Goal: Task Accomplishment & Management: Manage account settings

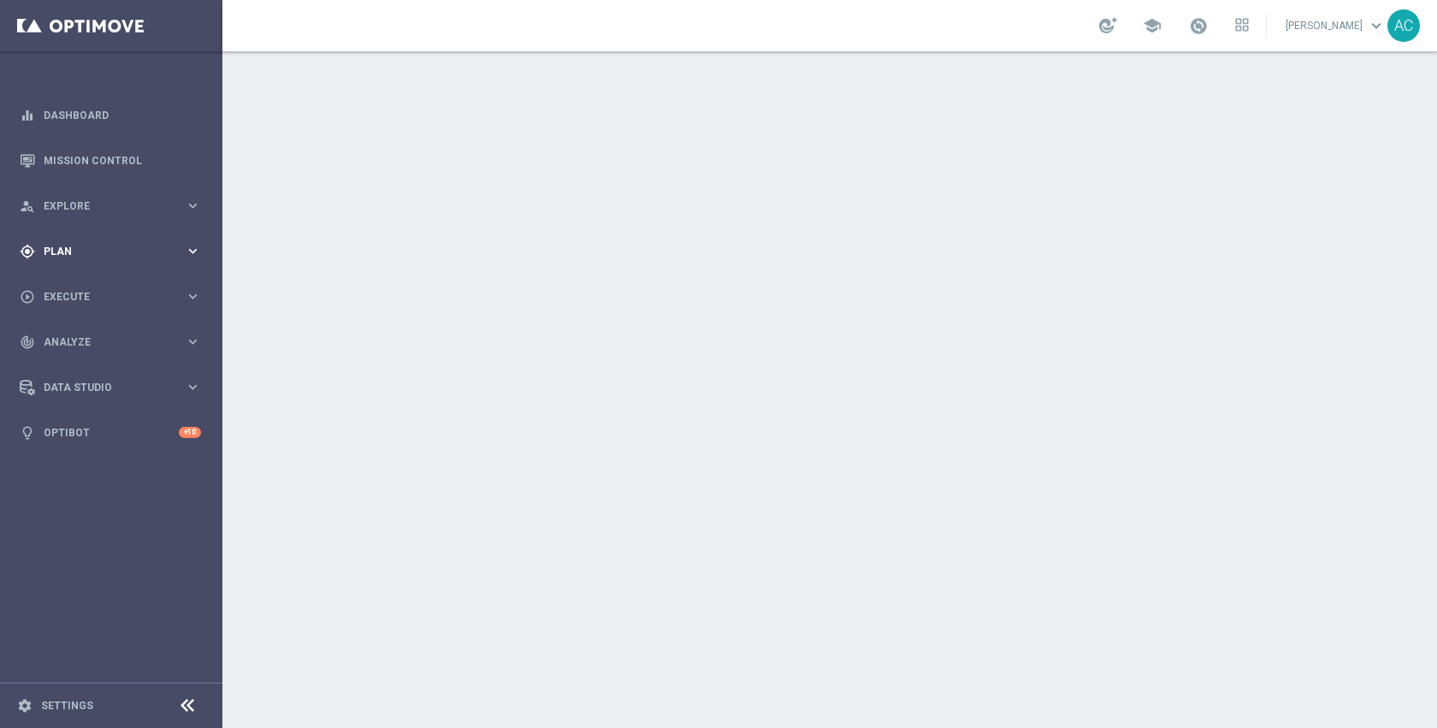
click at [86, 261] on div "gps_fixed Plan keyboard_arrow_right" at bounding box center [110, 250] width 221 height 45
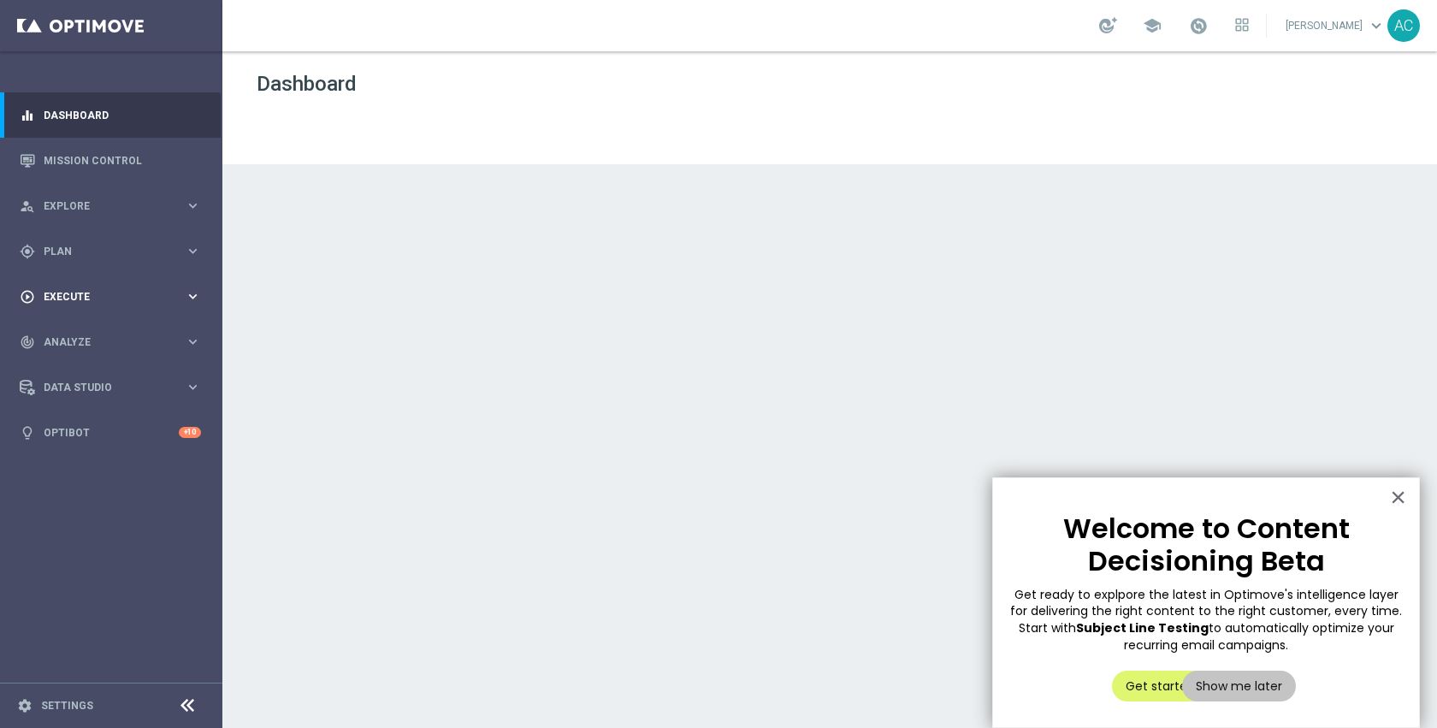
click at [84, 284] on div "play_circle_outline Execute keyboard_arrow_right" at bounding box center [110, 296] width 221 height 45
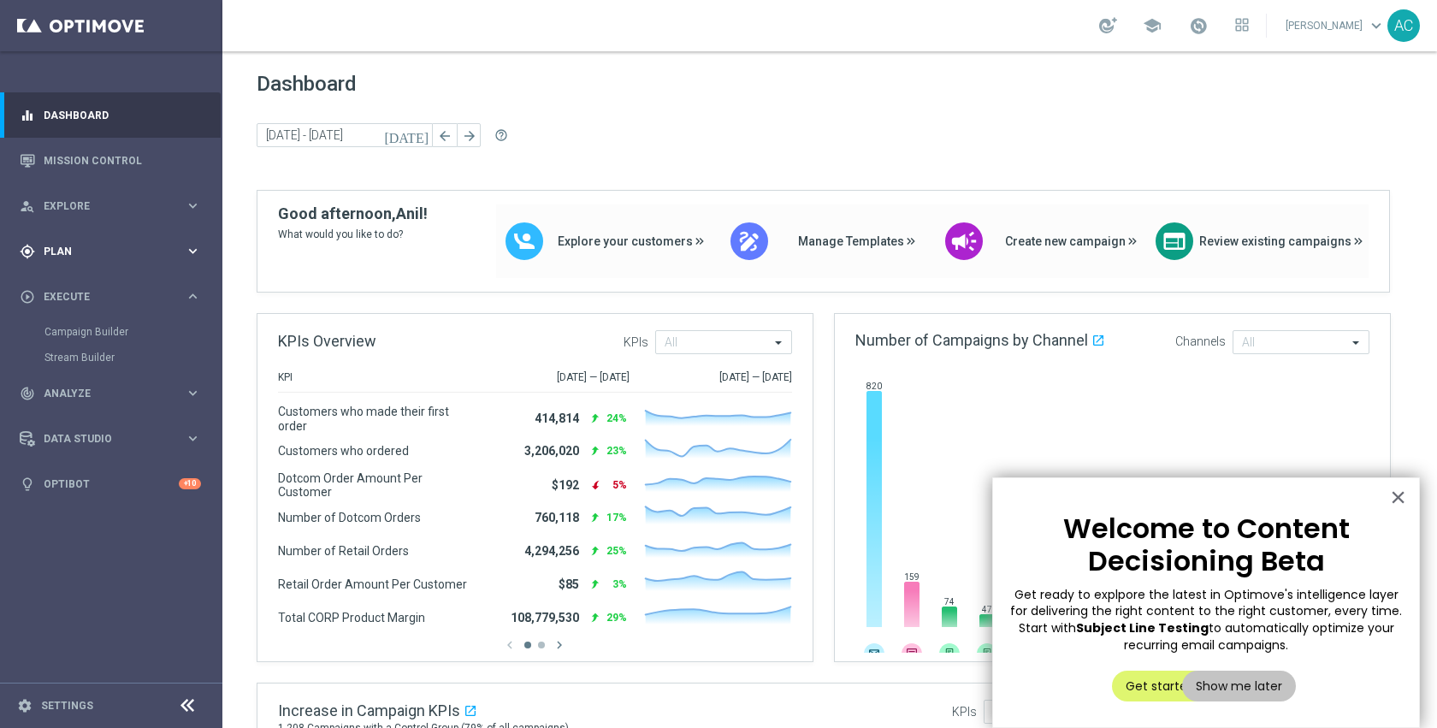
click at [132, 261] on div "gps_fixed Plan keyboard_arrow_right" at bounding box center [110, 250] width 221 height 45
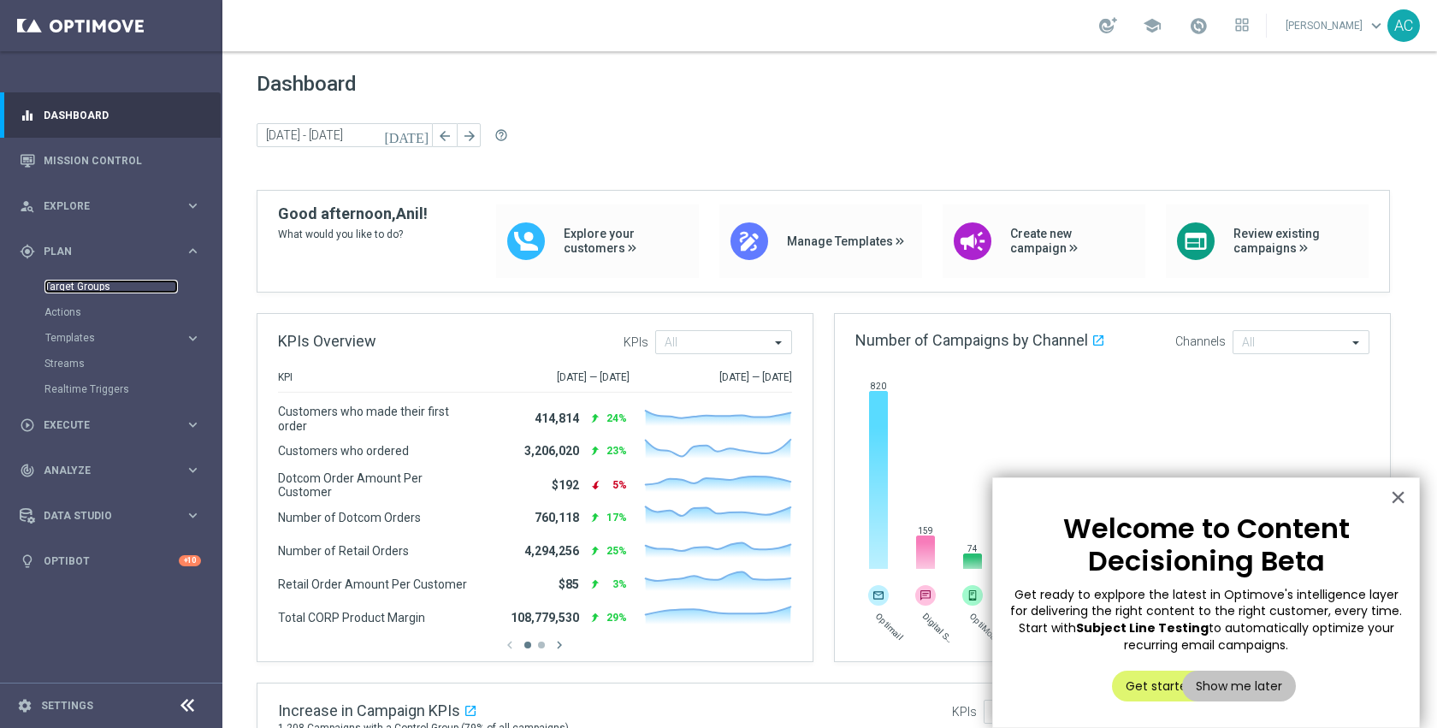
click at [97, 286] on link "Target Groups" at bounding box center [110, 287] width 133 height 14
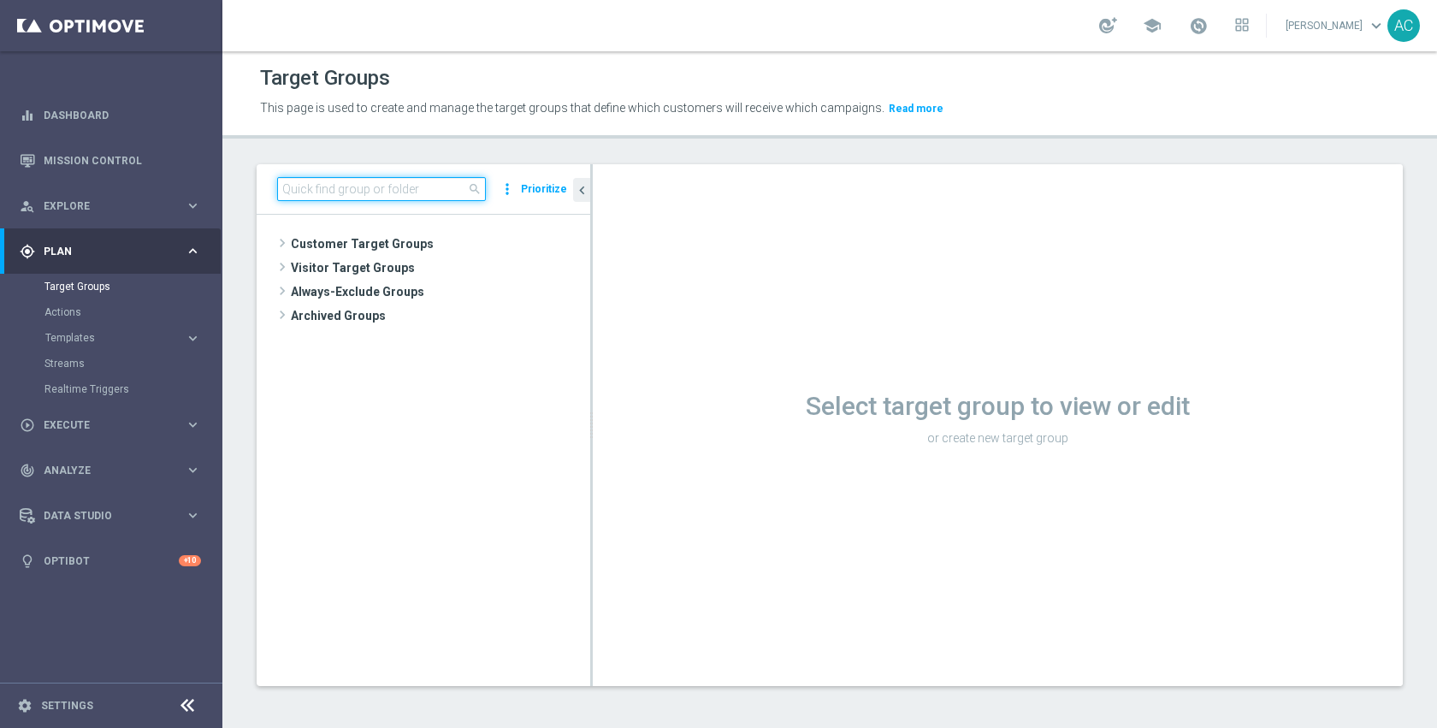
click at [424, 191] on input at bounding box center [381, 189] width 209 height 24
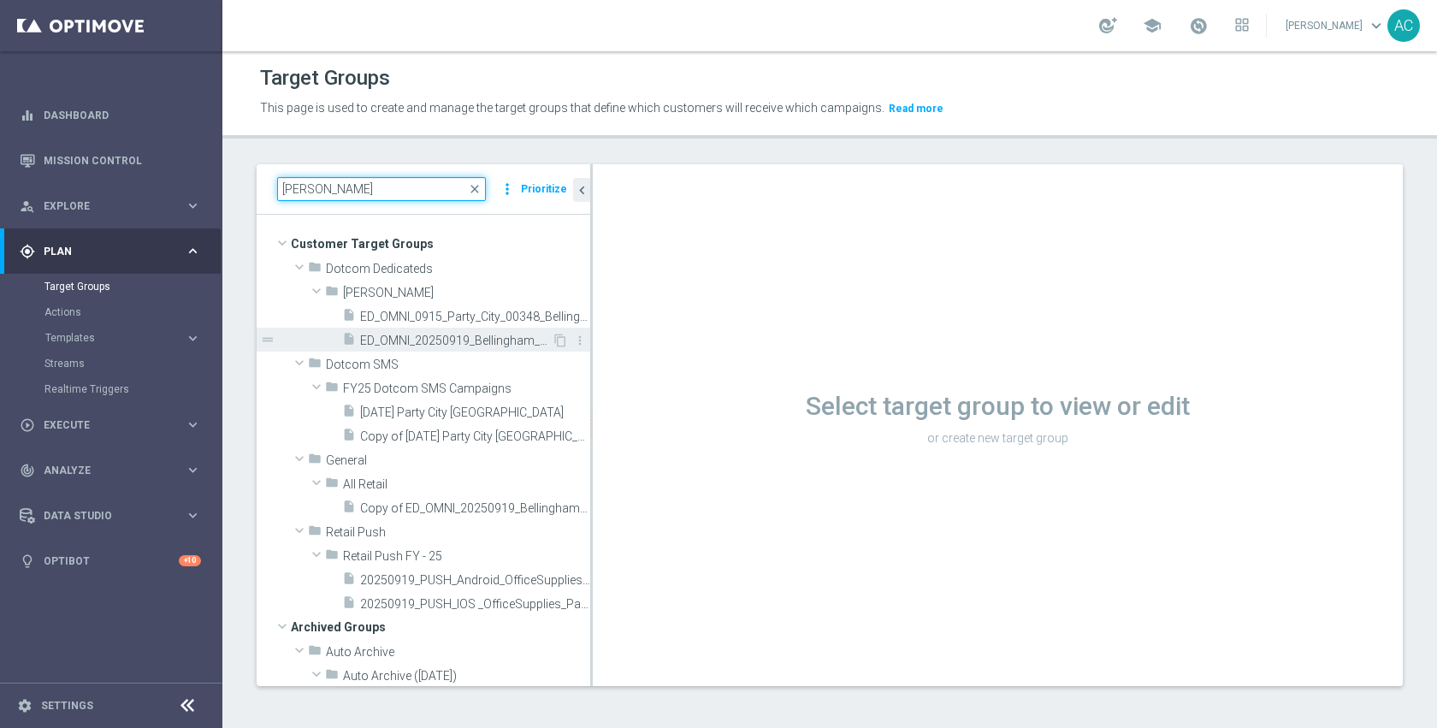
type input "[PERSON_NAME]"
click at [425, 343] on span "ED_OMNI_20250919_Bellingham_Bin_Wins" at bounding box center [456, 340] width 192 height 15
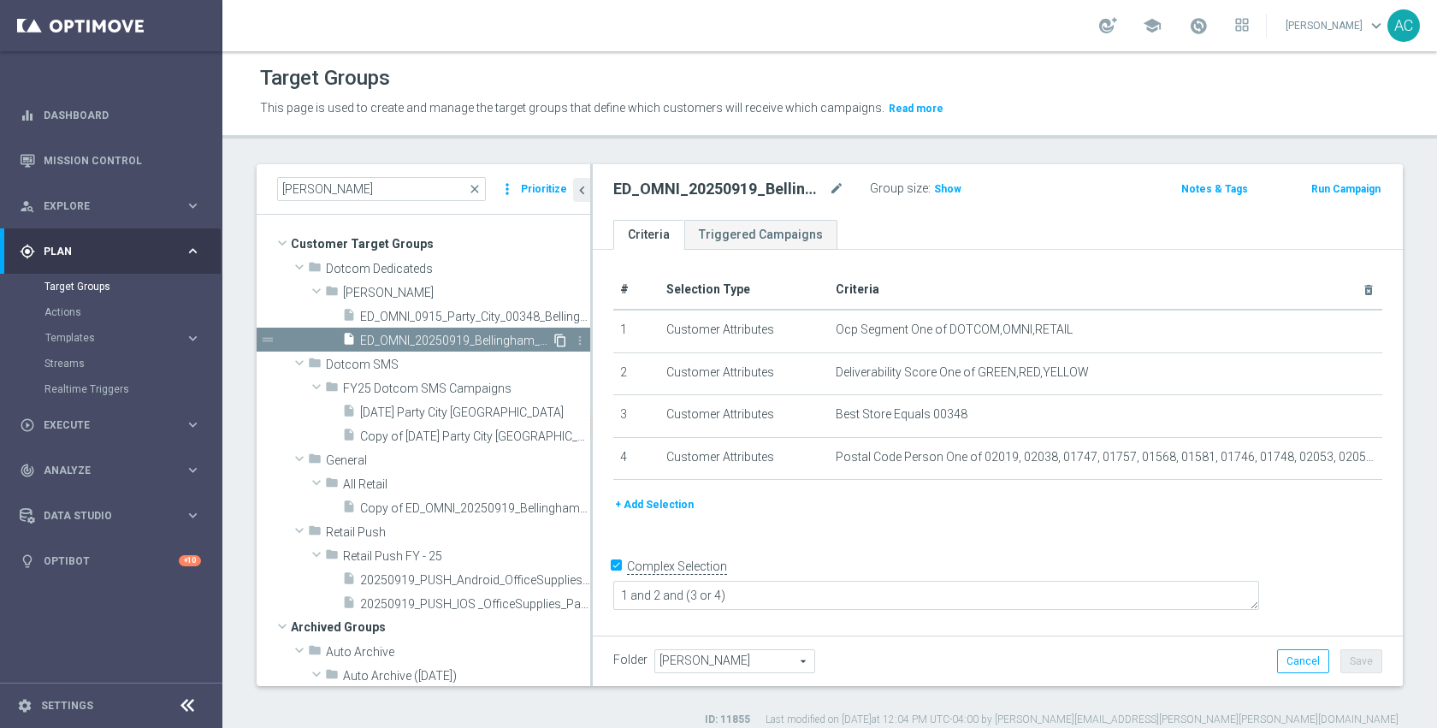
click at [553, 339] on icon "content_copy" at bounding box center [560, 340] width 14 height 14
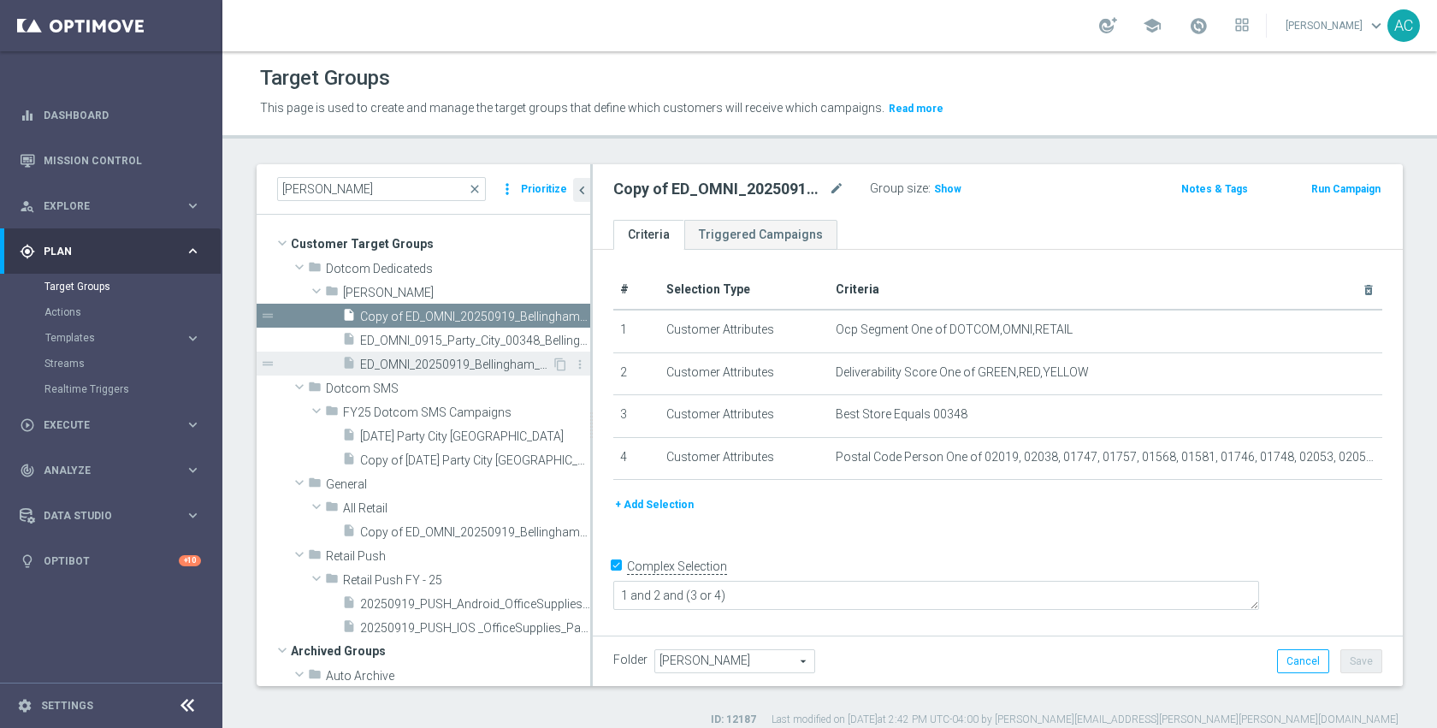
click at [484, 357] on span "ED_OMNI_20250919_Bellingham_Bin_Wins" at bounding box center [456, 364] width 192 height 15
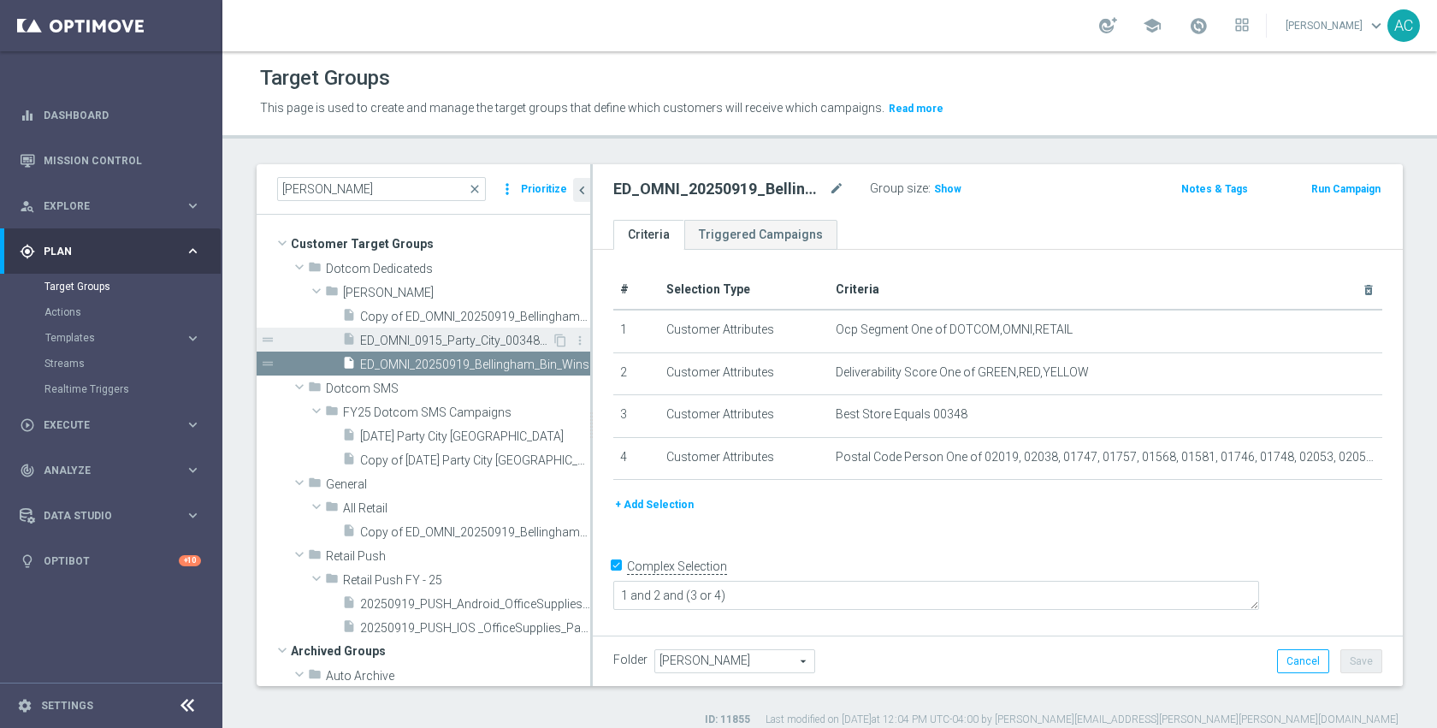
click at [472, 344] on span "ED_OMNI_0915_Party_City_00348_Bellingham" at bounding box center [456, 340] width 192 height 15
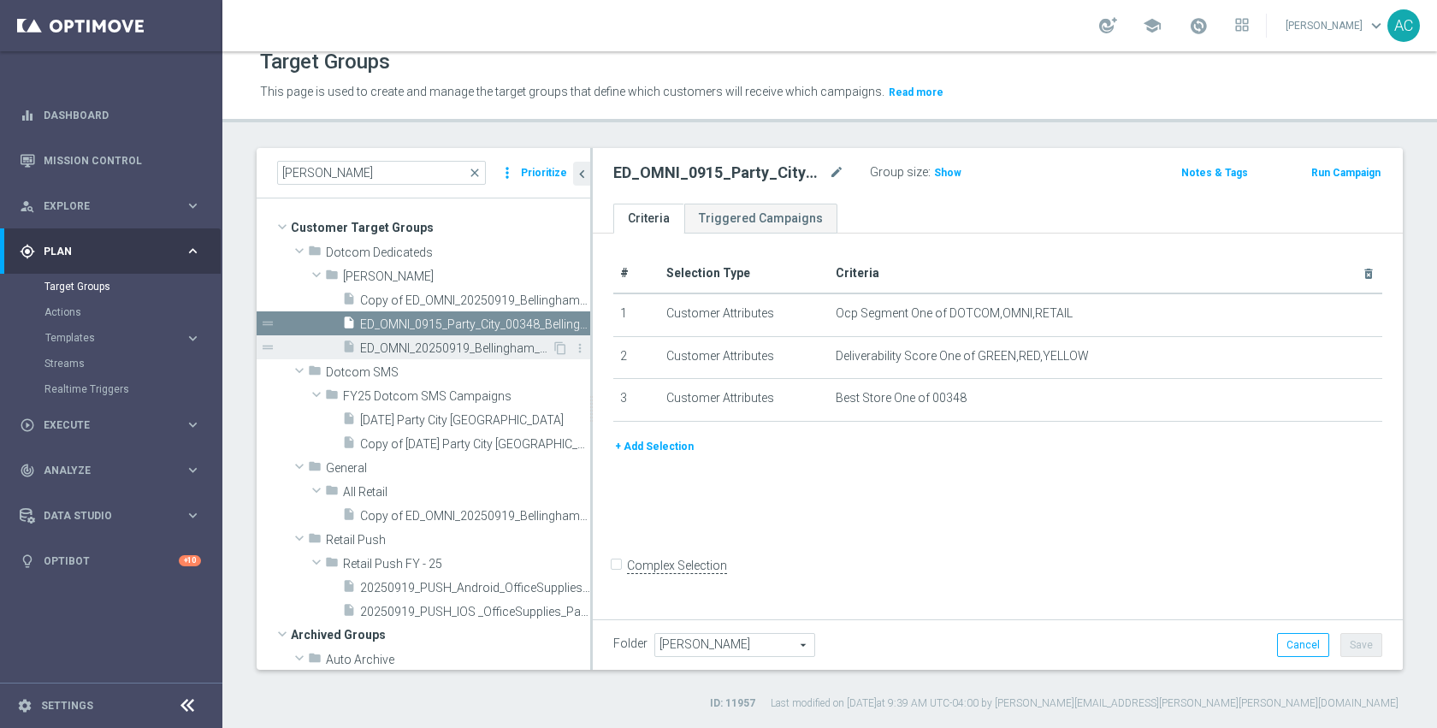
click at [440, 343] on span "ED_OMNI_20250919_Bellingham_Bin_Wins" at bounding box center [456, 348] width 192 height 15
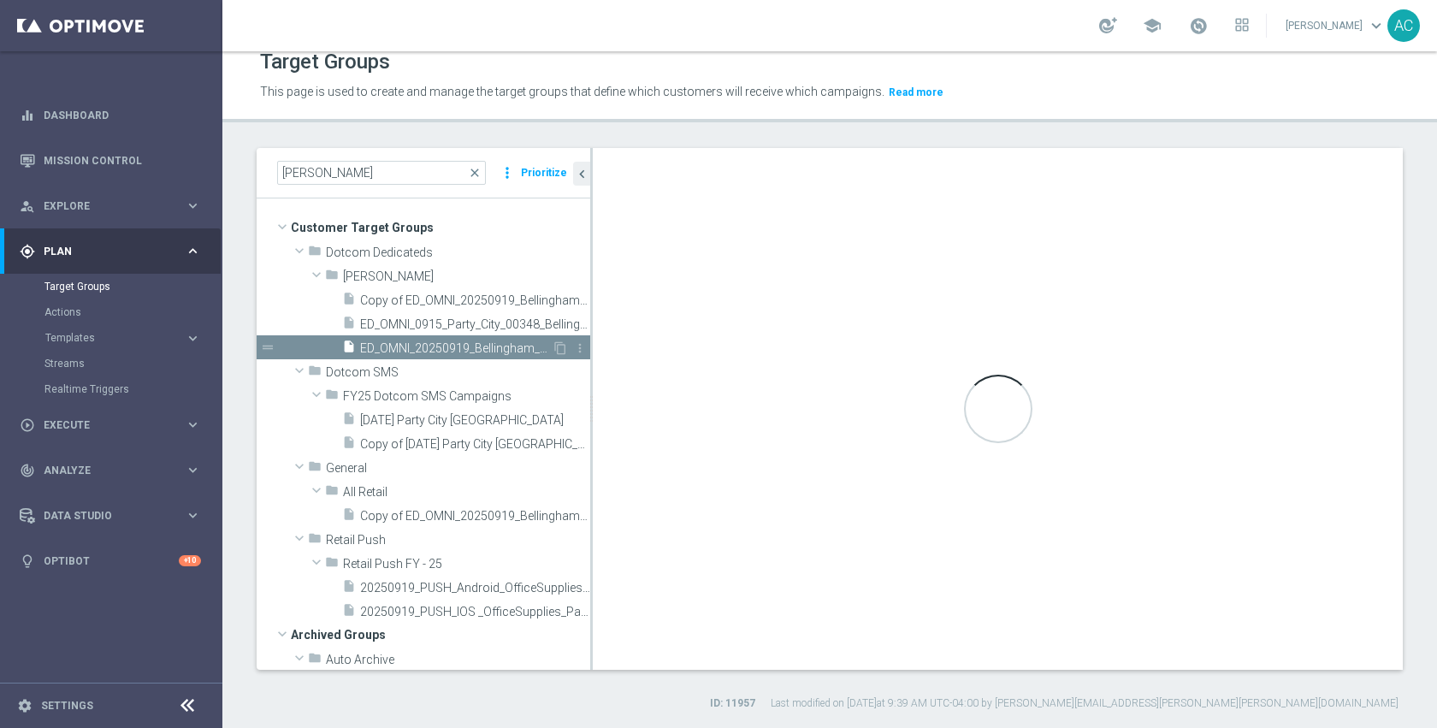
checkbox input "true"
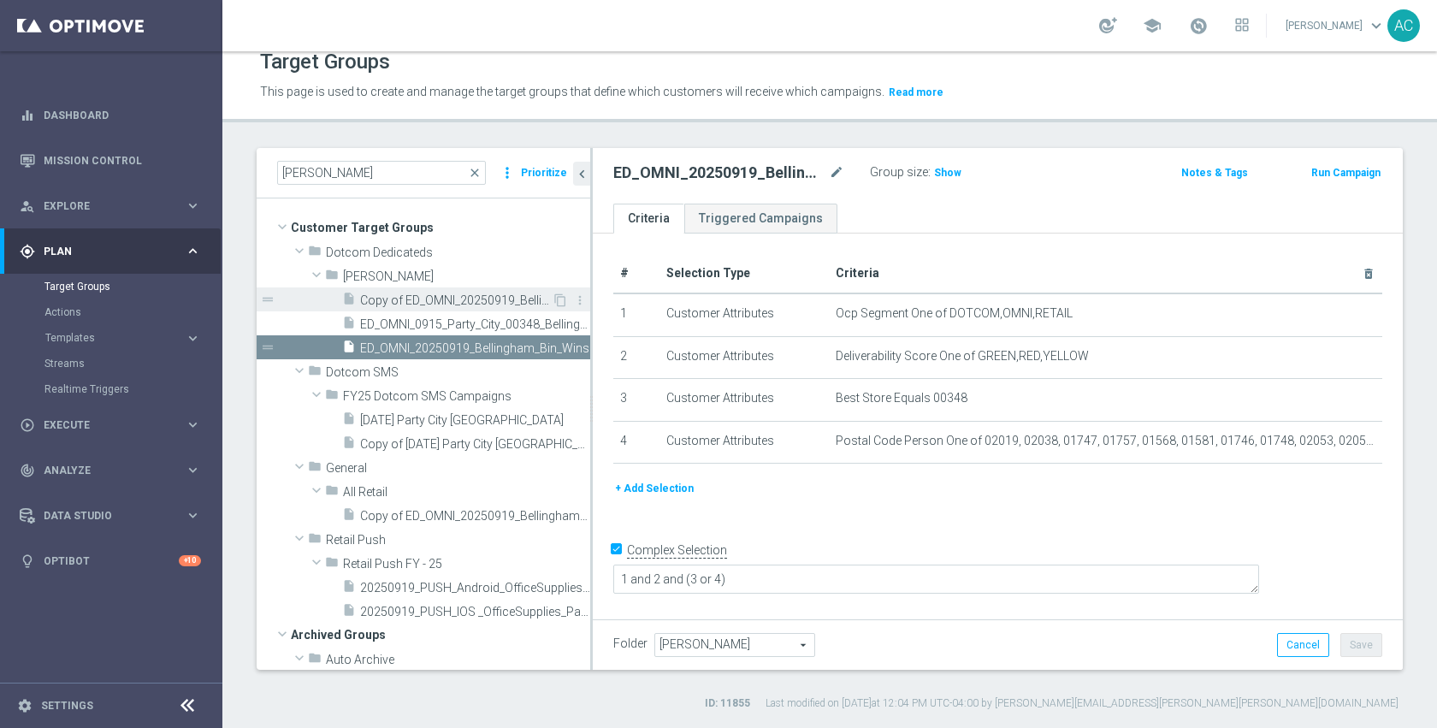
click at [471, 299] on span "Copy of ED_OMNI_20250919_Bellingham_Bin_Wins (1)" at bounding box center [456, 300] width 192 height 15
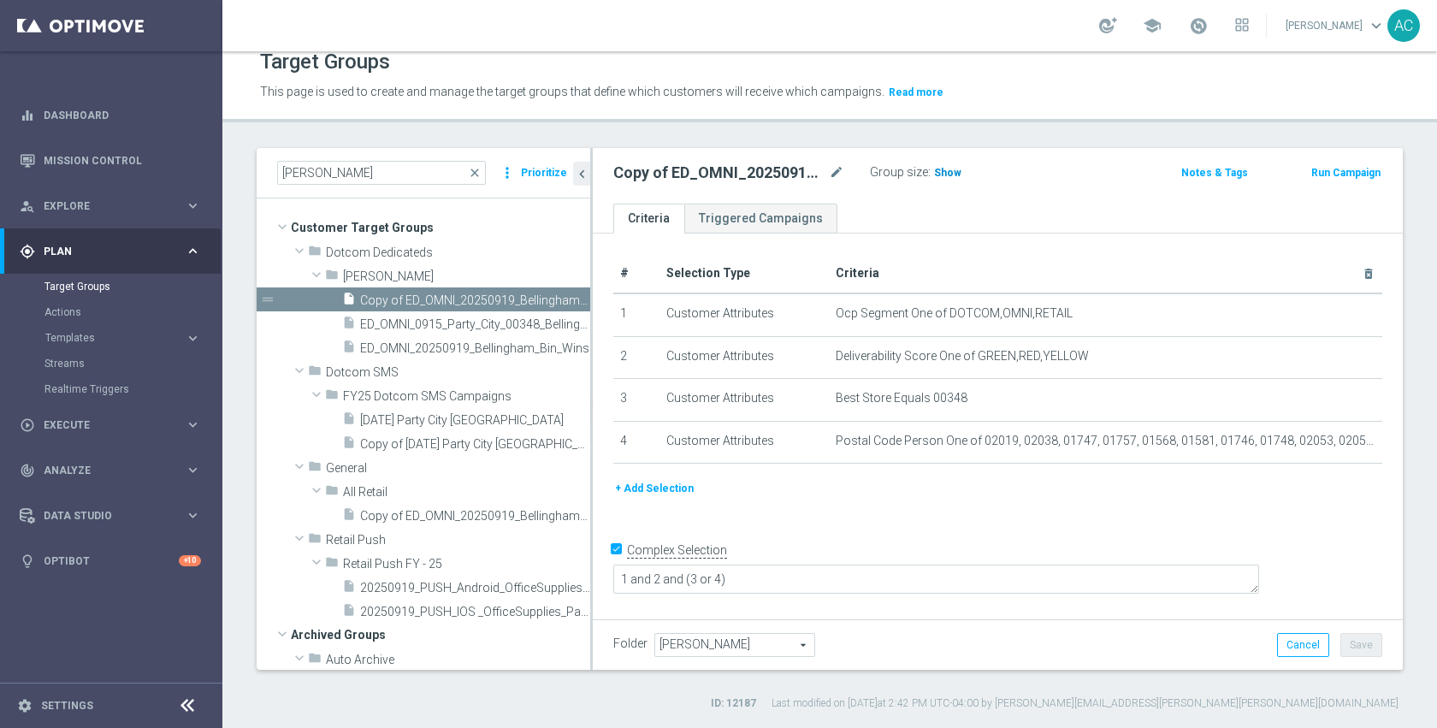
click at [942, 177] on span "Show" at bounding box center [947, 173] width 27 height 12
click at [831, 171] on icon "mode_edit" at bounding box center [836, 172] width 15 height 21
click at [758, 178] on input "Copy of ED_OMNI_20250919_Bellingham_Bin_Wins (1)" at bounding box center [728, 174] width 231 height 24
click at [703, 176] on input "Copy of ED_OMNI_20250919_Bellingham_Bin_Wins (1)" at bounding box center [728, 174] width 231 height 24
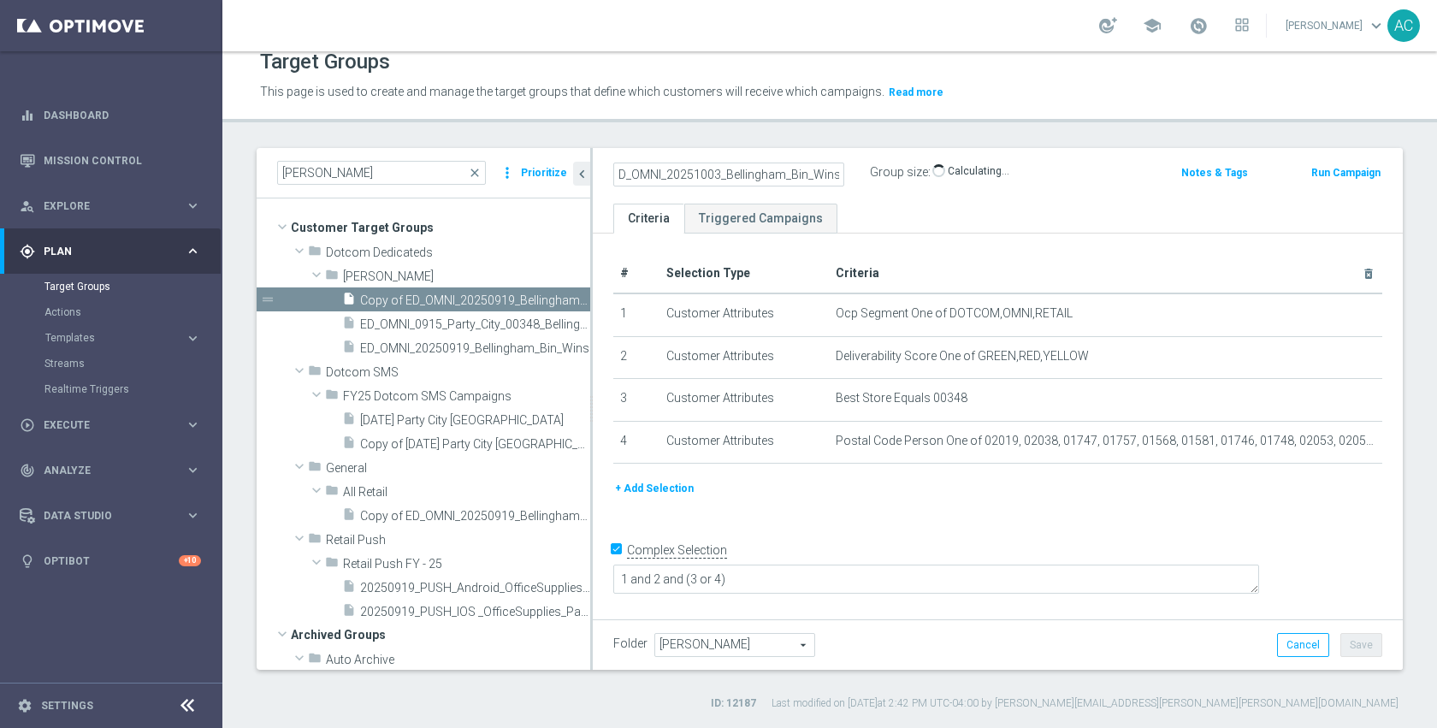
scroll to position [0, 4]
type input "ED_OMNI_20251003_Bellingham_Bin_Wins"
click at [1055, 504] on div "+ Add Selection" at bounding box center [997, 495] width 794 height 32
click at [1346, 640] on button "Save" at bounding box center [1361, 645] width 42 height 24
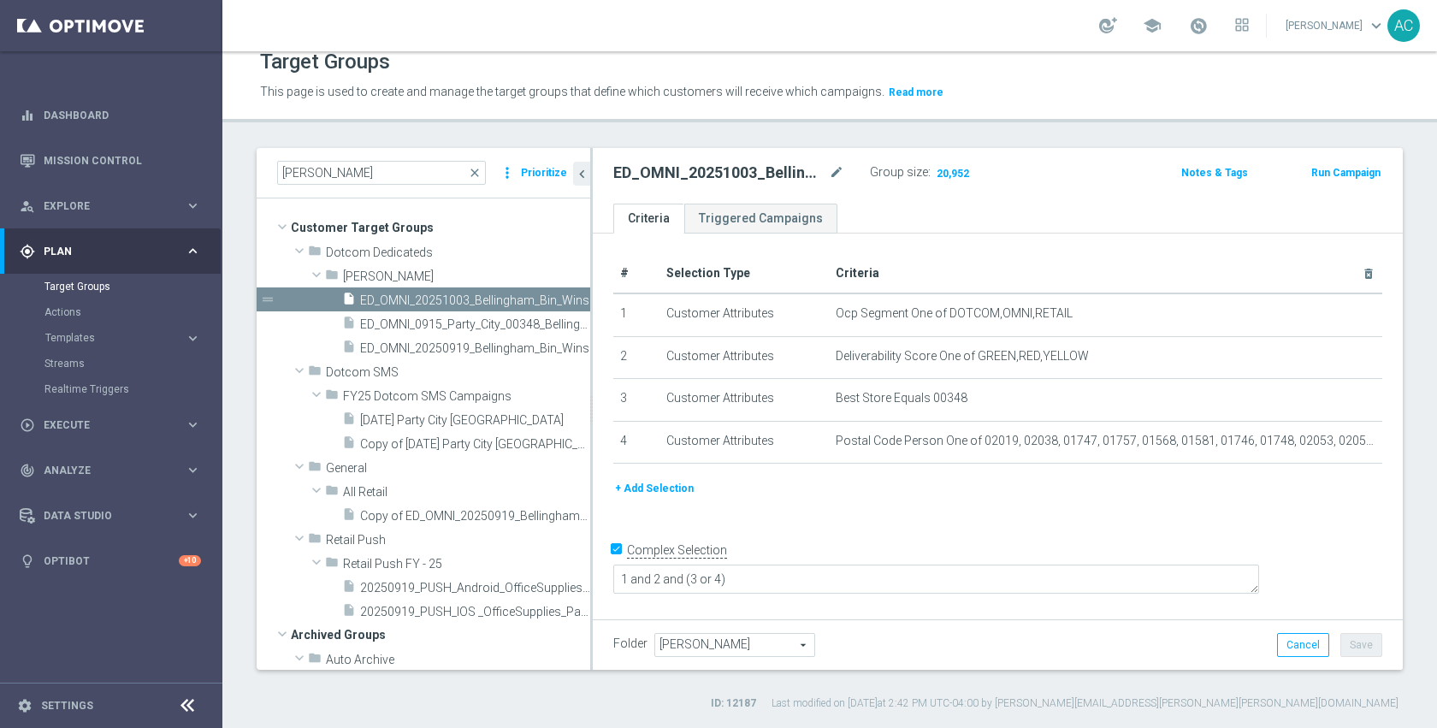
click at [1108, 540] on div "# Selection Type Criteria delete_forever 1 Customer Attributes Ocp Segment One …" at bounding box center [998, 423] width 810 height 381
click at [841, 168] on icon "mode_edit" at bounding box center [836, 172] width 15 height 21
click at [905, 499] on div "+ Add Selection" at bounding box center [997, 495] width 794 height 32
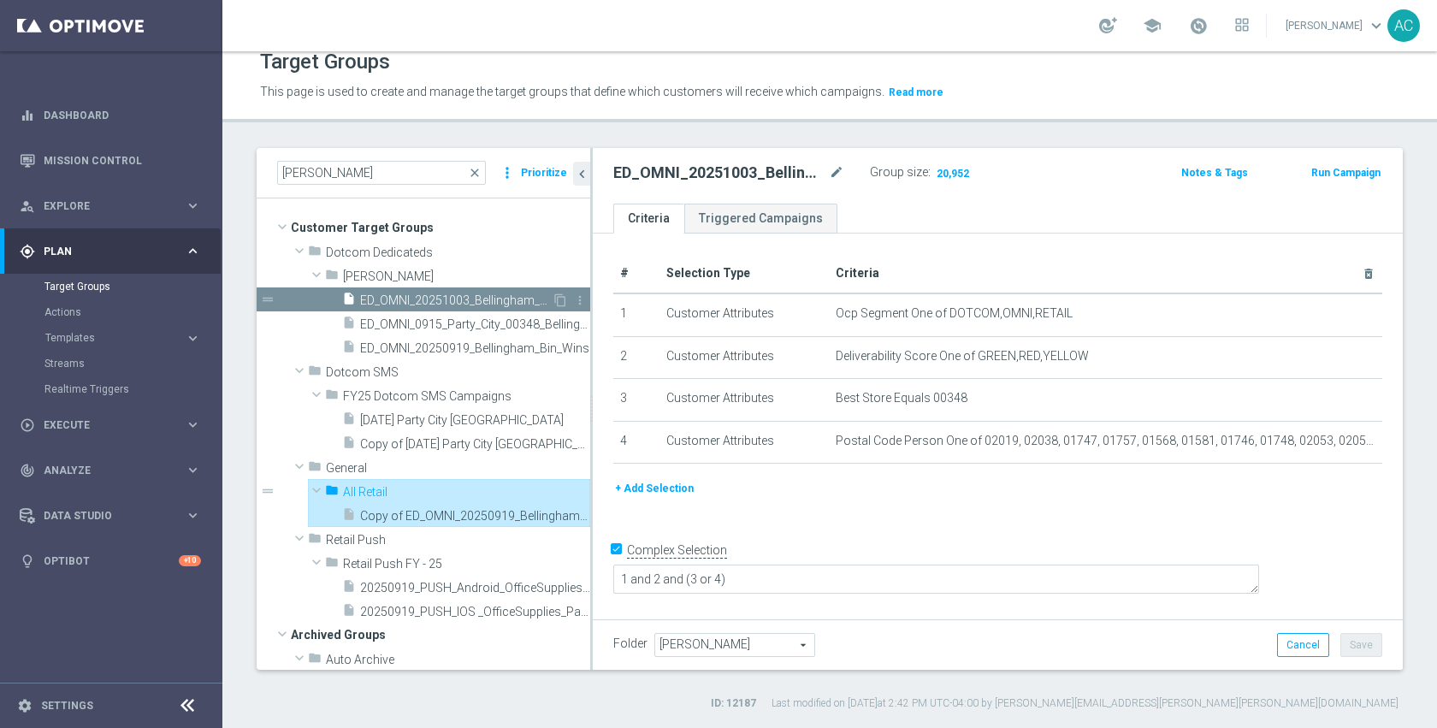
type input "All Retail"
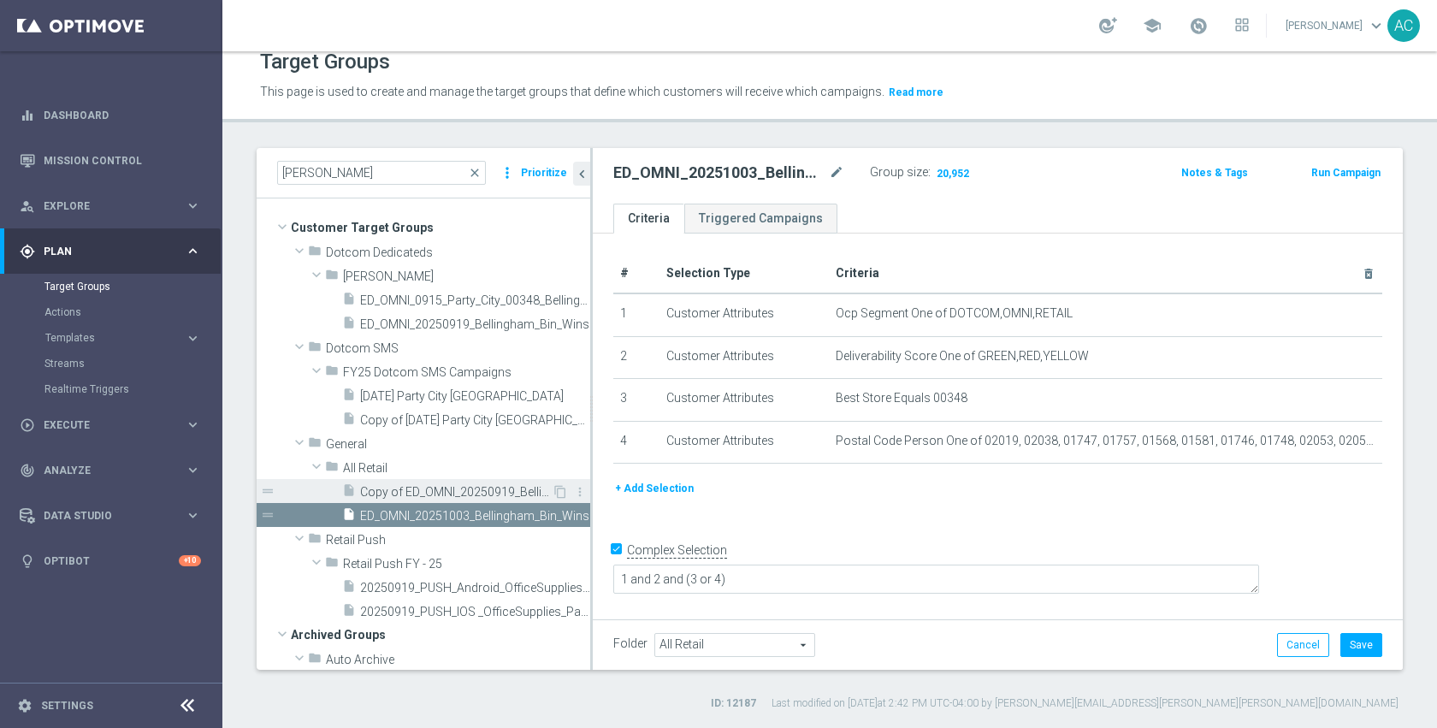
click at [393, 487] on span "Copy of ED_OMNI_20250919_Bellingham_Bin_Wins" at bounding box center [456, 492] width 192 height 15
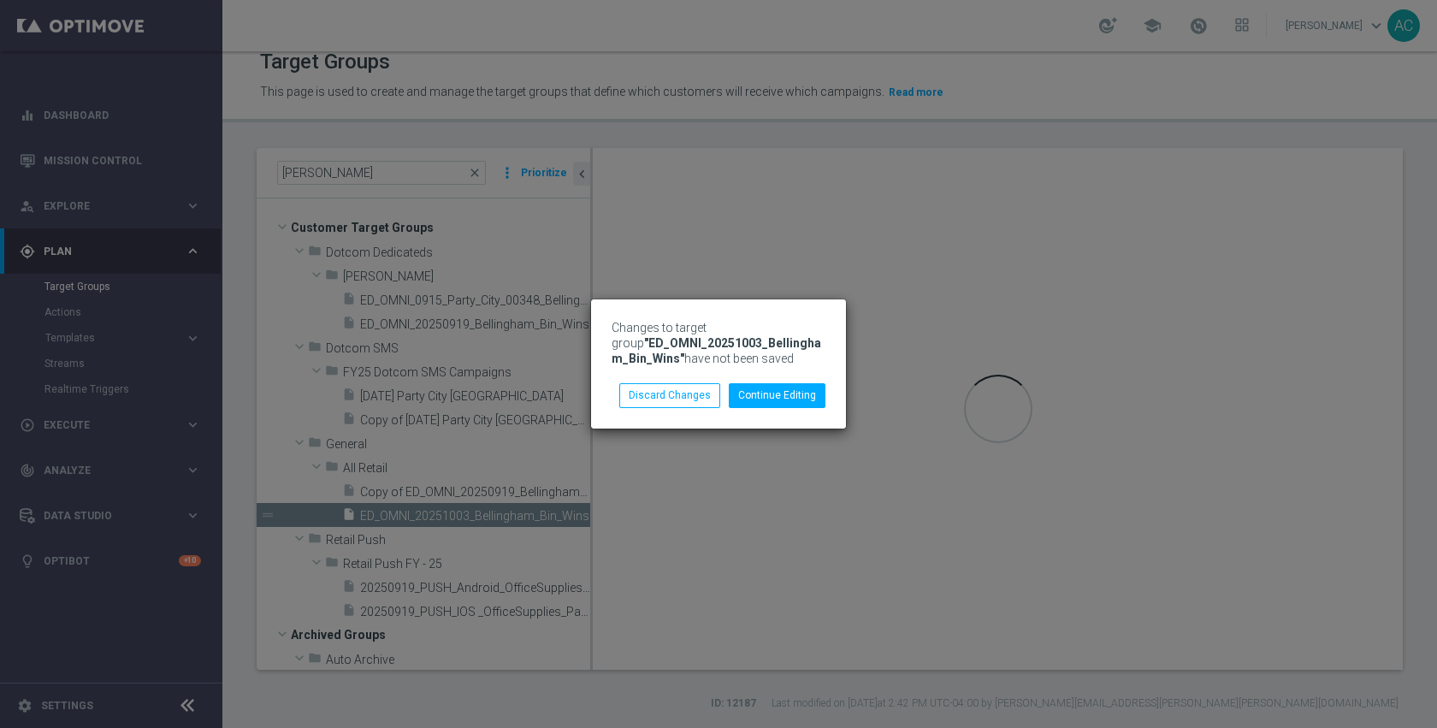
click at [403, 509] on div "Changes to target group "ED_OMNI_20251003_Bellingham_Bin_Wins" have not been sa…" at bounding box center [718, 364] width 1437 height 728
click at [753, 396] on button "Continue Editing" at bounding box center [777, 395] width 97 height 24
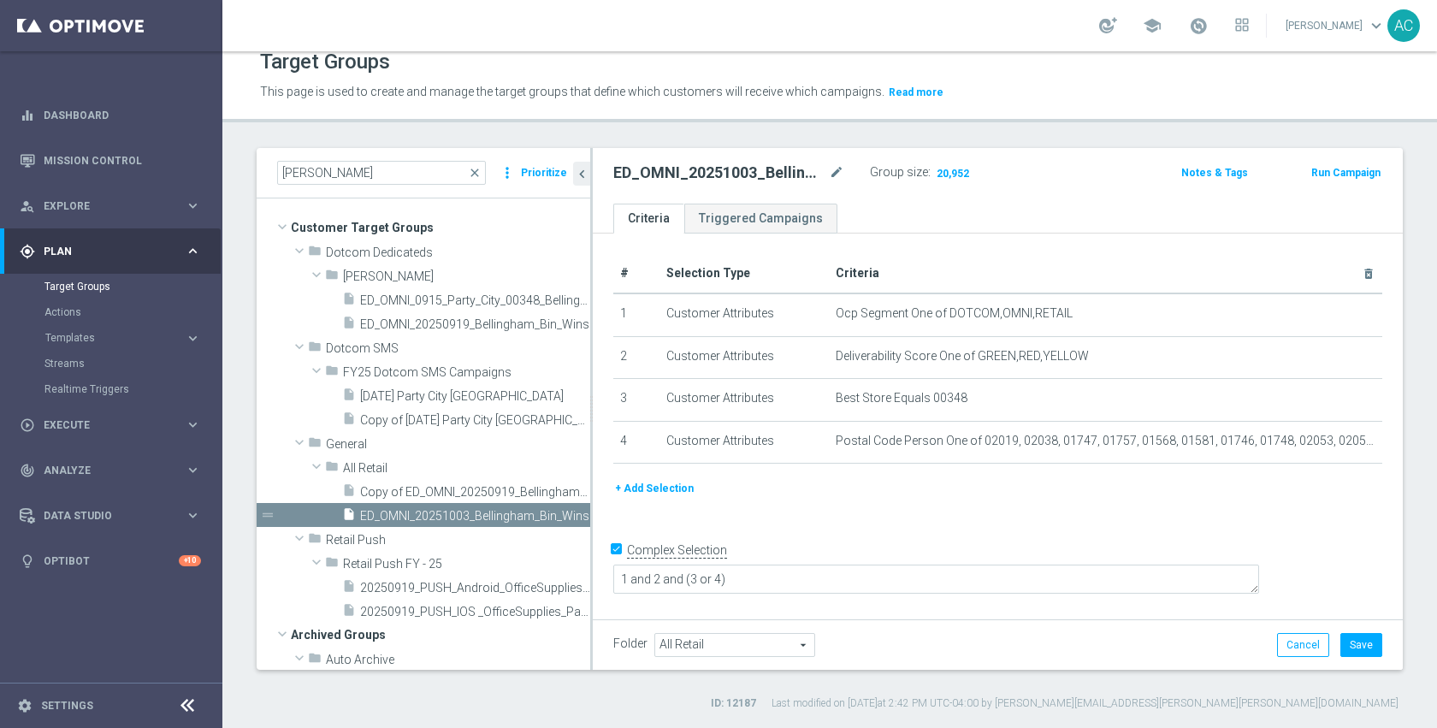
click at [1340, 631] on div "Folder All Retail All Retail arrow_drop_down search Cancel Save Saving..." at bounding box center [998, 644] width 810 height 50
click at [435, 493] on span "Copy of ED_OMNI_20250919_Bellingham_Bin_Wins" at bounding box center [456, 492] width 192 height 15
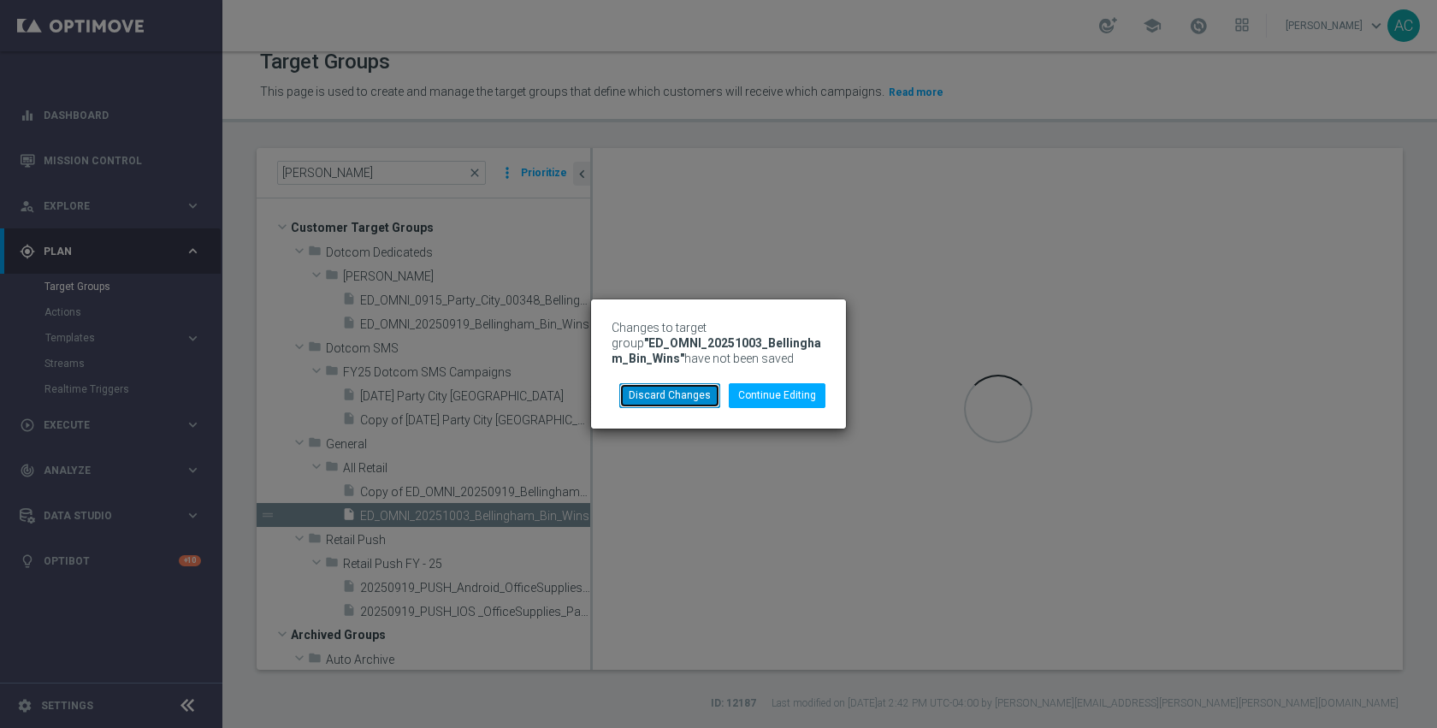
click at [658, 395] on button "Discard Changes" at bounding box center [669, 395] width 101 height 24
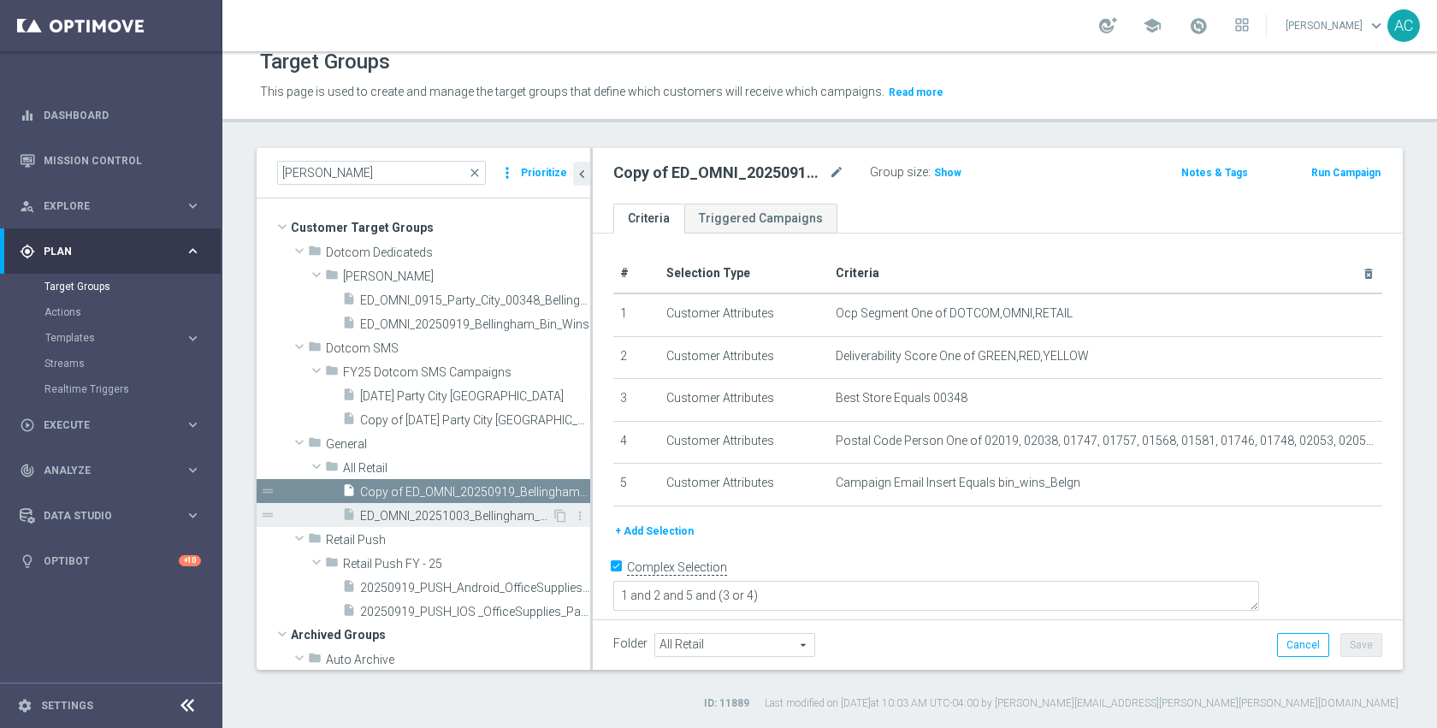
click at [460, 517] on span "ED_OMNI_20251003_Bellingham_Bin_Wins" at bounding box center [456, 516] width 192 height 15
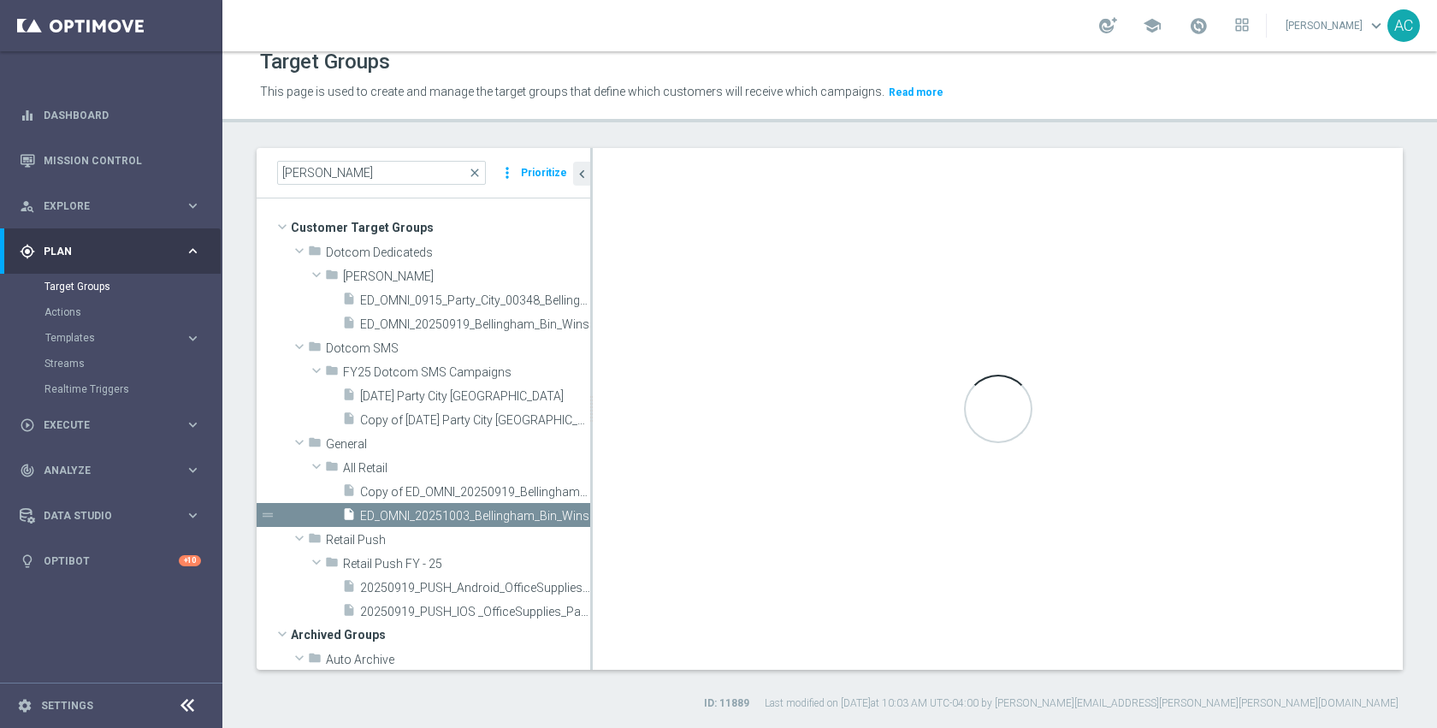
type textarea "1 and 2 and (3 or 4)"
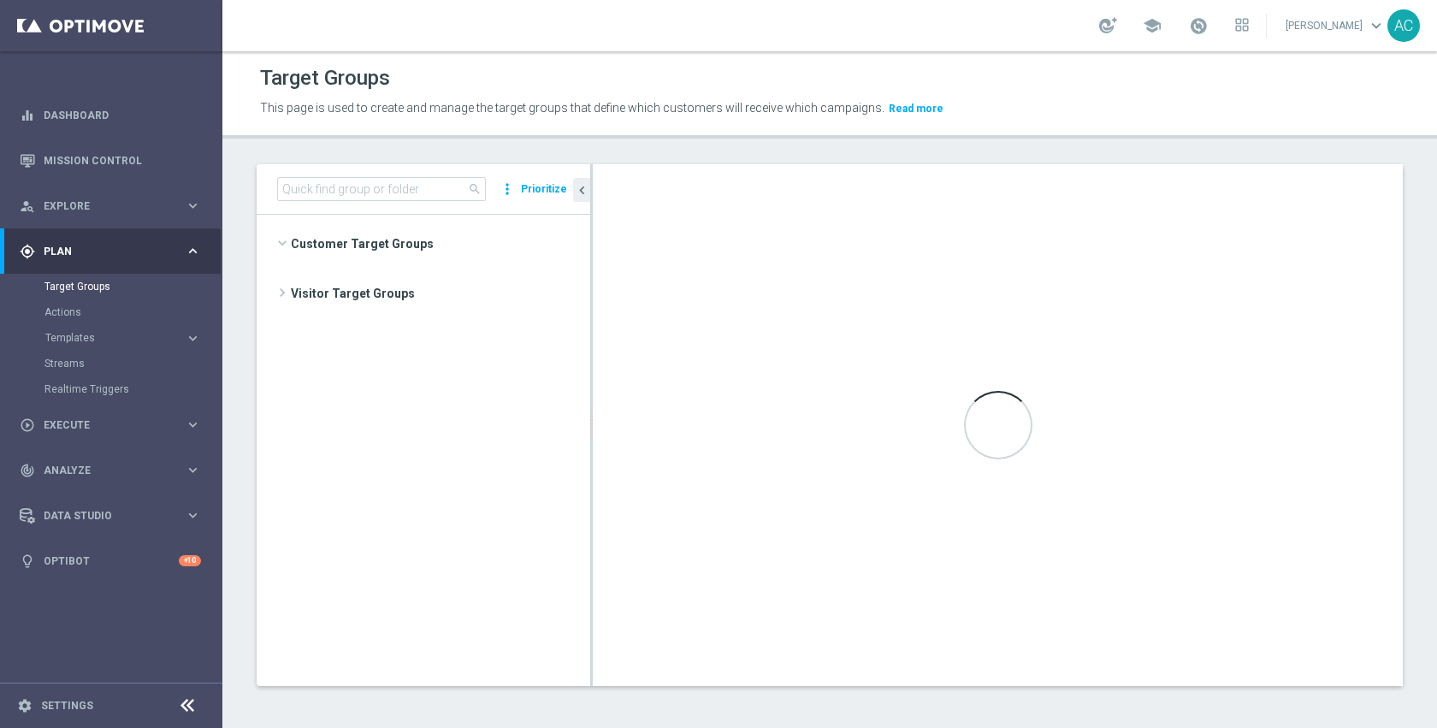
scroll to position [743, 0]
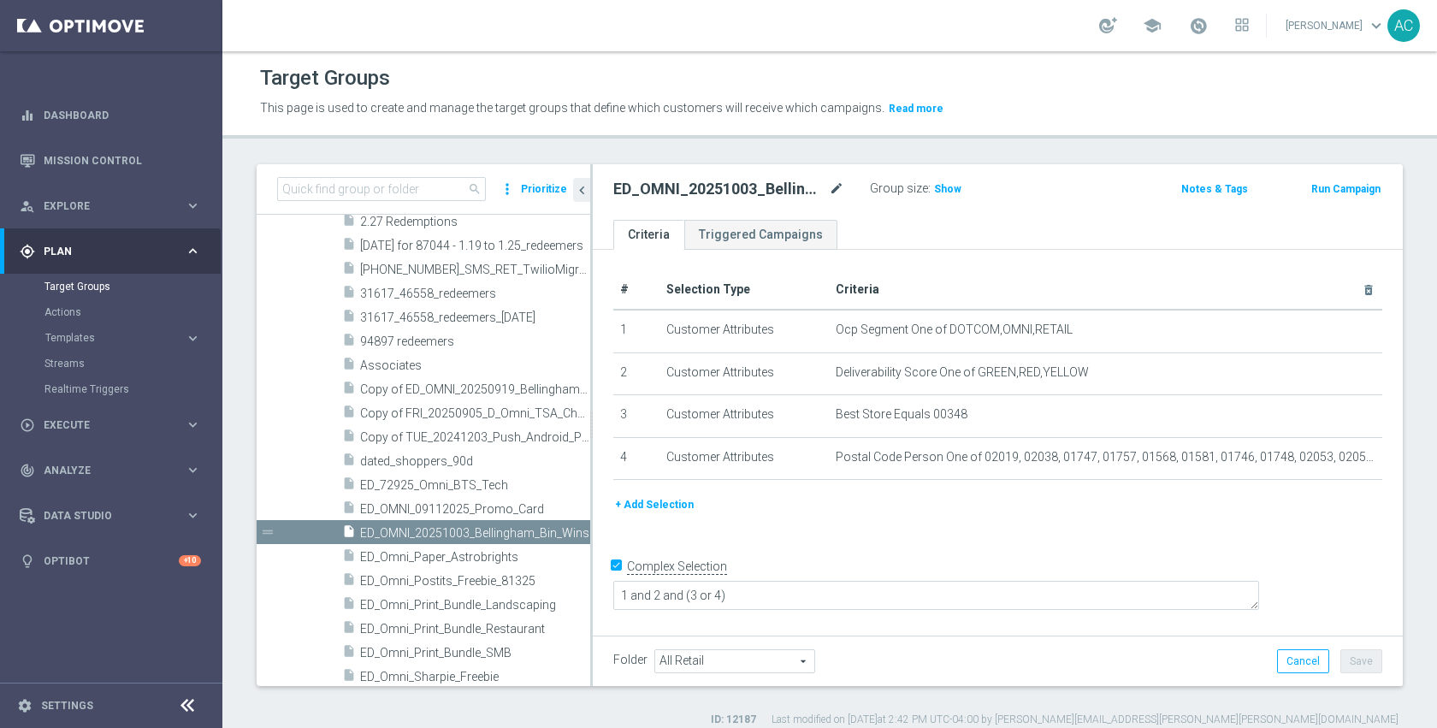
click at [835, 190] on icon "mode_edit" at bounding box center [836, 189] width 15 height 21
click at [1003, 532] on div "# Selection Type Criteria delete_forever 1 Customer Attributes Ocp Segment One …" at bounding box center [998, 440] width 810 height 381
click at [395, 193] on input at bounding box center [381, 189] width 209 height 24
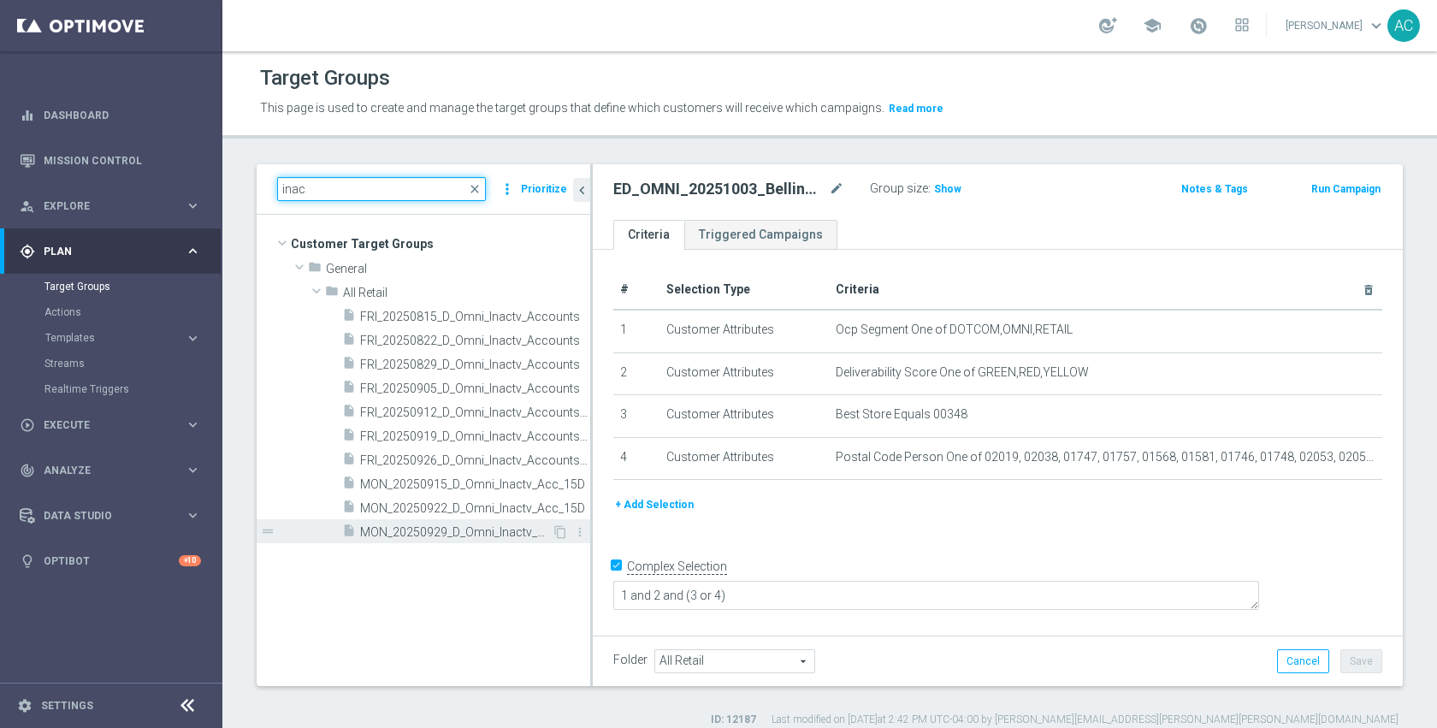
type input "inac"
click at [491, 535] on span "MON_20250929_D_Omni_Inactv_Acc_15D" at bounding box center [456, 532] width 192 height 15
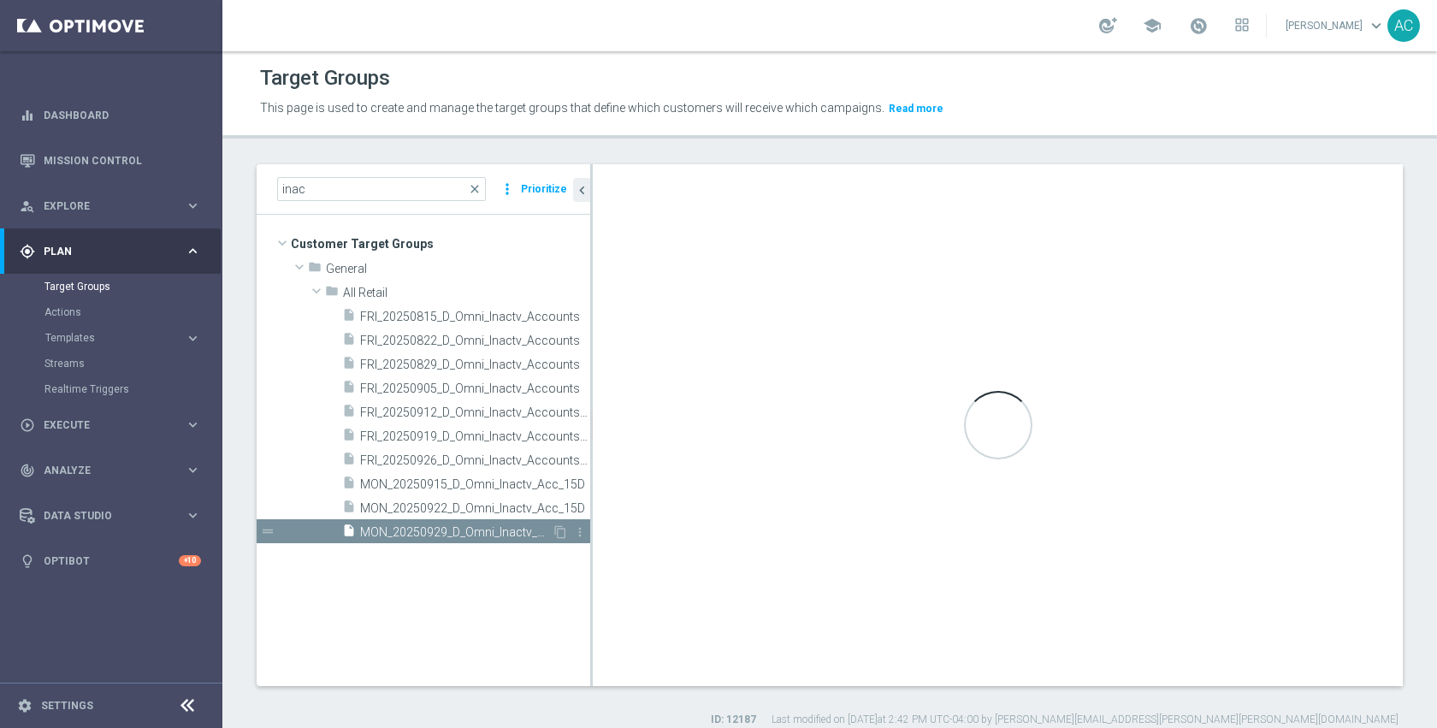
checkbox input "false"
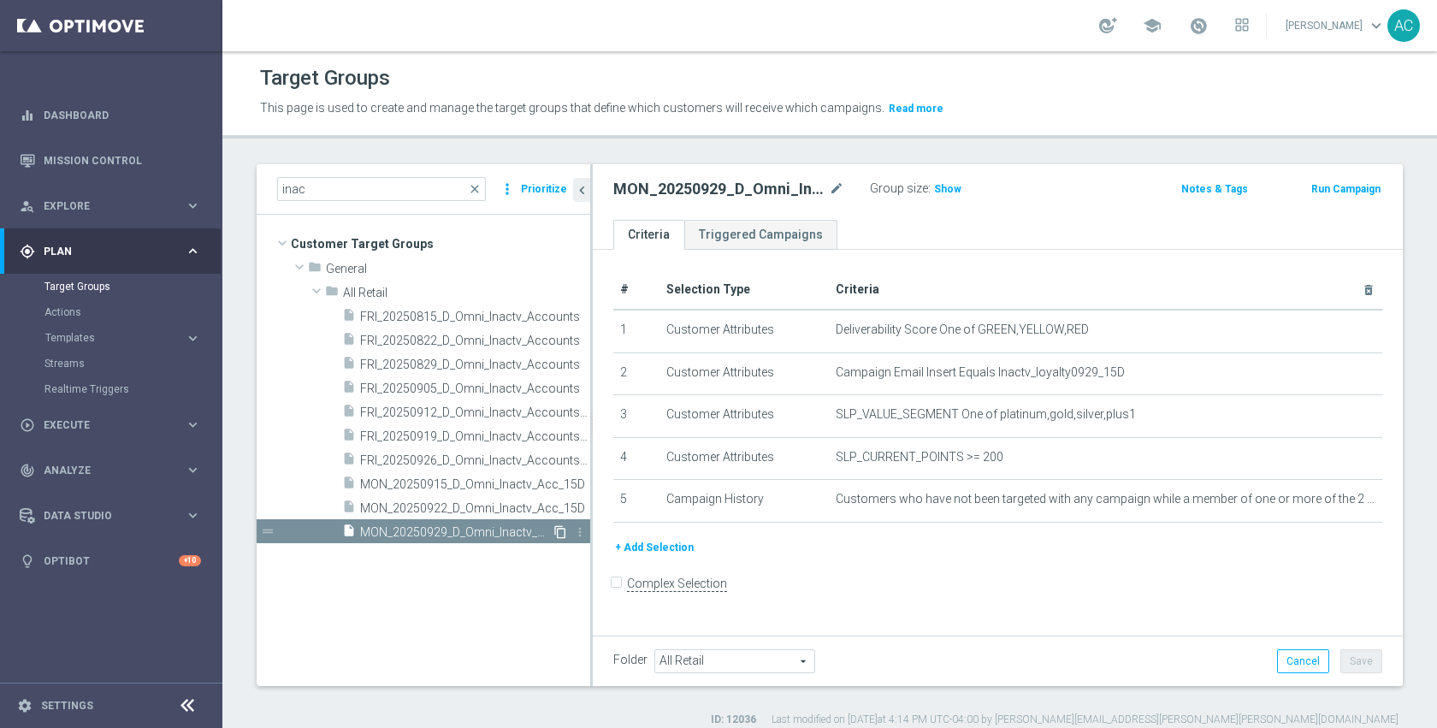
click at [564, 533] on icon "content_copy" at bounding box center [560, 532] width 14 height 14
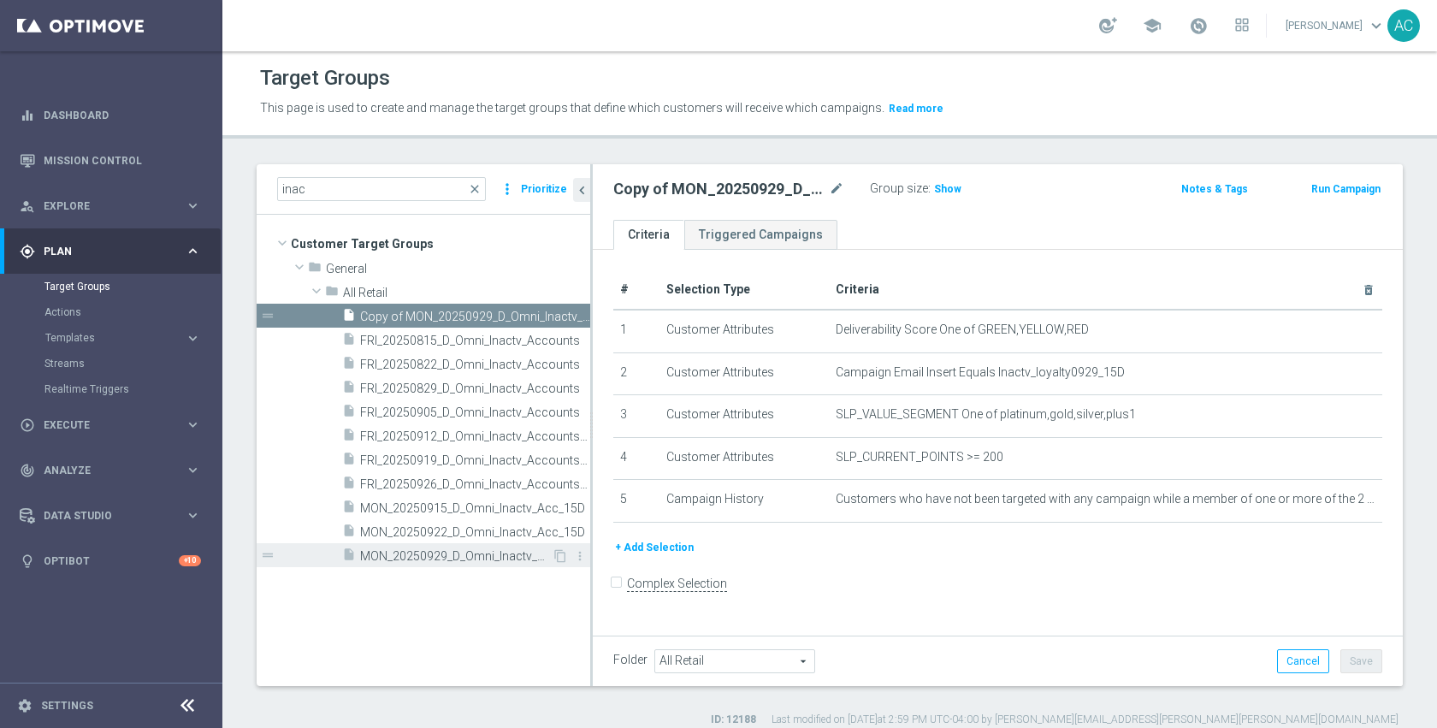
click at [490, 552] on span "MON_20250929_D_Omni_Inactv_Acc_15D" at bounding box center [456, 556] width 192 height 15
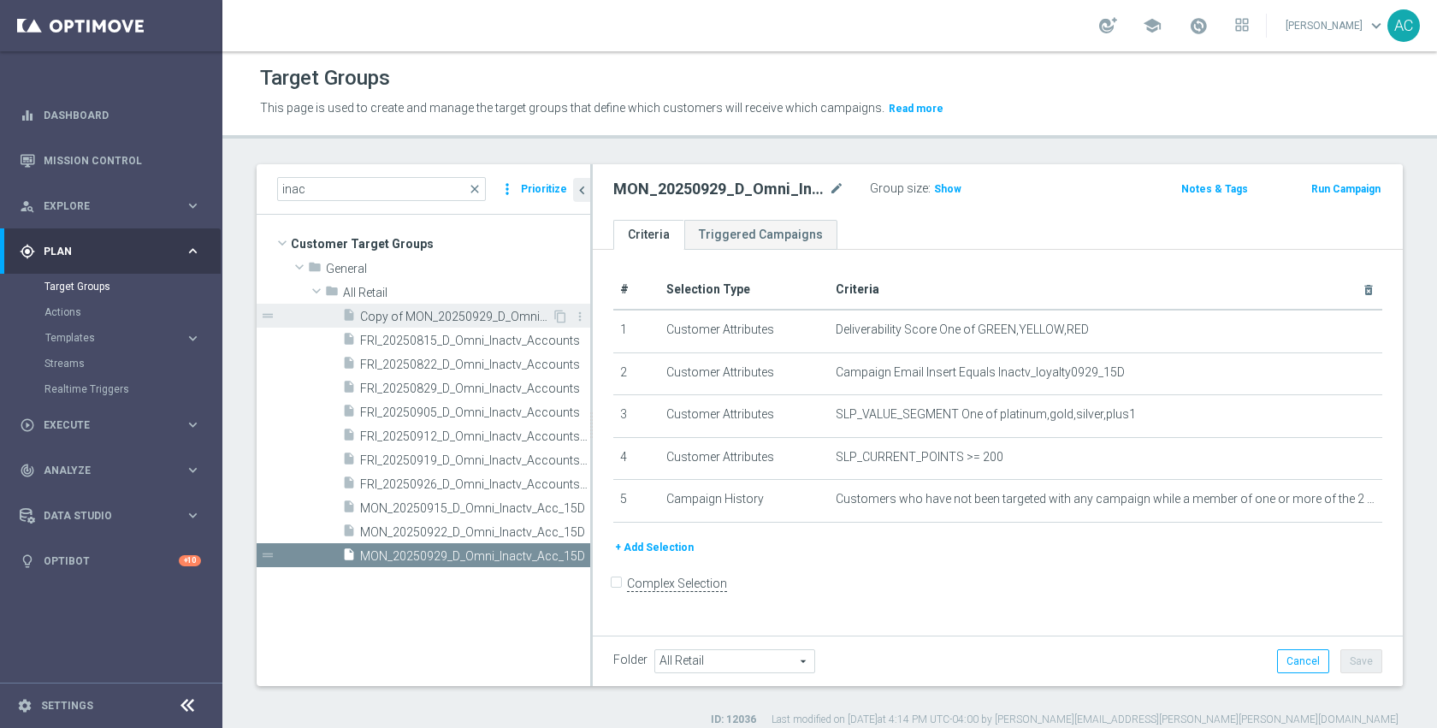
click at [481, 310] on span "Copy of MON_20250929_D_Omni_Inactv_Acc_15D" at bounding box center [456, 317] width 192 height 15
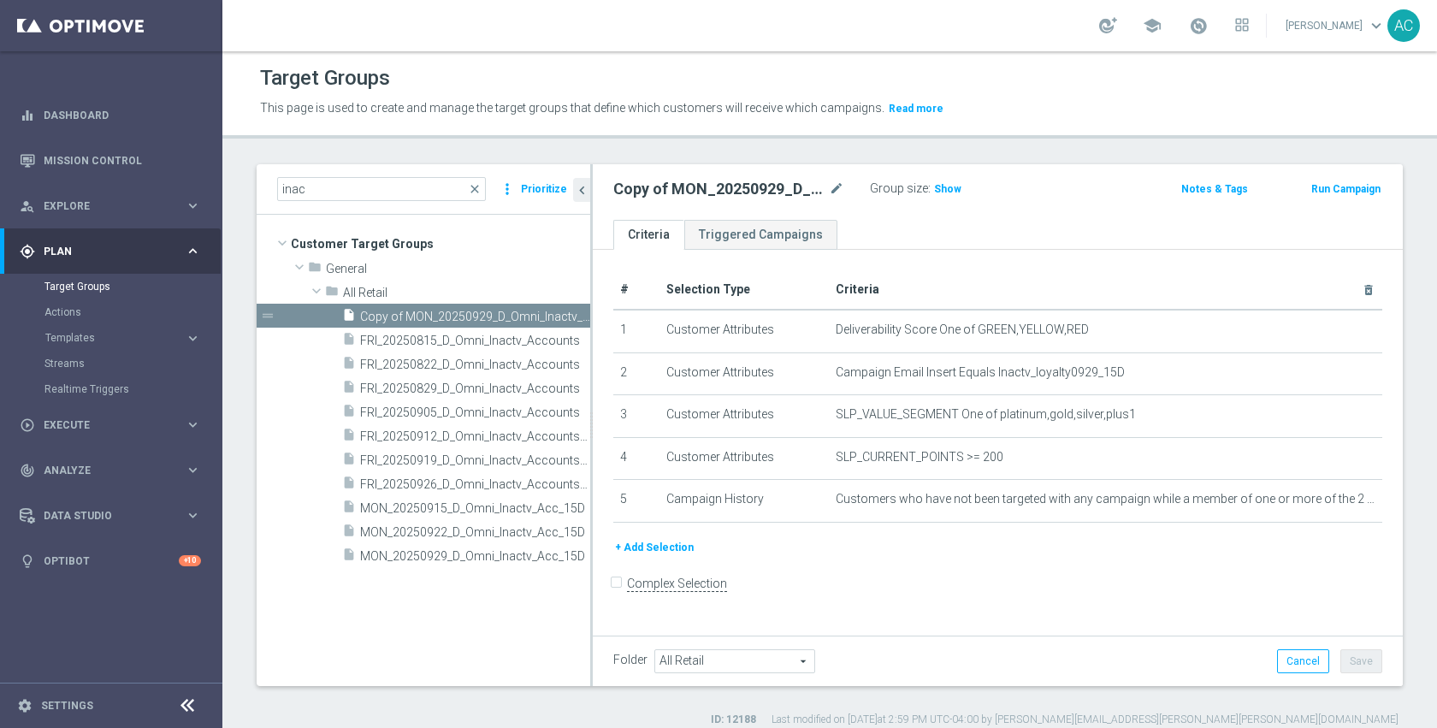
click at [1082, 540] on div "+ Add Selection" at bounding box center [997, 547] width 794 height 19
click at [839, 188] on icon "mode_edit" at bounding box center [836, 189] width 15 height 21
click at [701, 194] on input "Copy of MON_20250929_D_Omni_Inactv_Acc_15D" at bounding box center [728, 191] width 231 height 24
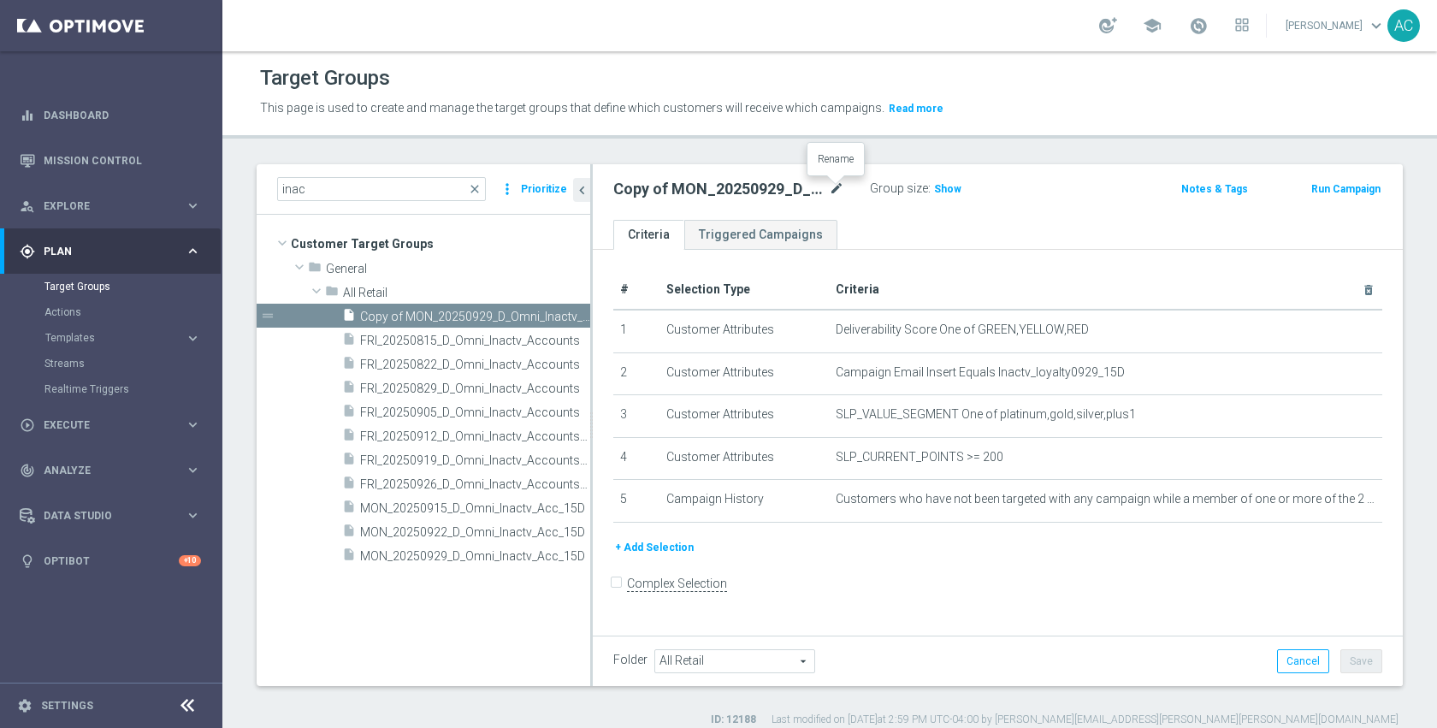
click at [835, 190] on icon "mode_edit" at bounding box center [836, 189] width 15 height 21
click at [687, 196] on input "Copy of MON_20250929_D_Omni_Inactv_Acc_15D" at bounding box center [728, 191] width 231 height 24
type input "MON_20251006_D_Omni_Inactv_Acc_15D"
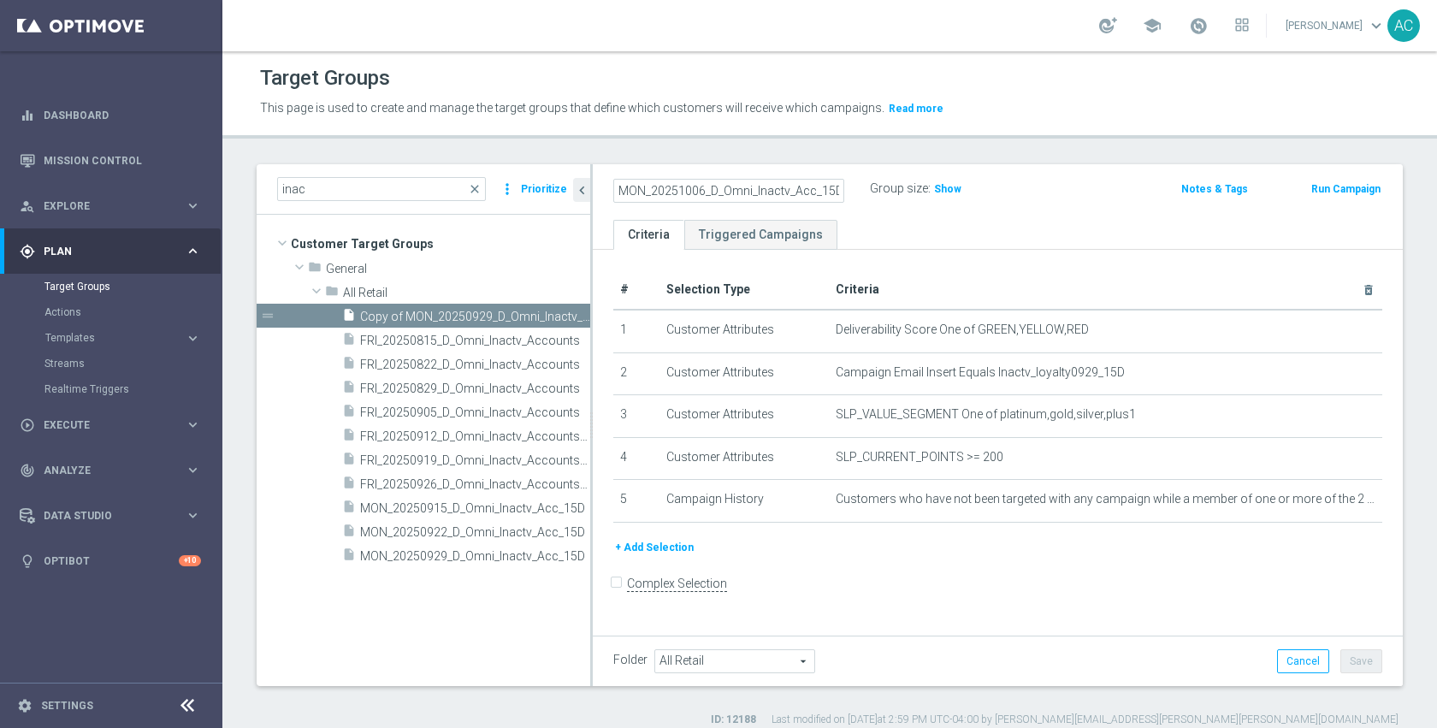
click at [1166, 575] on div "# Selection Type Criteria delete_forever 1 Customer Attributes Deliverability S…" at bounding box center [998, 441] width 810 height 383
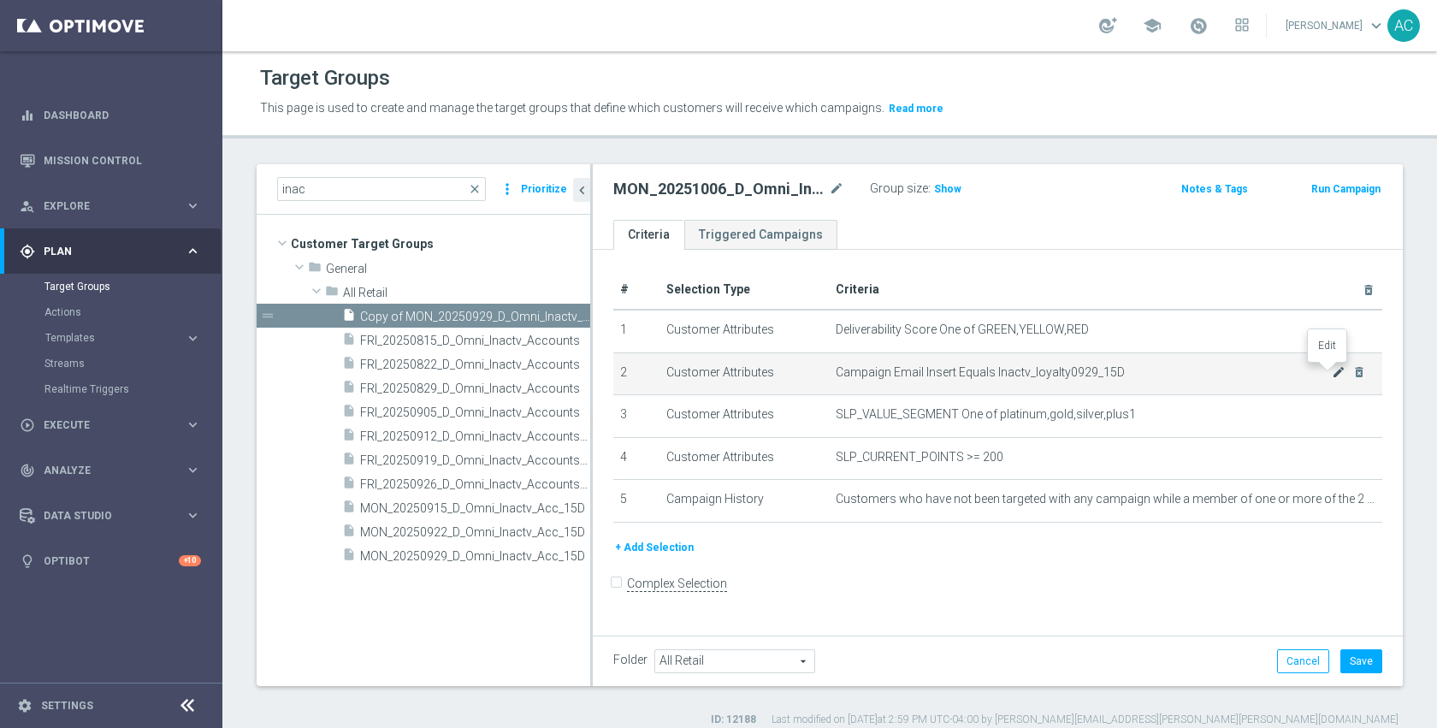
click at [1331, 369] on icon "mode_edit" at bounding box center [1338, 372] width 14 height 14
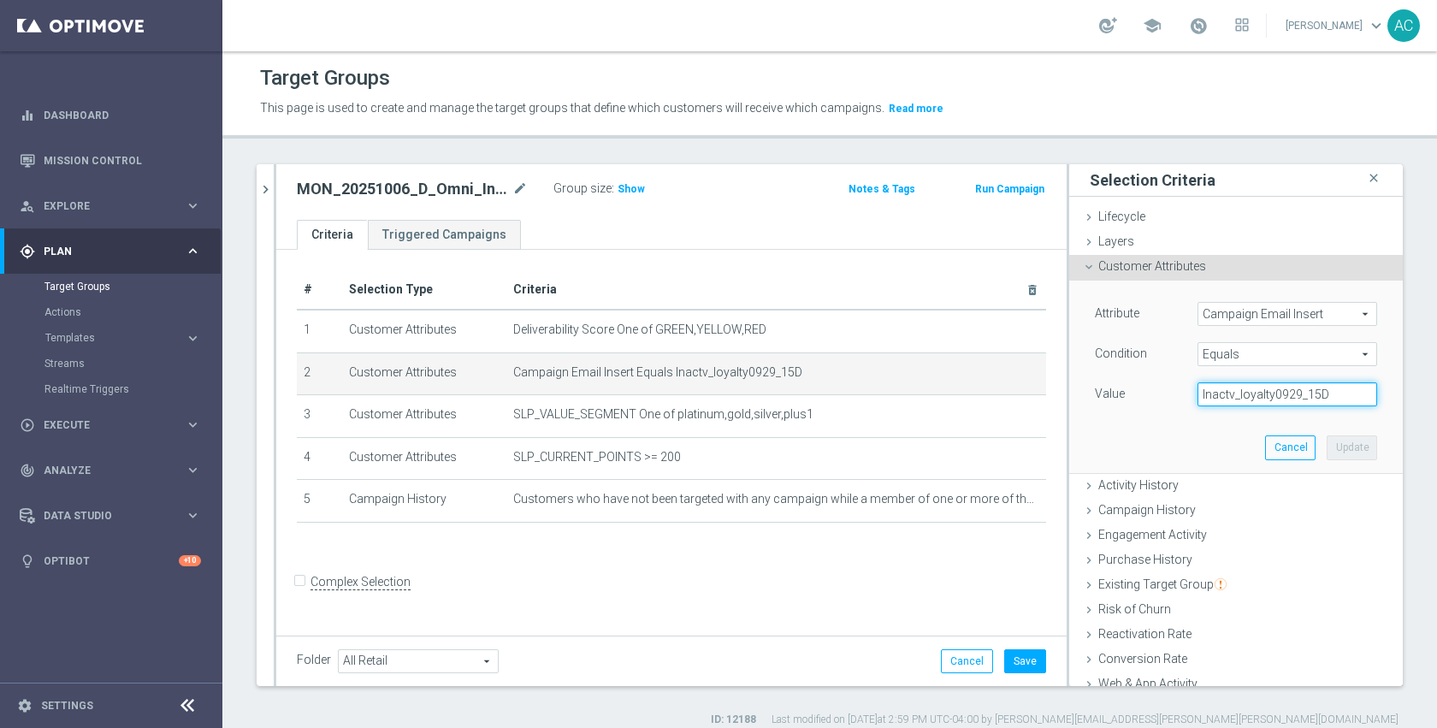
click at [1267, 394] on input "Inactv_loyalty0929_15D" at bounding box center [1287, 394] width 180 height 24
type input "Inactv_loyalty1006_15D"
click at [1326, 450] on button "Update" at bounding box center [1351, 447] width 50 height 24
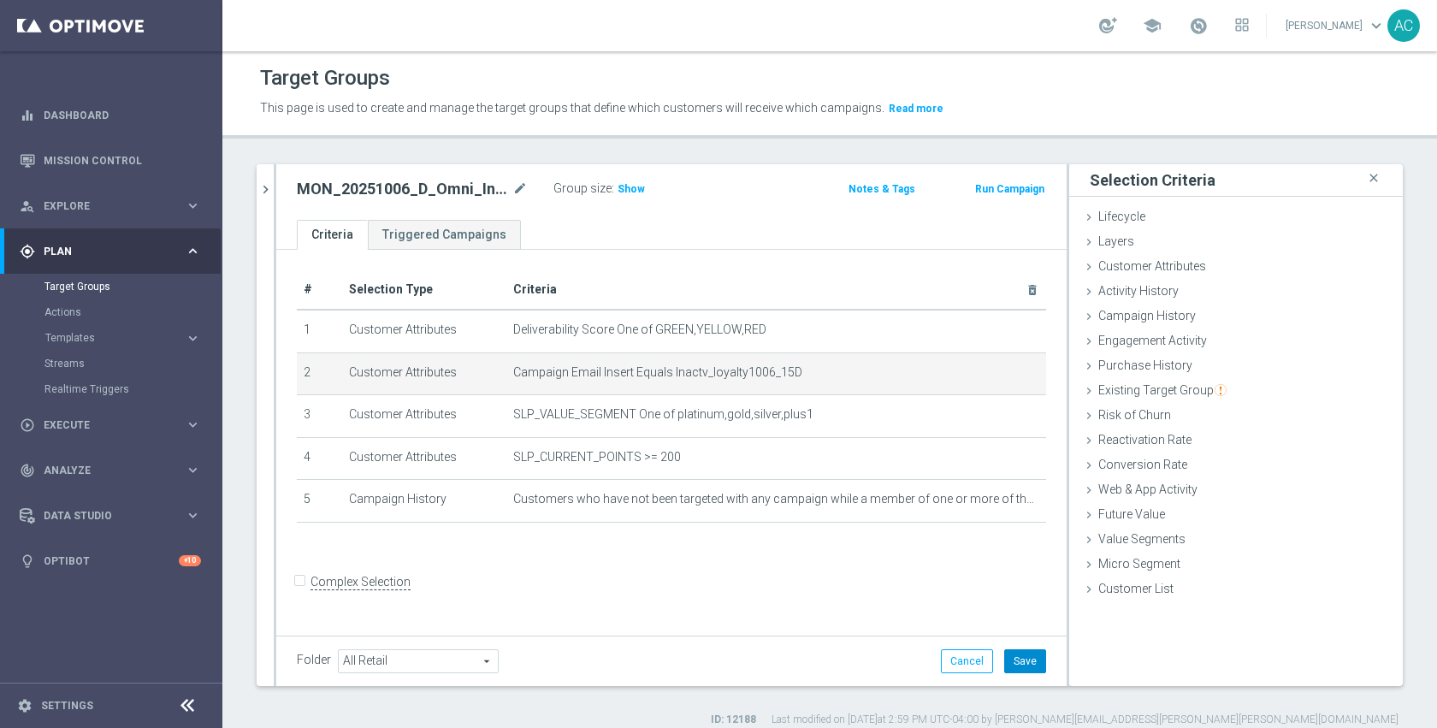
click at [1015, 672] on button "Save" at bounding box center [1025, 661] width 42 height 24
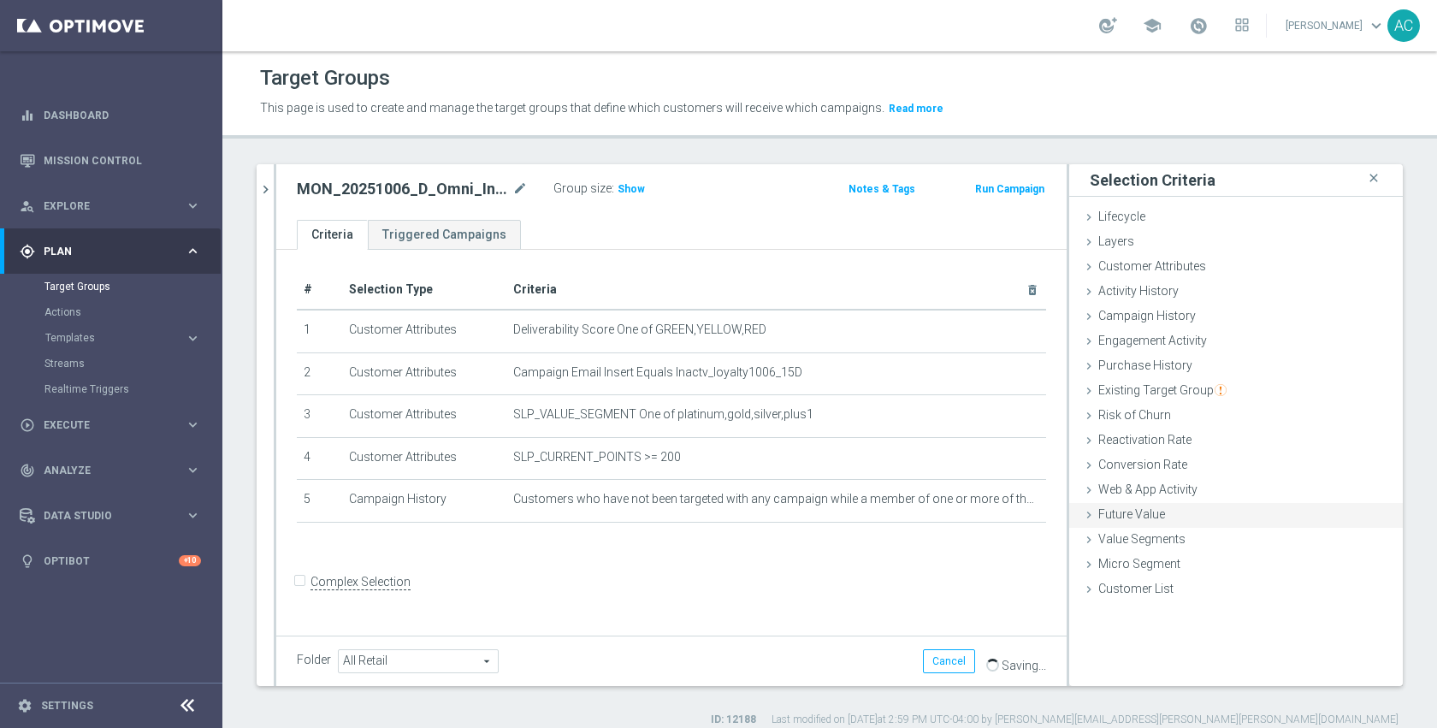
click at [0, 0] on icon "mode_edit" at bounding box center [0, 0] width 0 height 0
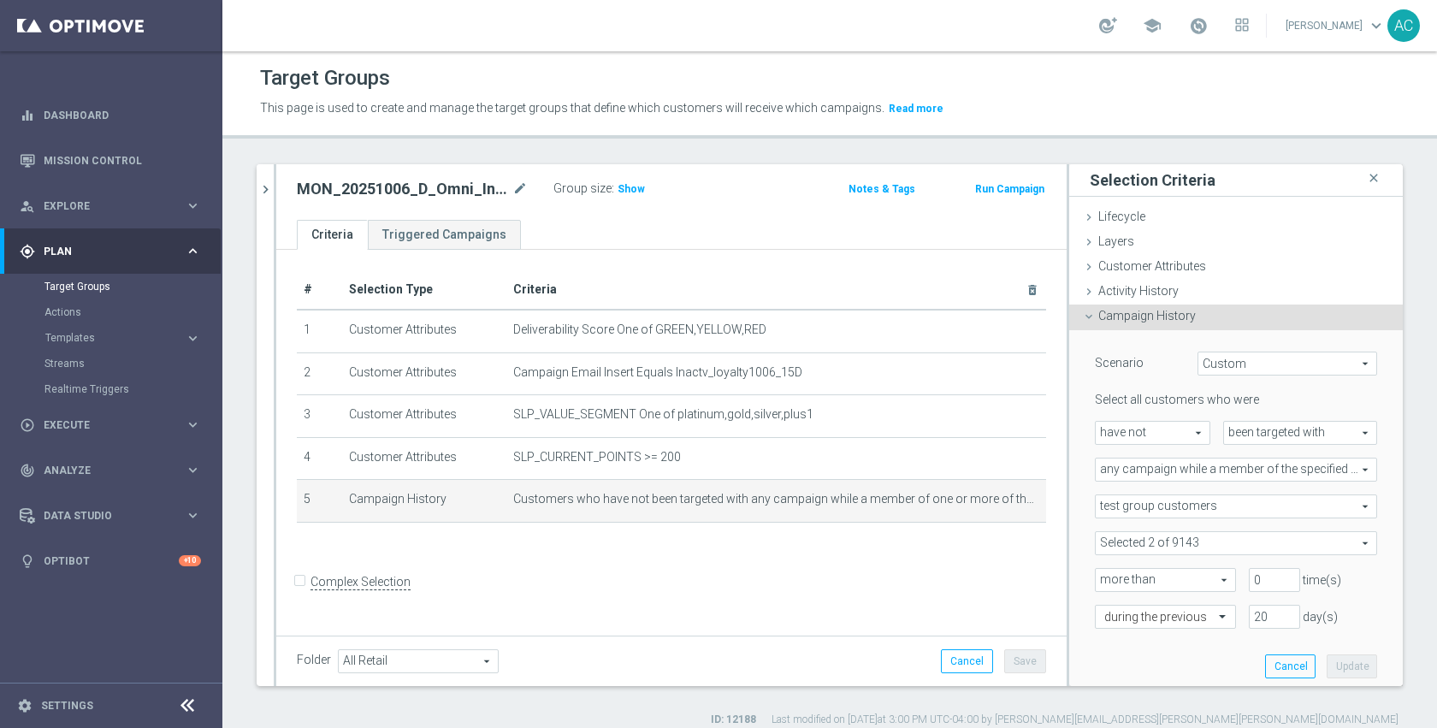
click at [1216, 542] on span at bounding box center [1235, 543] width 280 height 22
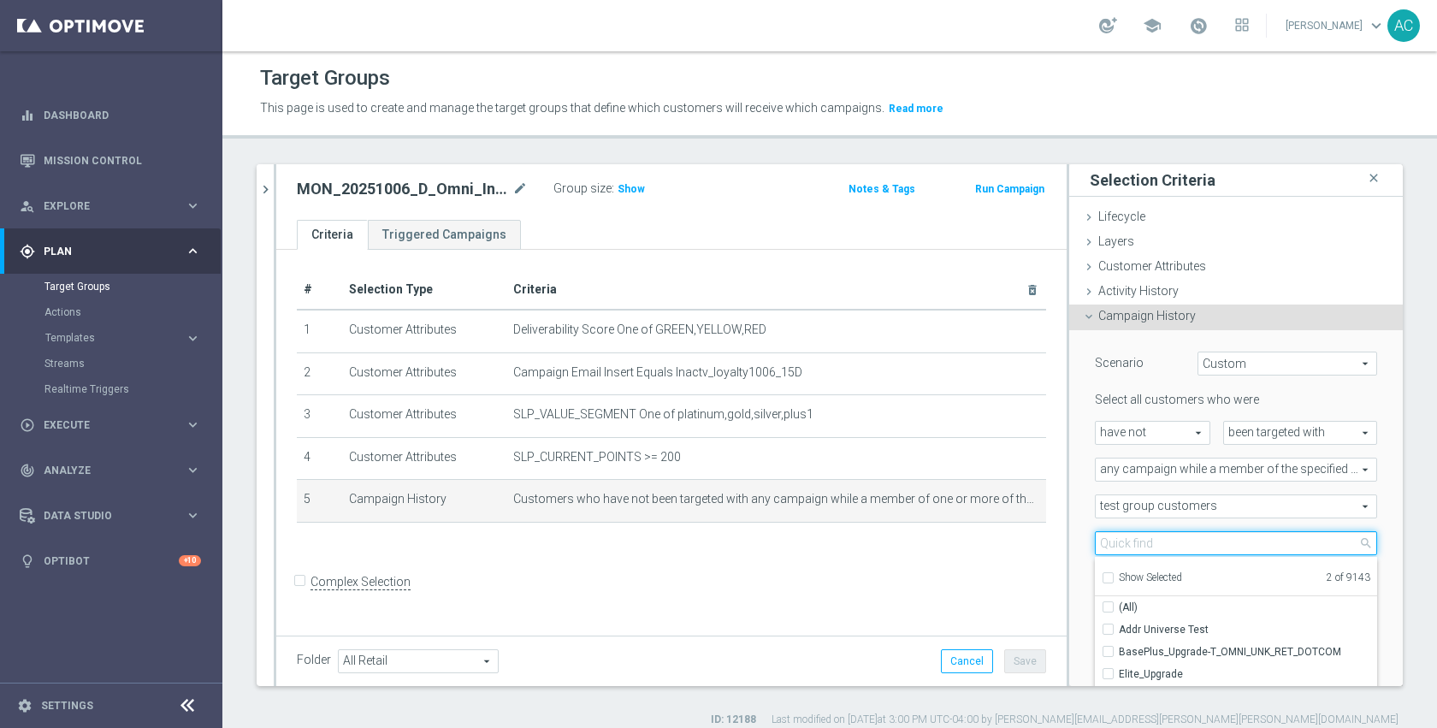
click at [1216, 542] on input "search" at bounding box center [1236, 543] width 282 height 24
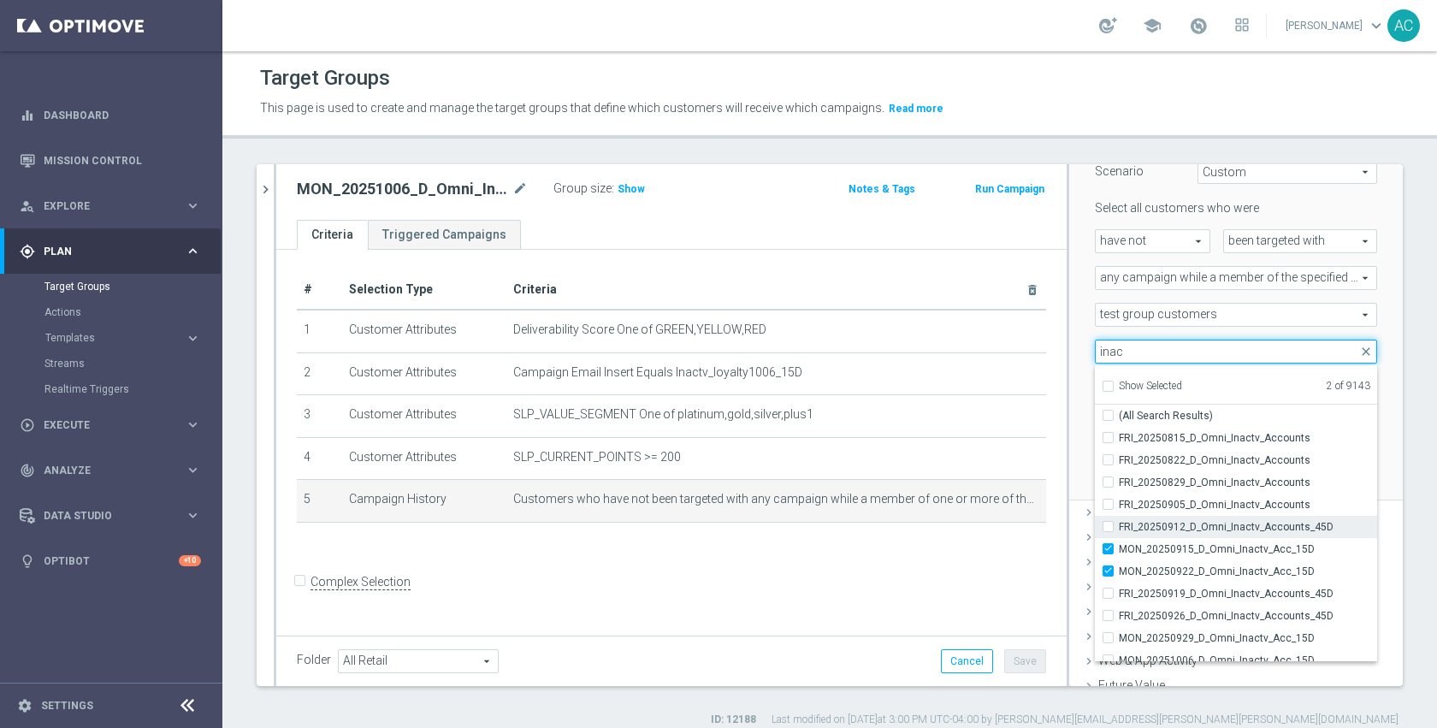
scroll to position [10, 0]
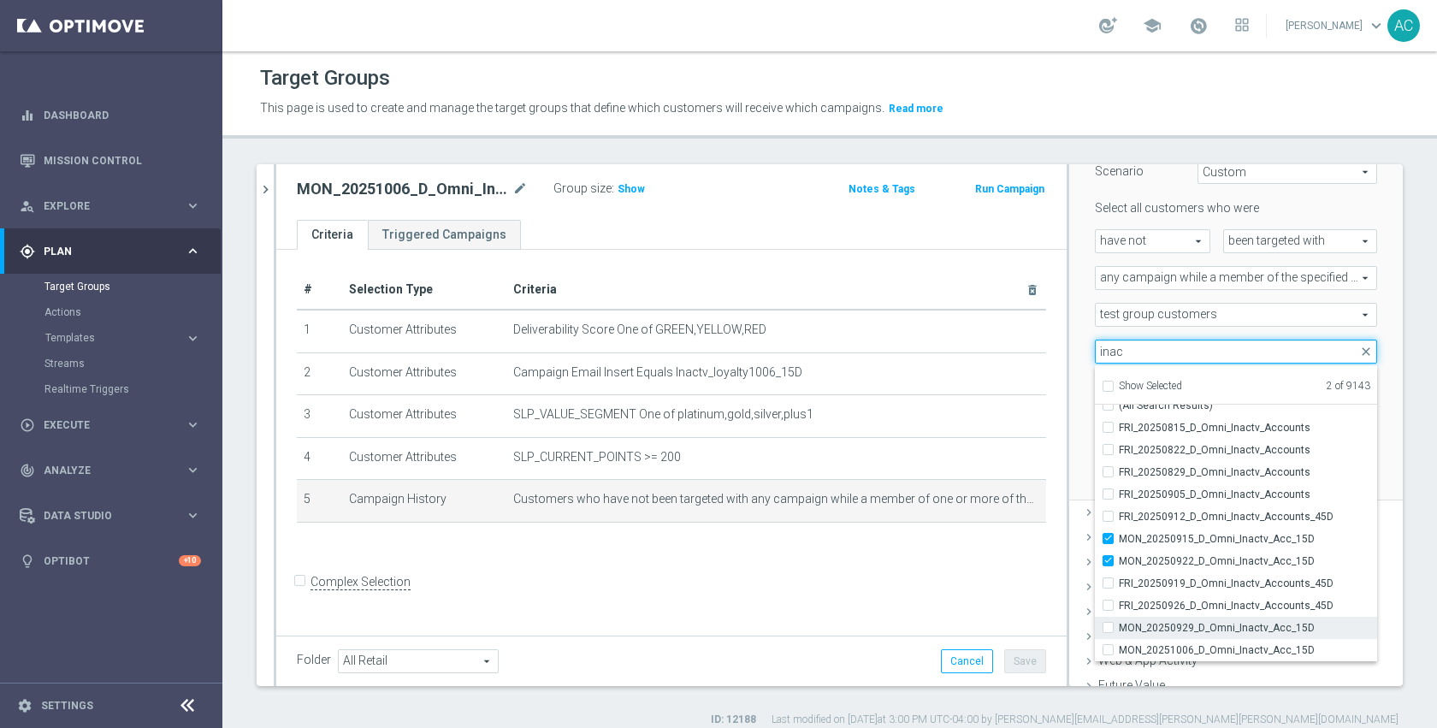
type input "inac"
click at [1219, 627] on span "MON_20250929_D_Omni_Inactv_Acc_15D" at bounding box center [1247, 628] width 258 height 14
click at [1118, 627] on input "MON_20250929_D_Omni_Inactv_Acc_15D" at bounding box center [1112, 627] width 11 height 11
checkbox input "true"
type input "Selected 3 of 9143"
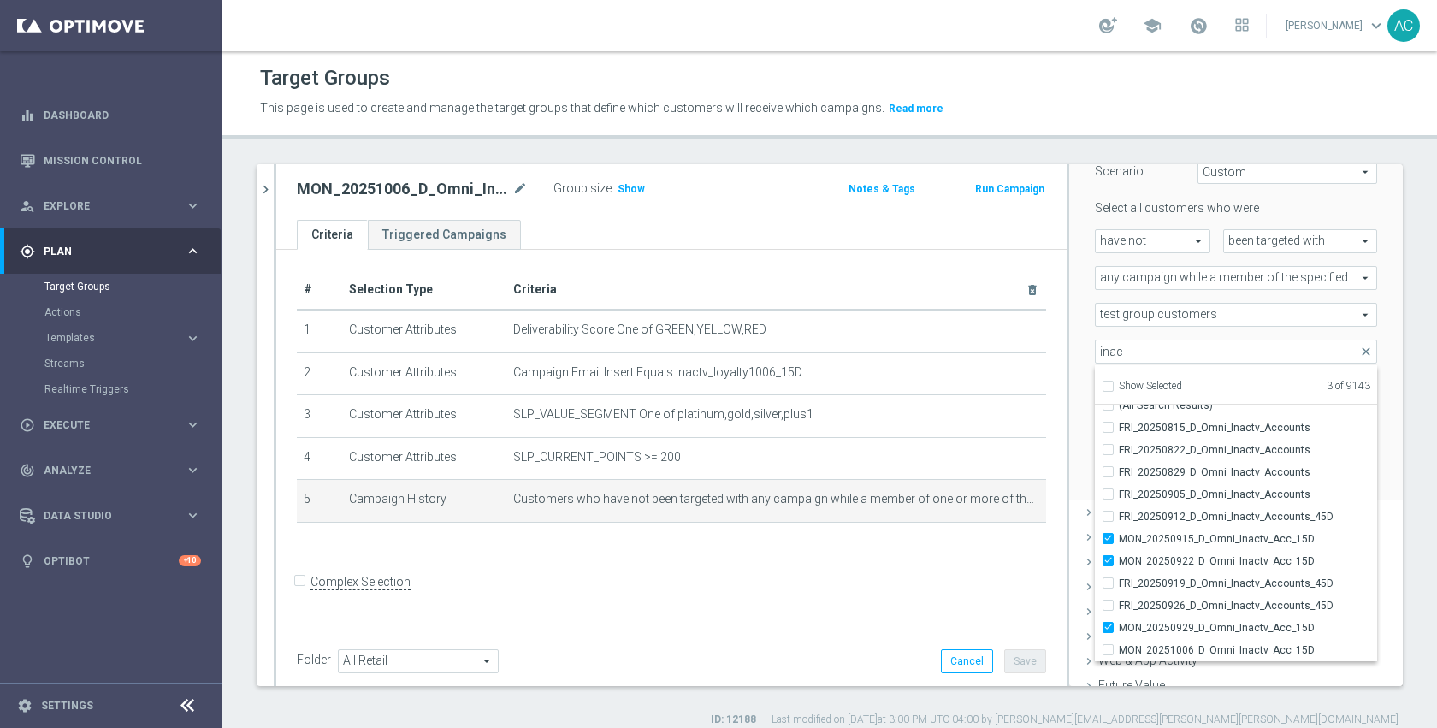
click at [1082, 446] on div "Scenario Custom Custom arrow_drop_down search Select all customers who were hav…" at bounding box center [1236, 319] width 308 height 361
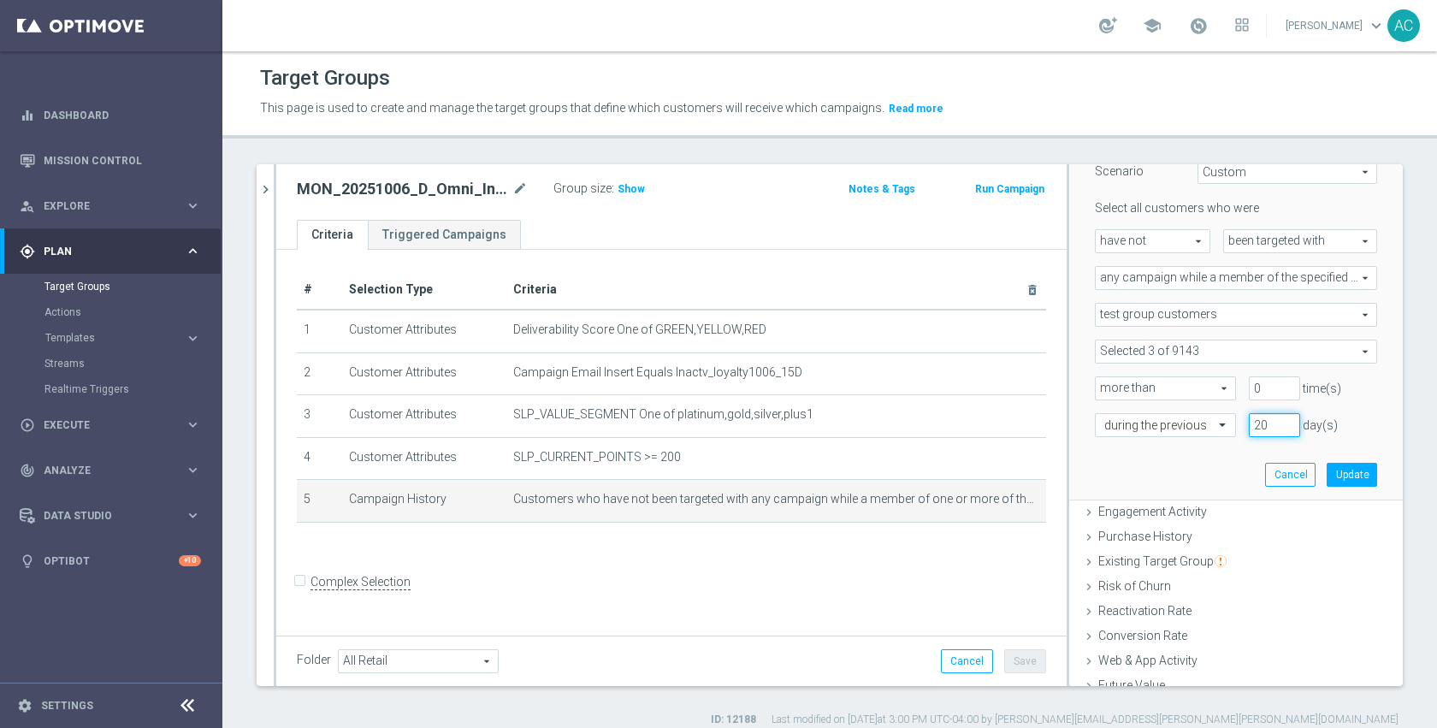
click at [1248, 422] on input "20" at bounding box center [1273, 425] width 51 height 24
type input "30"
click at [1326, 478] on button "Update" at bounding box center [1351, 475] width 50 height 24
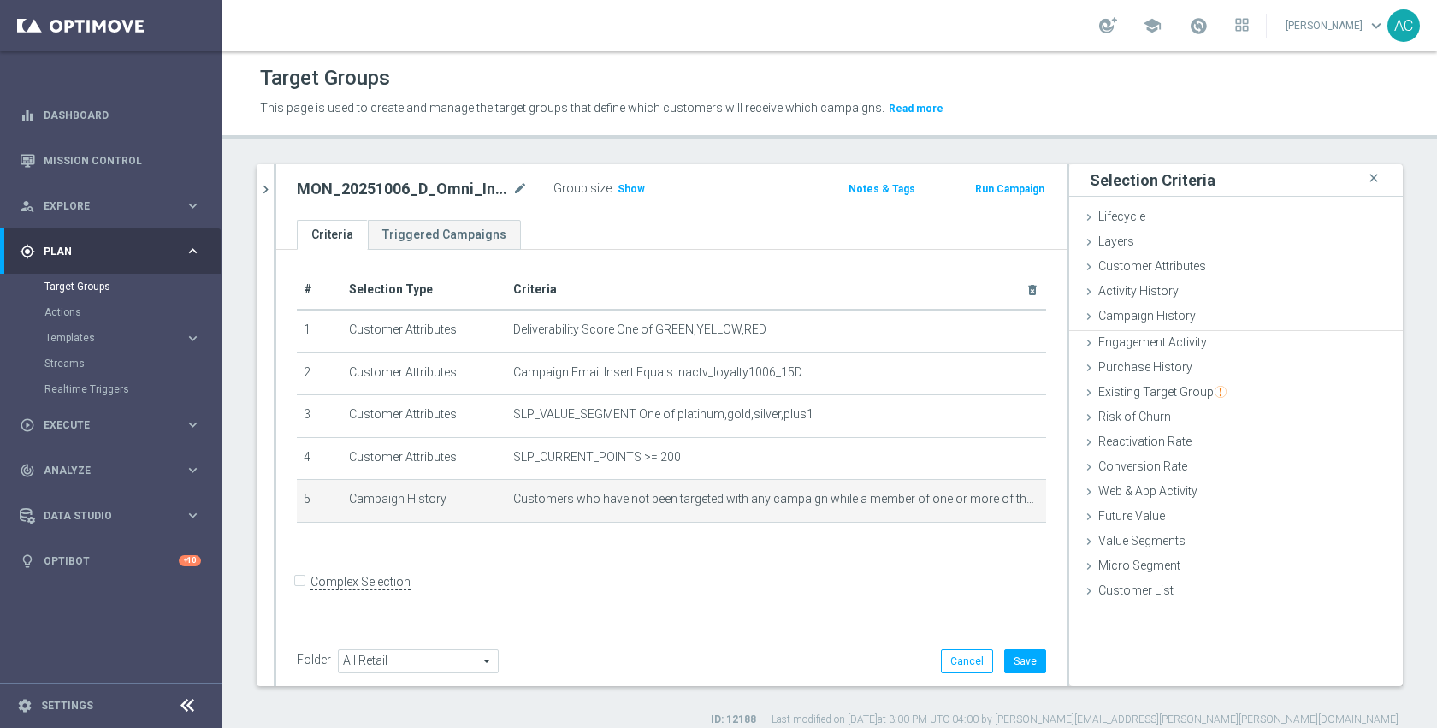
scroll to position [0, 0]
click at [1009, 662] on button "Save" at bounding box center [1025, 661] width 42 height 24
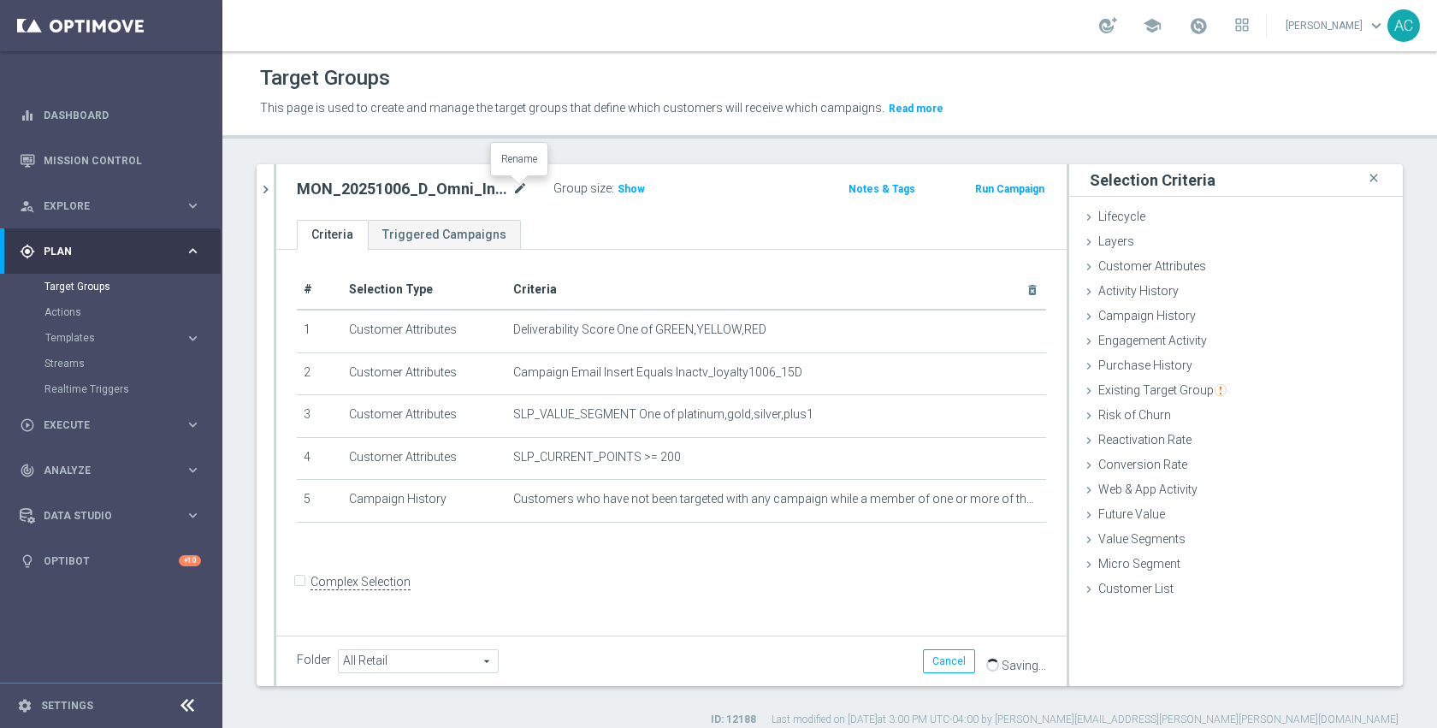
click at [519, 183] on icon "mode_edit" at bounding box center [519, 189] width 15 height 21
click at [262, 168] on button "chevron_right" at bounding box center [265, 189] width 17 height 50
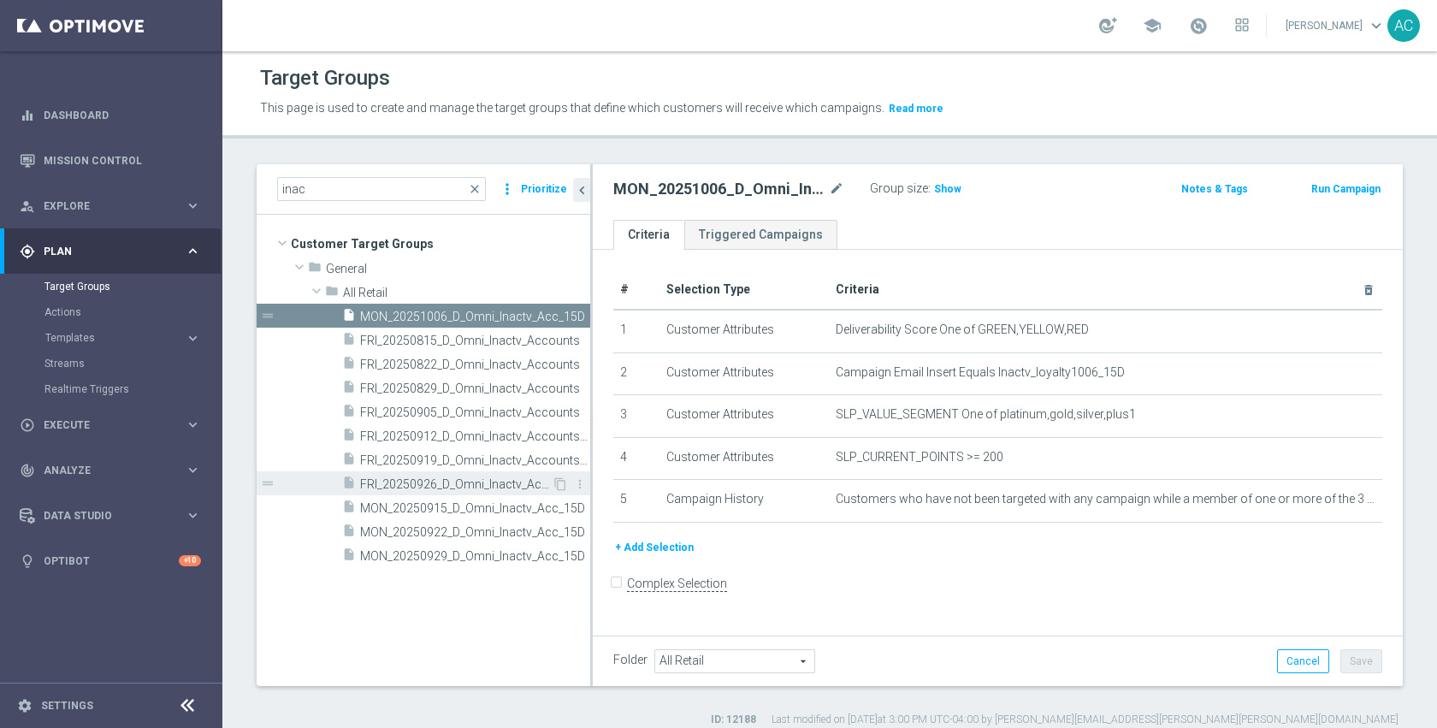
click at [472, 486] on span "FRI_20250926_D_Omni_Inactv_Accounts_45D" at bounding box center [456, 484] width 192 height 15
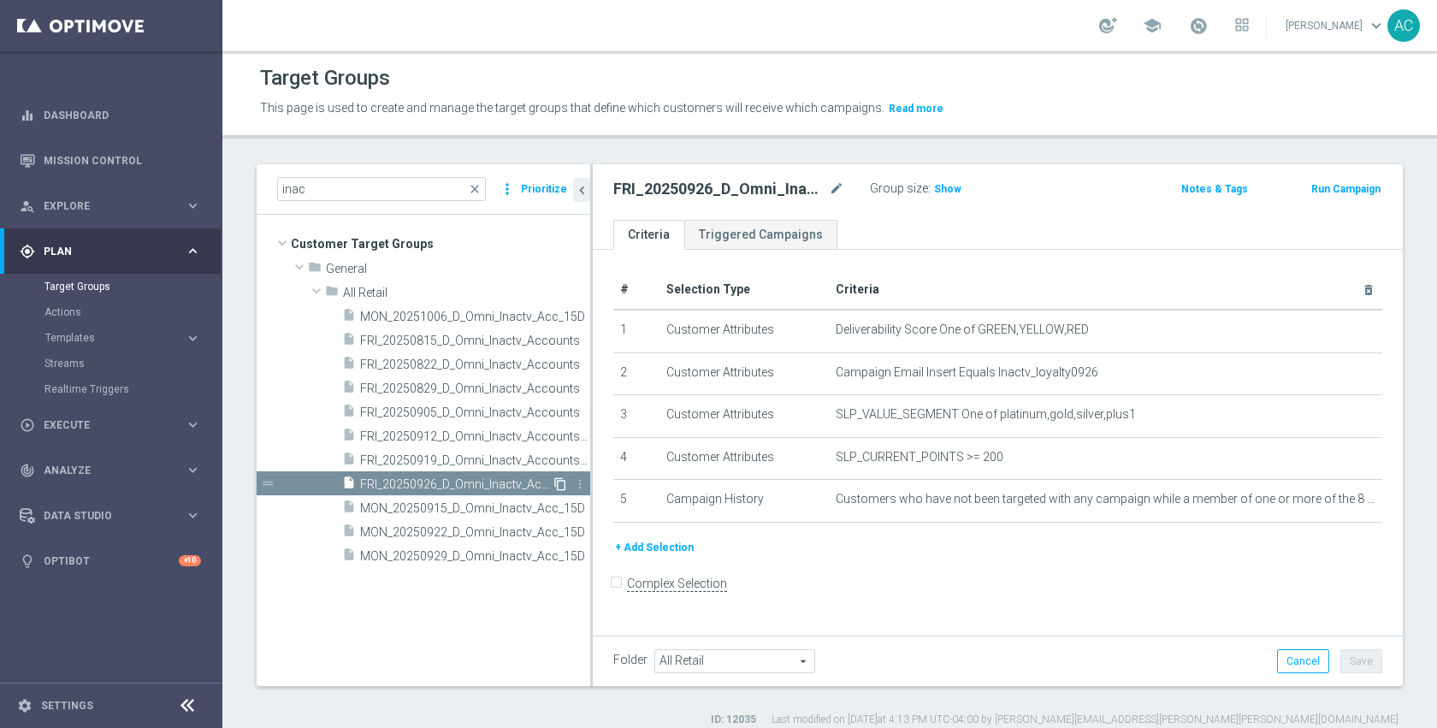
click at [558, 482] on icon "content_copy" at bounding box center [560, 484] width 14 height 14
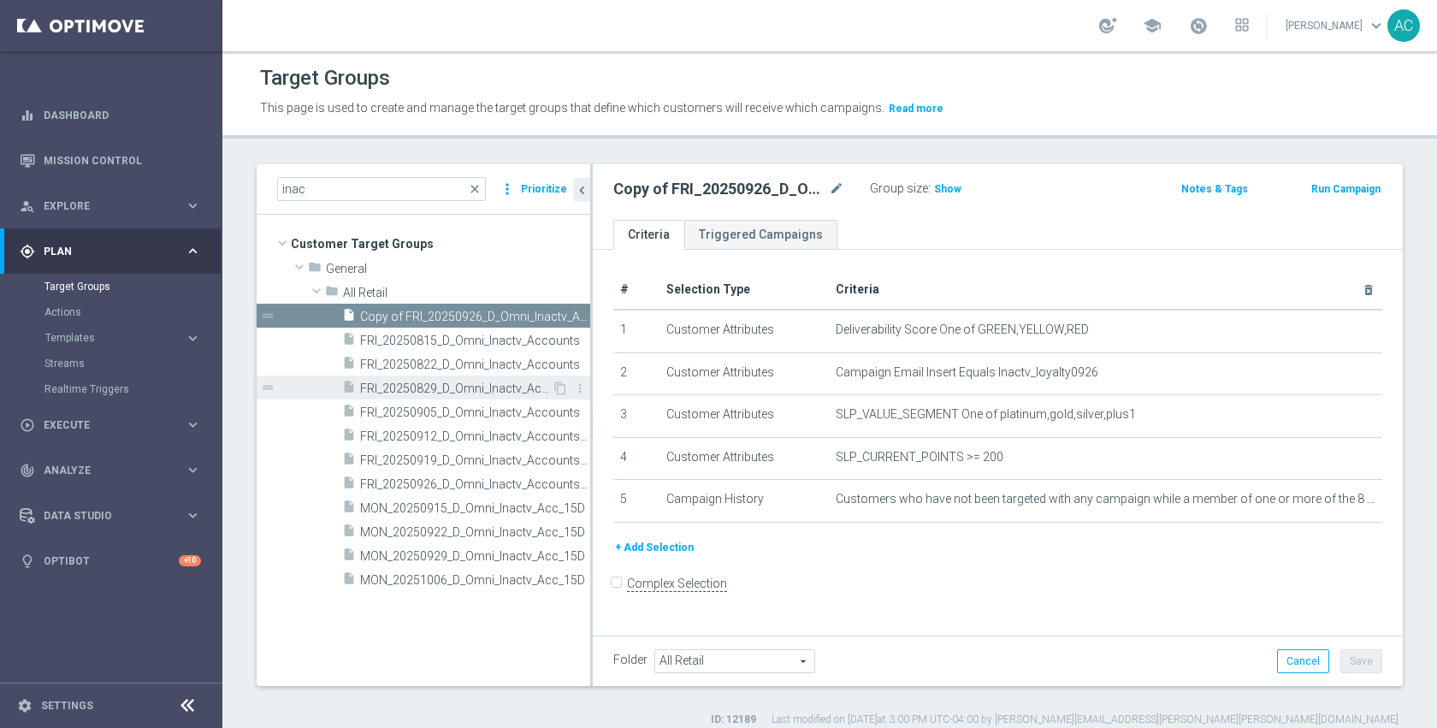
click at [480, 392] on span "FRI_20250829_D_Omni_Inactv_Accounts" at bounding box center [456, 388] width 192 height 15
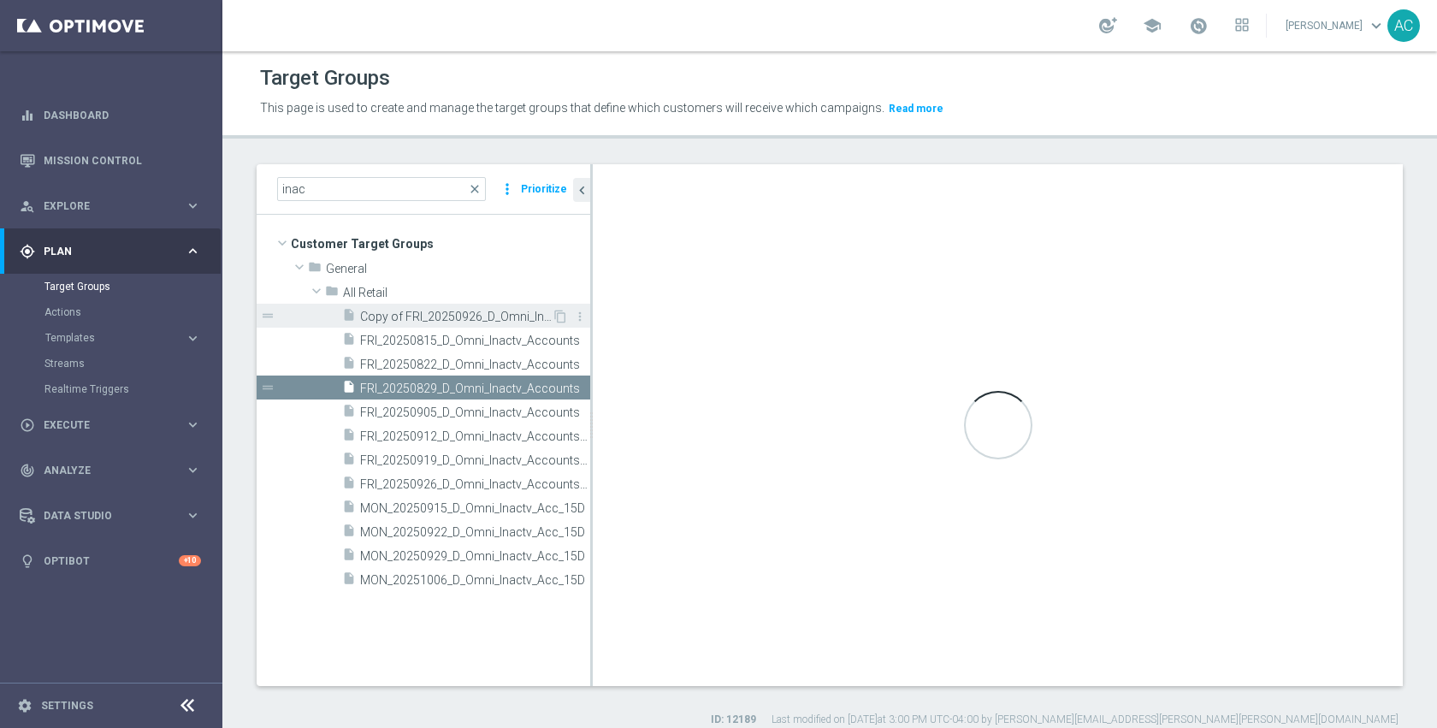
click at [488, 314] on span "Copy of FRI_20250926_D_Omni_Inactv_Accounts_45D" at bounding box center [456, 317] width 192 height 15
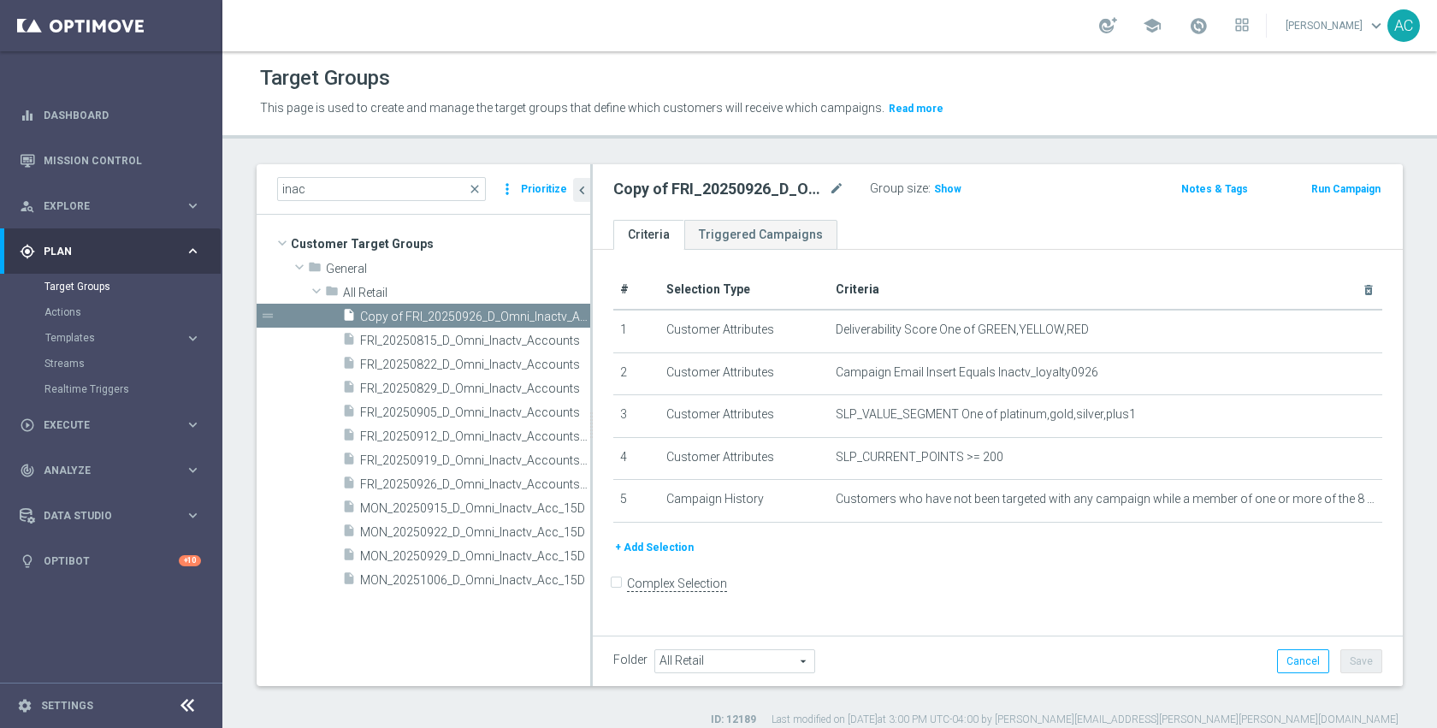
click at [986, 552] on div "+ Add Selection" at bounding box center [997, 547] width 794 height 19
click at [839, 189] on icon "mode_edit" at bounding box center [836, 189] width 15 height 21
click at [660, 197] on input "Copy of FRI_20250926_D_Omni_Inactv_Accounts_45D" at bounding box center [728, 191] width 231 height 24
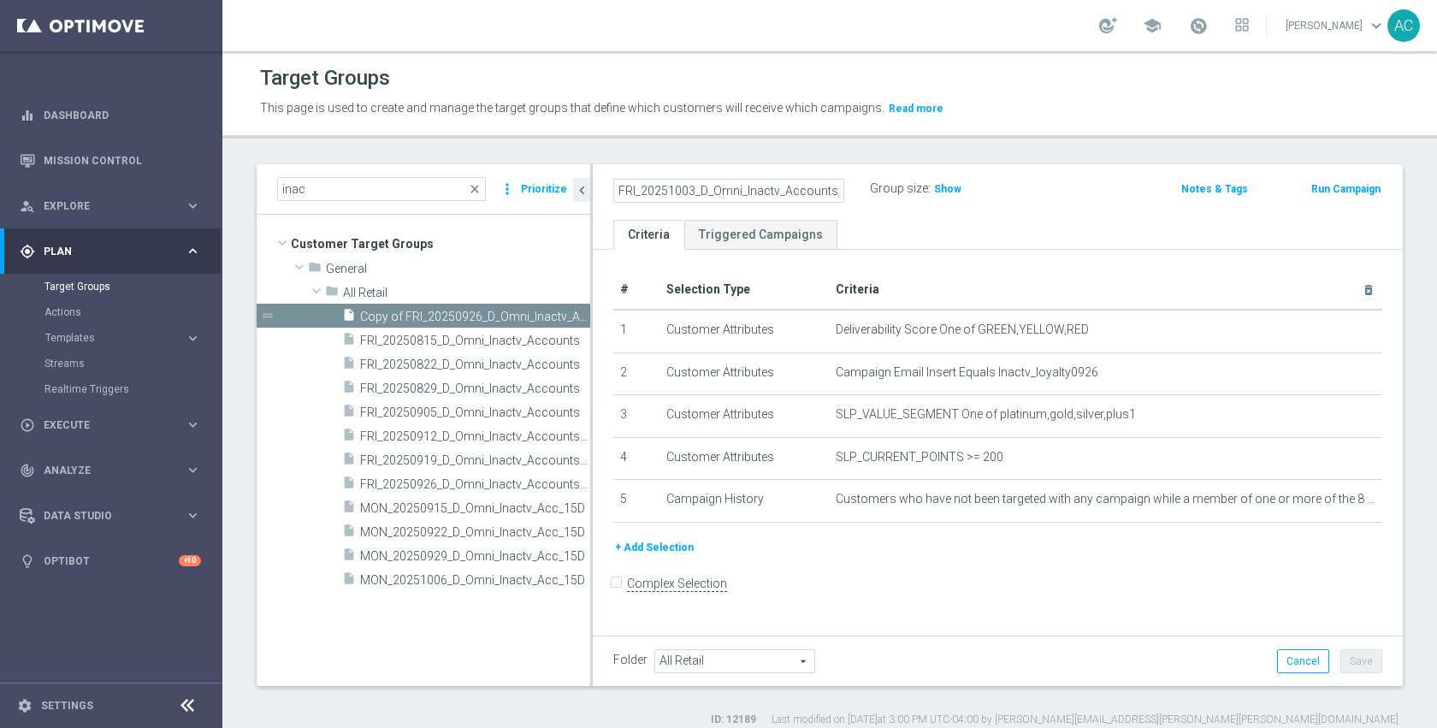
type input "FRI_20251003_D_Omni_Inactv_Accounts_45D"
click at [1094, 623] on form "Complex Selection Invalid Expression" at bounding box center [997, 600] width 769 height 63
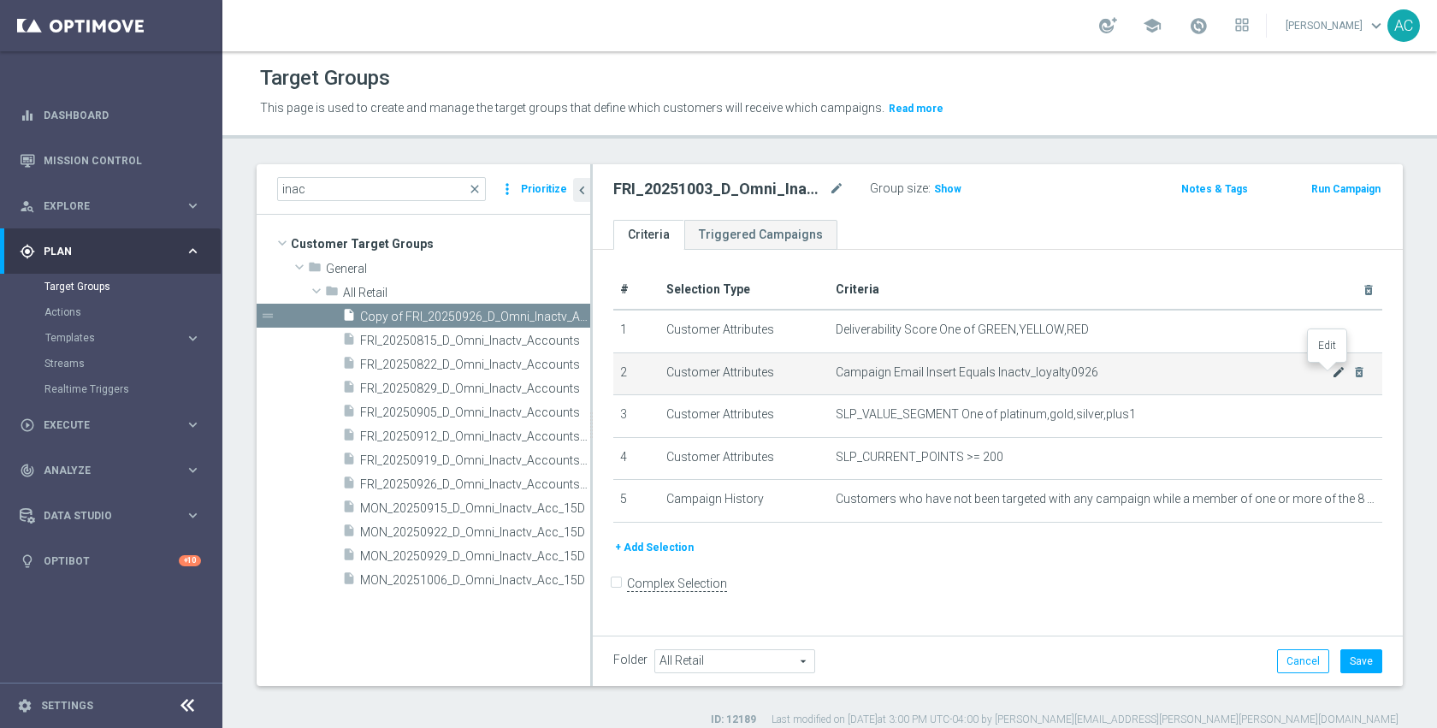
click at [1331, 371] on icon "mode_edit" at bounding box center [1338, 372] width 14 height 14
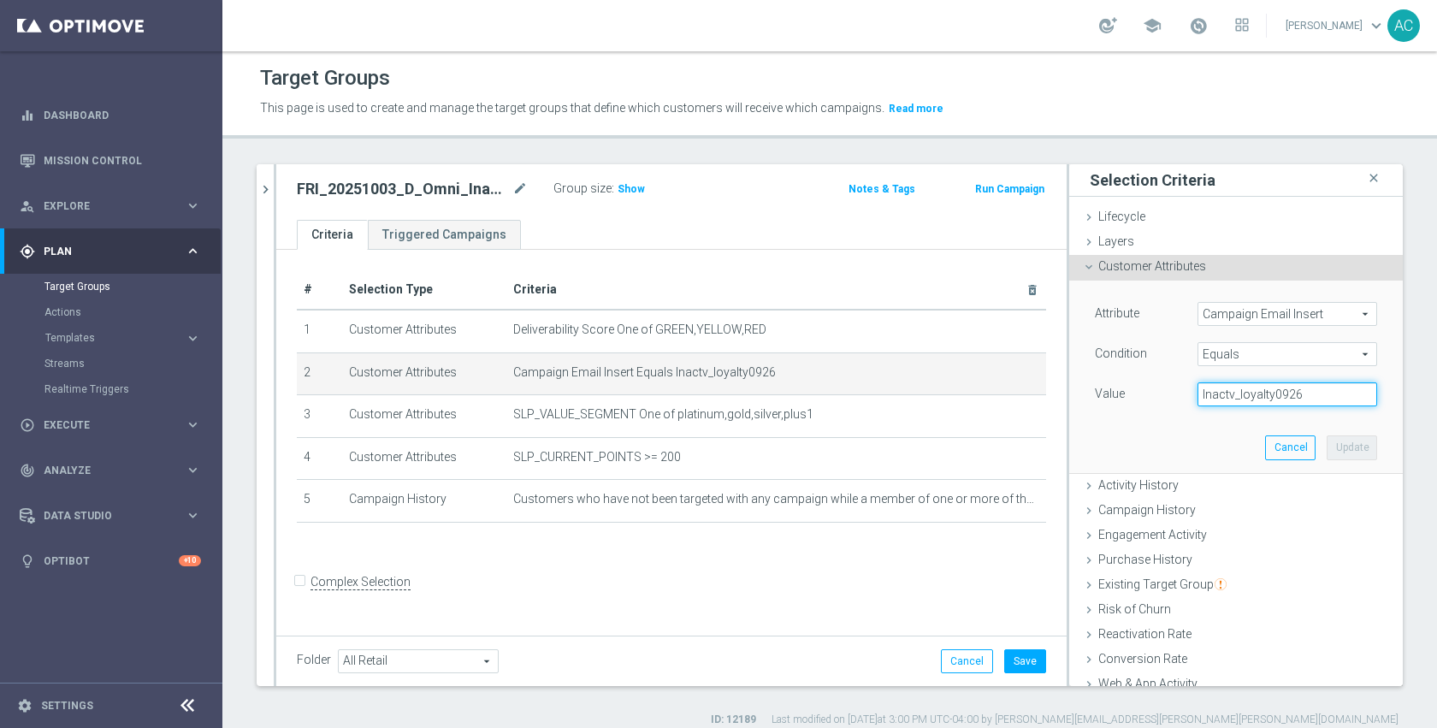
click at [1298, 392] on input "Inactv_loyalty0926" at bounding box center [1287, 394] width 180 height 24
type input "Inactv_loyalty1003"
click at [1326, 442] on button "Update" at bounding box center [1351, 447] width 50 height 24
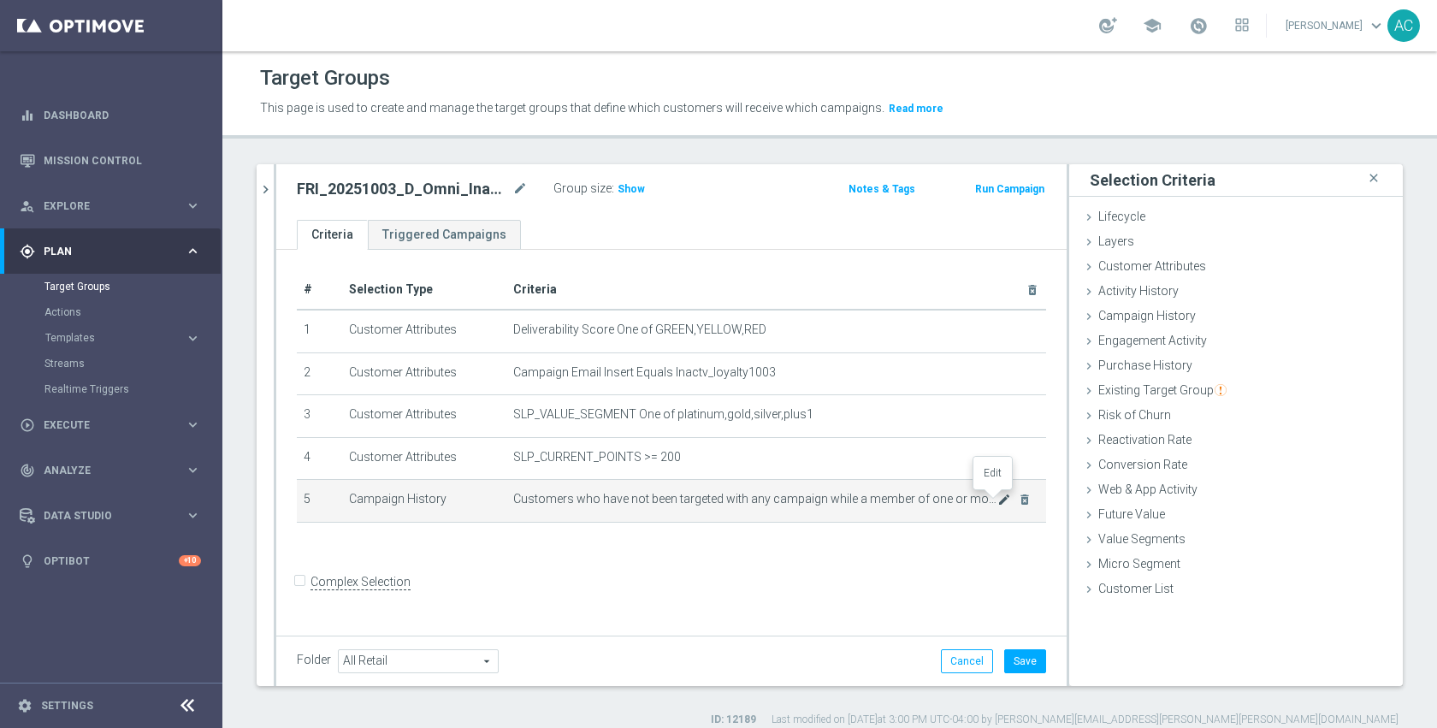
click at [997, 497] on icon "mode_edit" at bounding box center [1004, 500] width 14 height 14
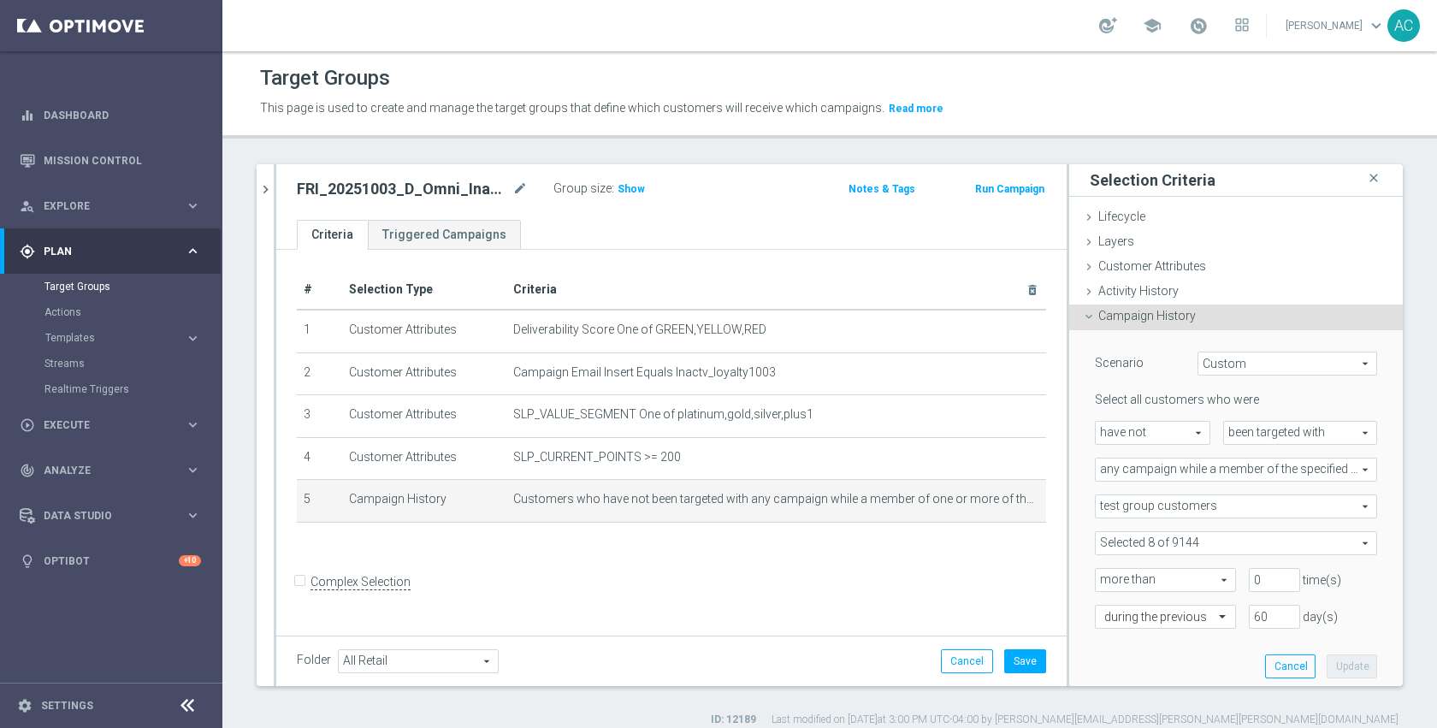
click at [1210, 545] on span at bounding box center [1235, 543] width 280 height 22
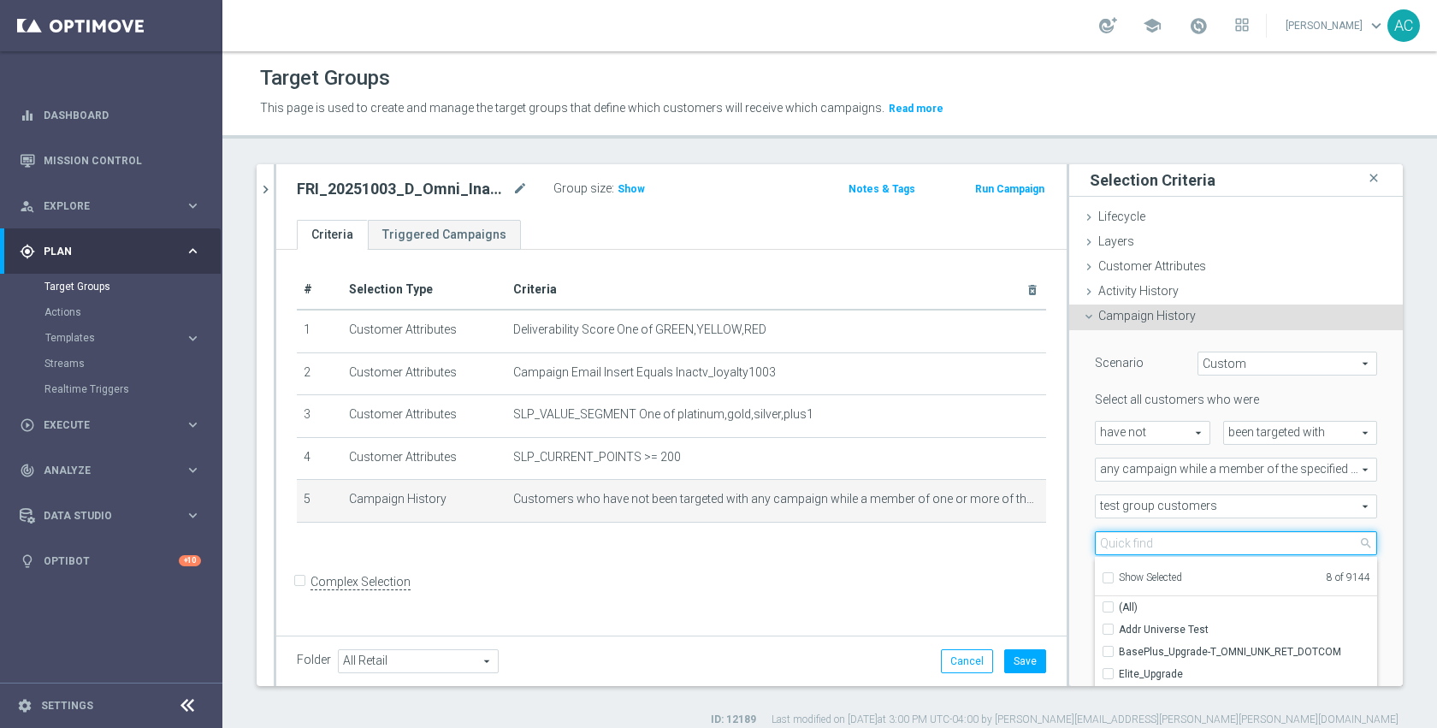
click at [1210, 545] on input "search" at bounding box center [1236, 543] width 282 height 24
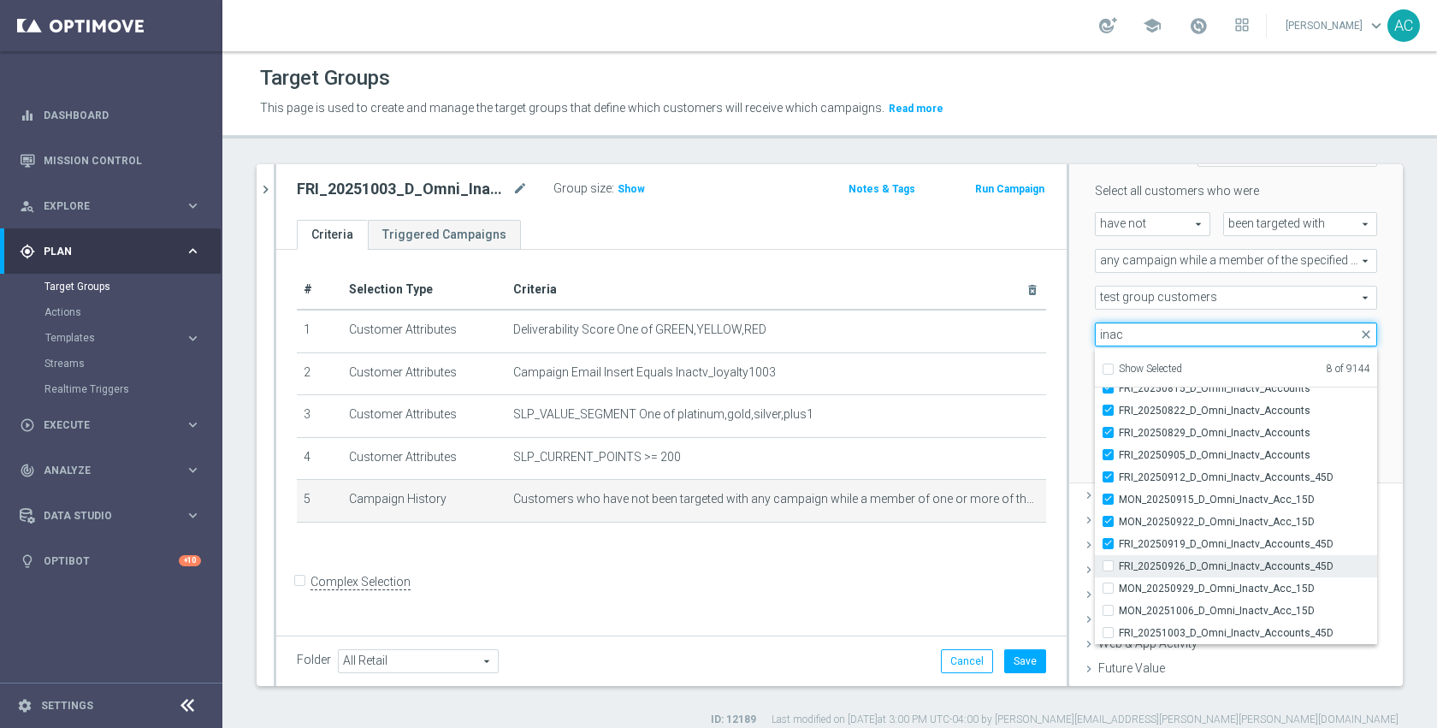
scroll to position [242, 0]
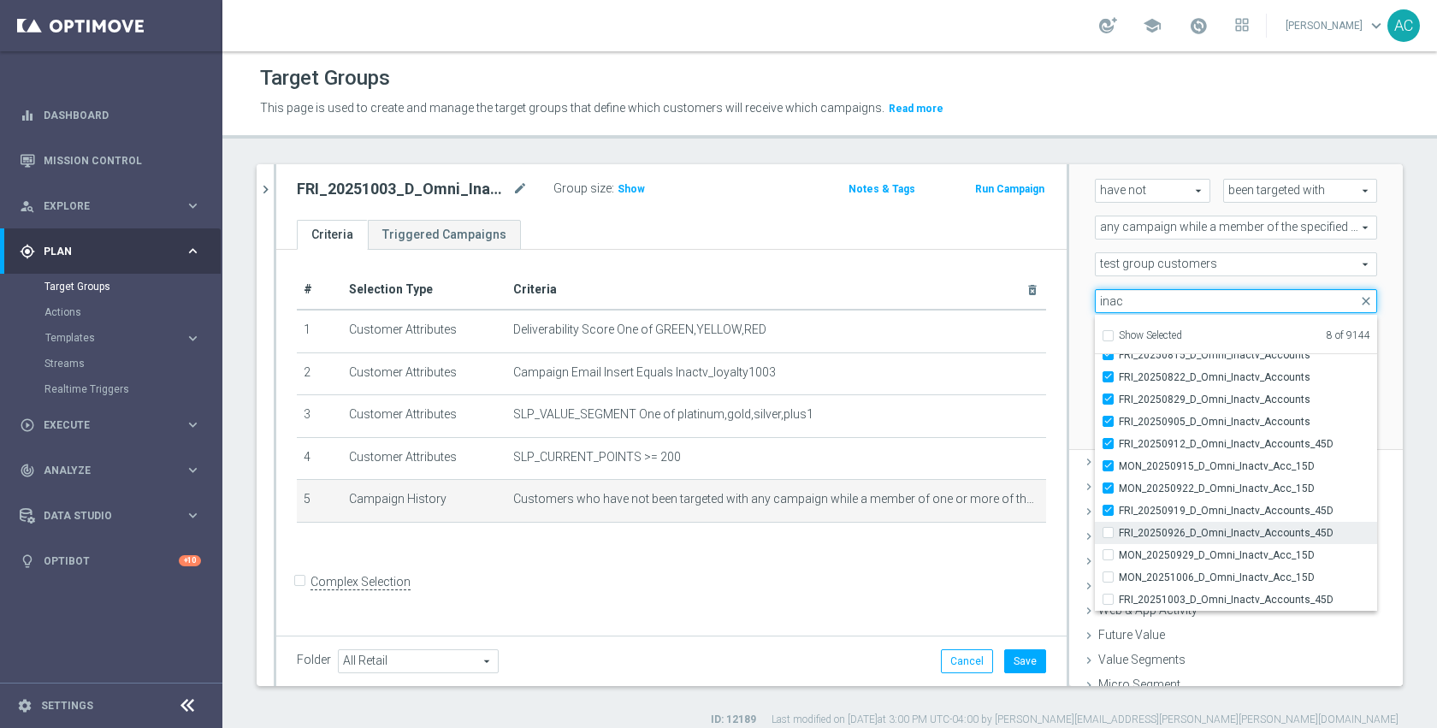
type input "inac"
click at [1195, 535] on span "FRI_20250926_D_Omni_Inactv_Accounts_45D" at bounding box center [1247, 533] width 258 height 14
click at [1118, 535] on input "FRI_20250926_D_Omni_Inactv_Accounts_45D" at bounding box center [1112, 532] width 11 height 11
checkbox input "true"
type input "Selected 9 of 9144"
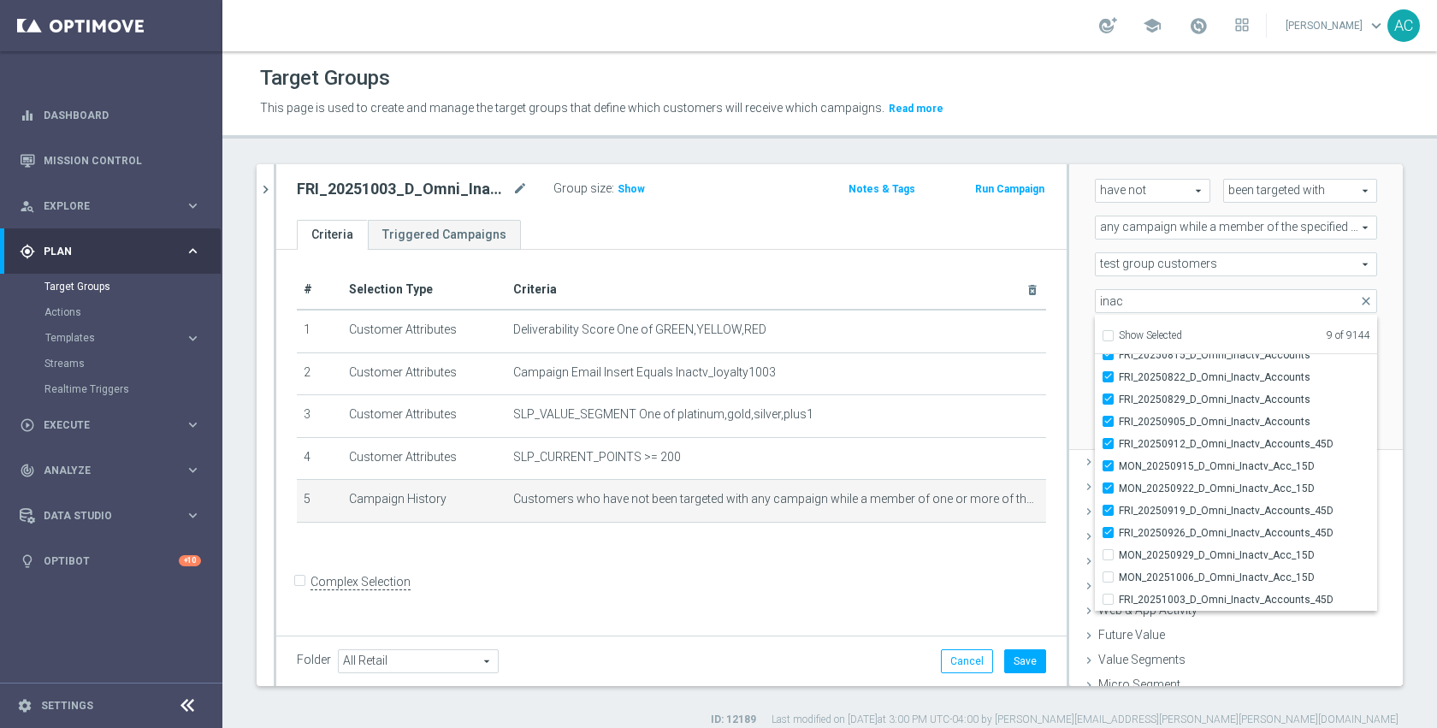
click at [1358, 369] on div "60 day(s)" at bounding box center [1313, 375] width 154 height 24
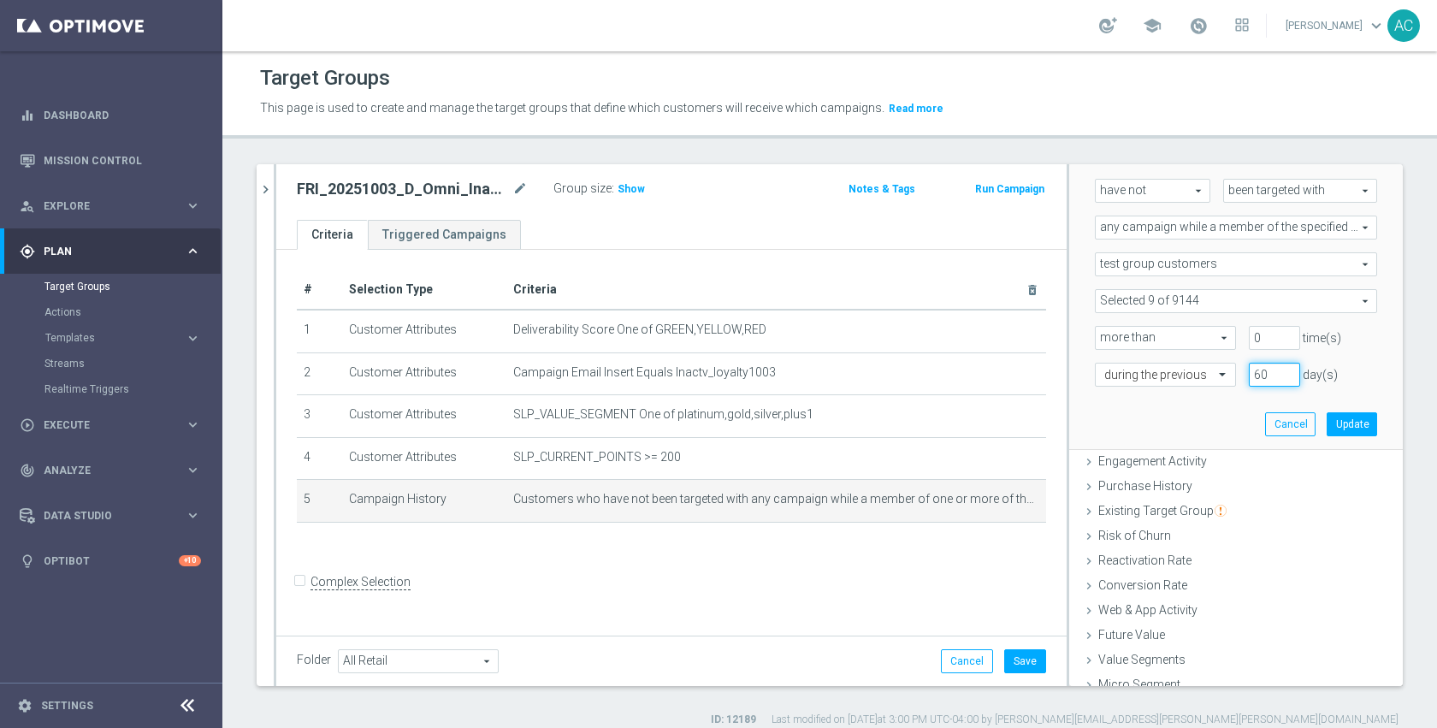
click at [1248, 375] on input "60" at bounding box center [1273, 375] width 51 height 24
type input "70"
click at [1326, 413] on button "Update" at bounding box center [1351, 424] width 50 height 24
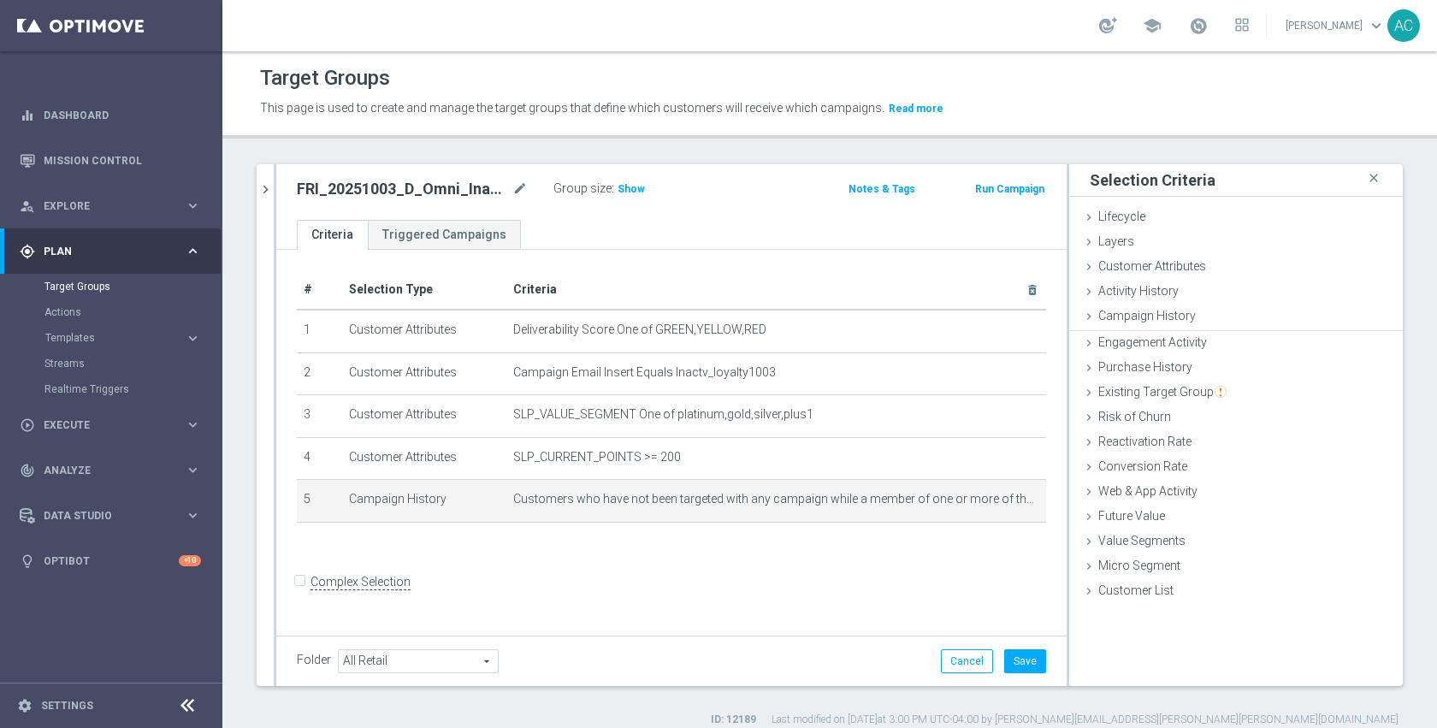
scroll to position [0, 0]
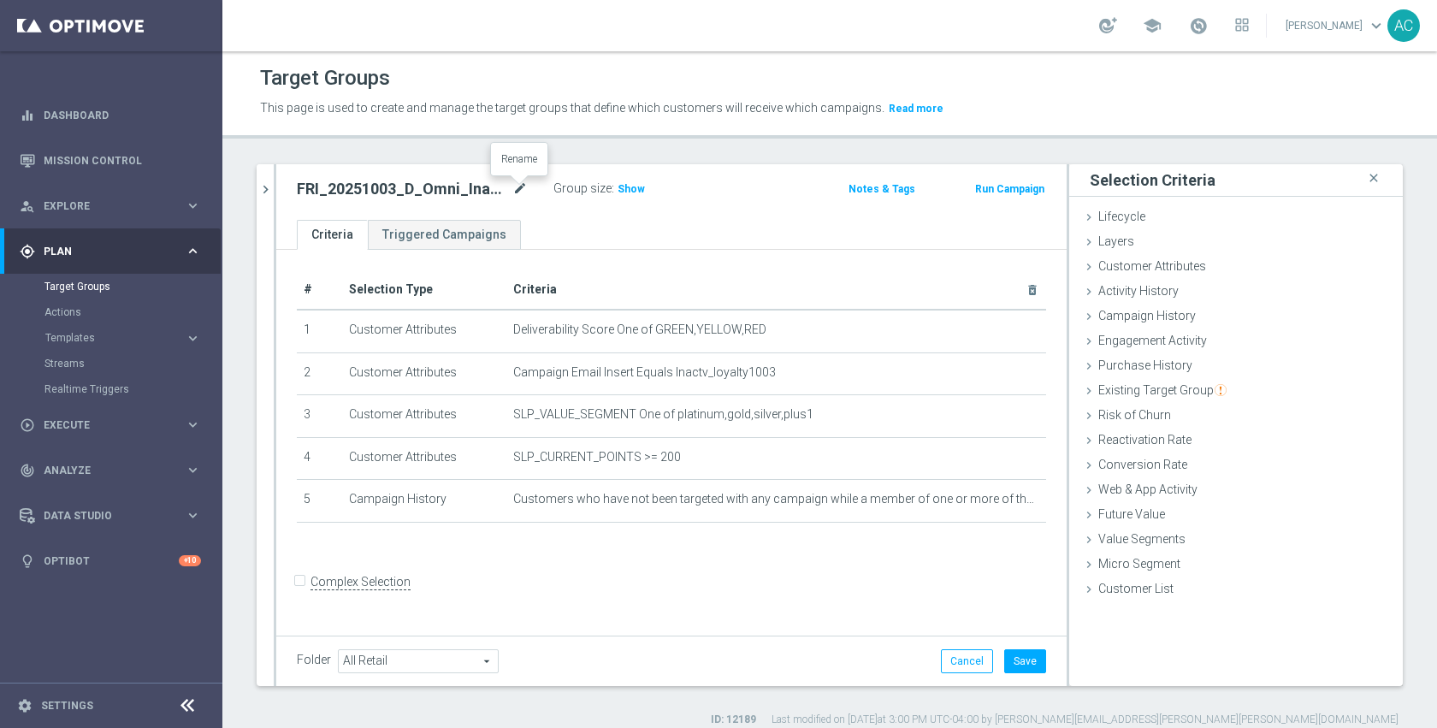
click at [522, 186] on icon "mode_edit" at bounding box center [519, 189] width 15 height 21
click at [1004, 659] on button "Save" at bounding box center [1025, 661] width 42 height 24
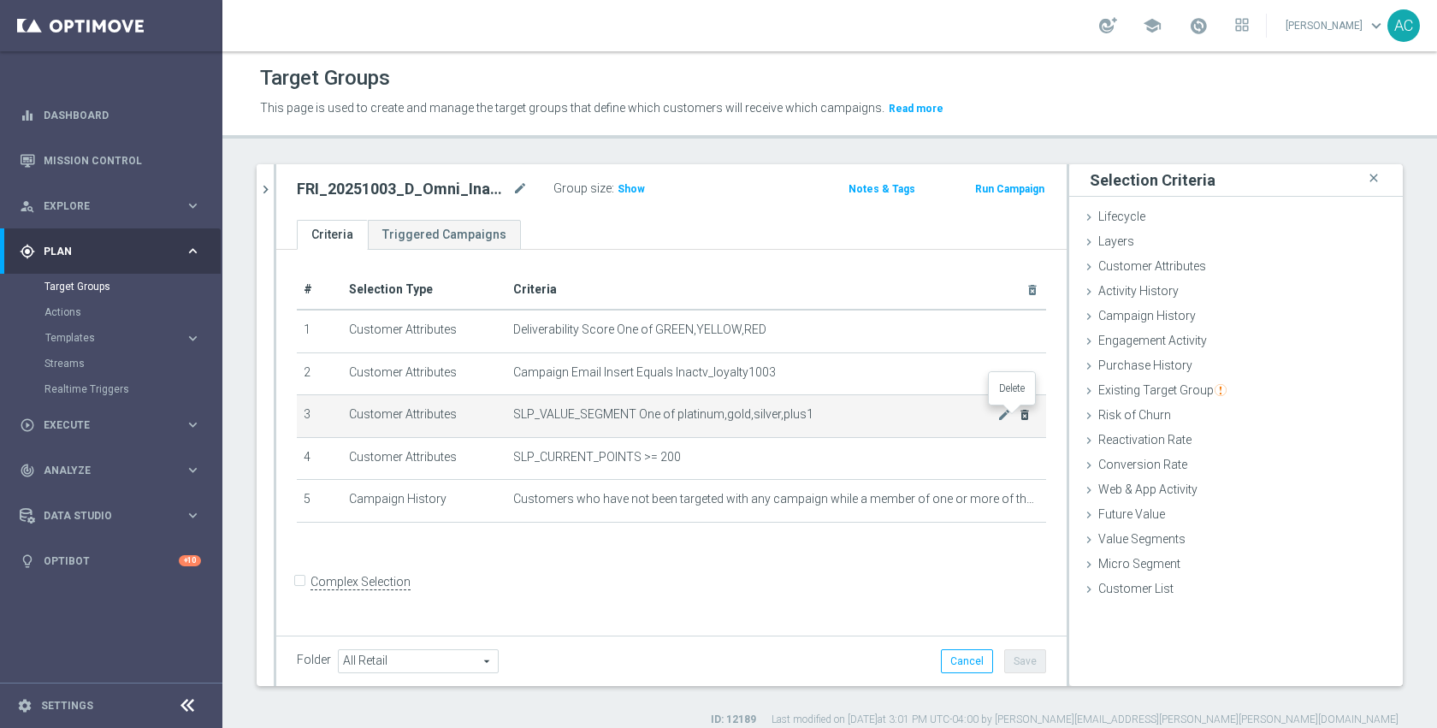
click at [1018, 414] on icon "delete_forever" at bounding box center [1025, 415] width 14 height 14
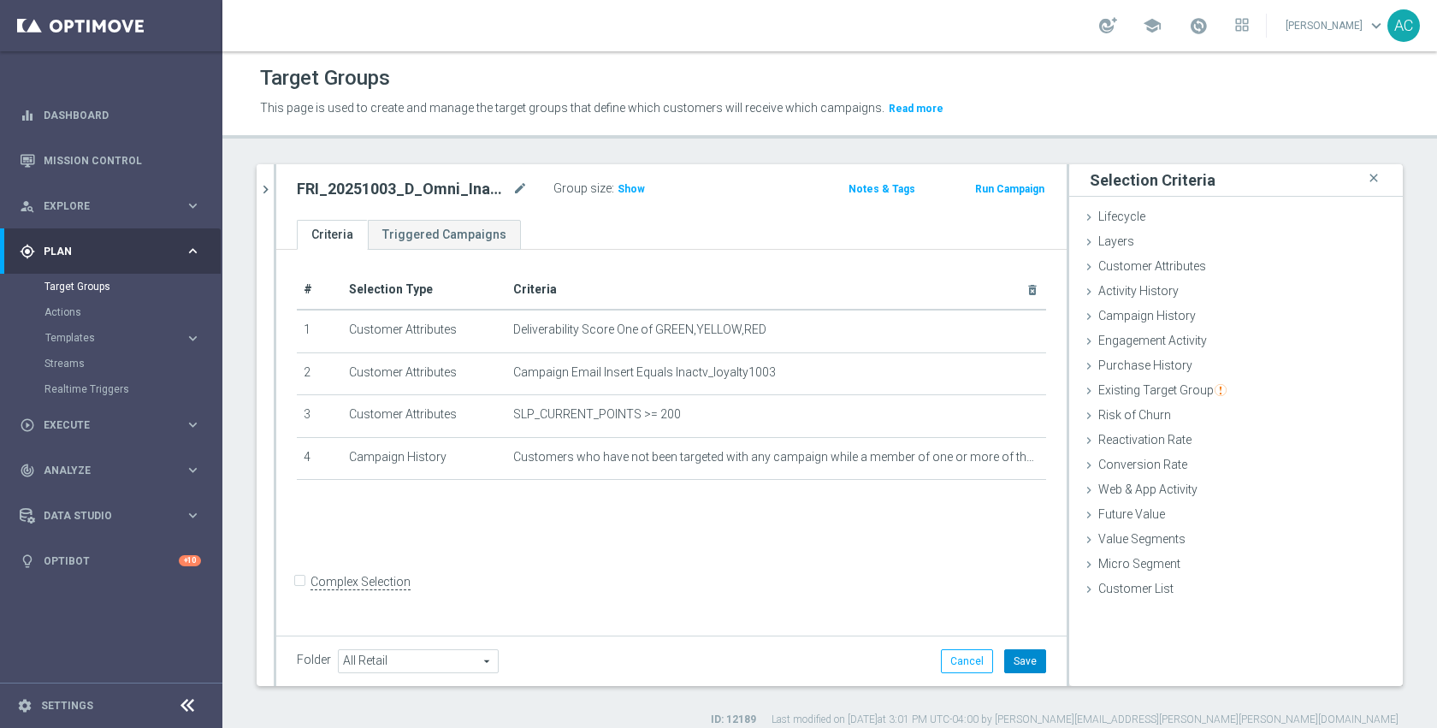
click at [1020, 665] on button "Save" at bounding box center [1025, 661] width 42 height 24
click at [263, 192] on icon "chevron_right" at bounding box center [265, 189] width 16 height 16
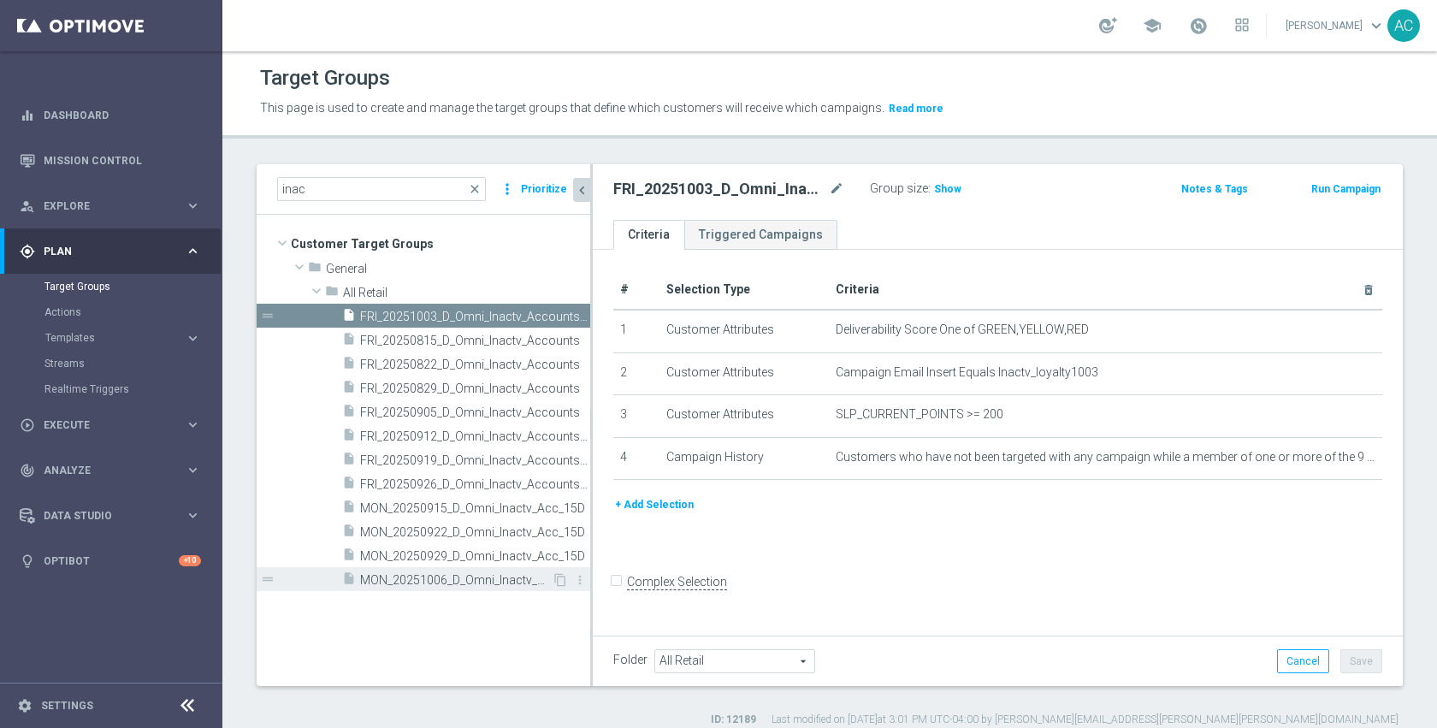
click at [463, 582] on span "MON_20251006_D_Omni_Inactv_Acc_15D" at bounding box center [456, 580] width 192 height 15
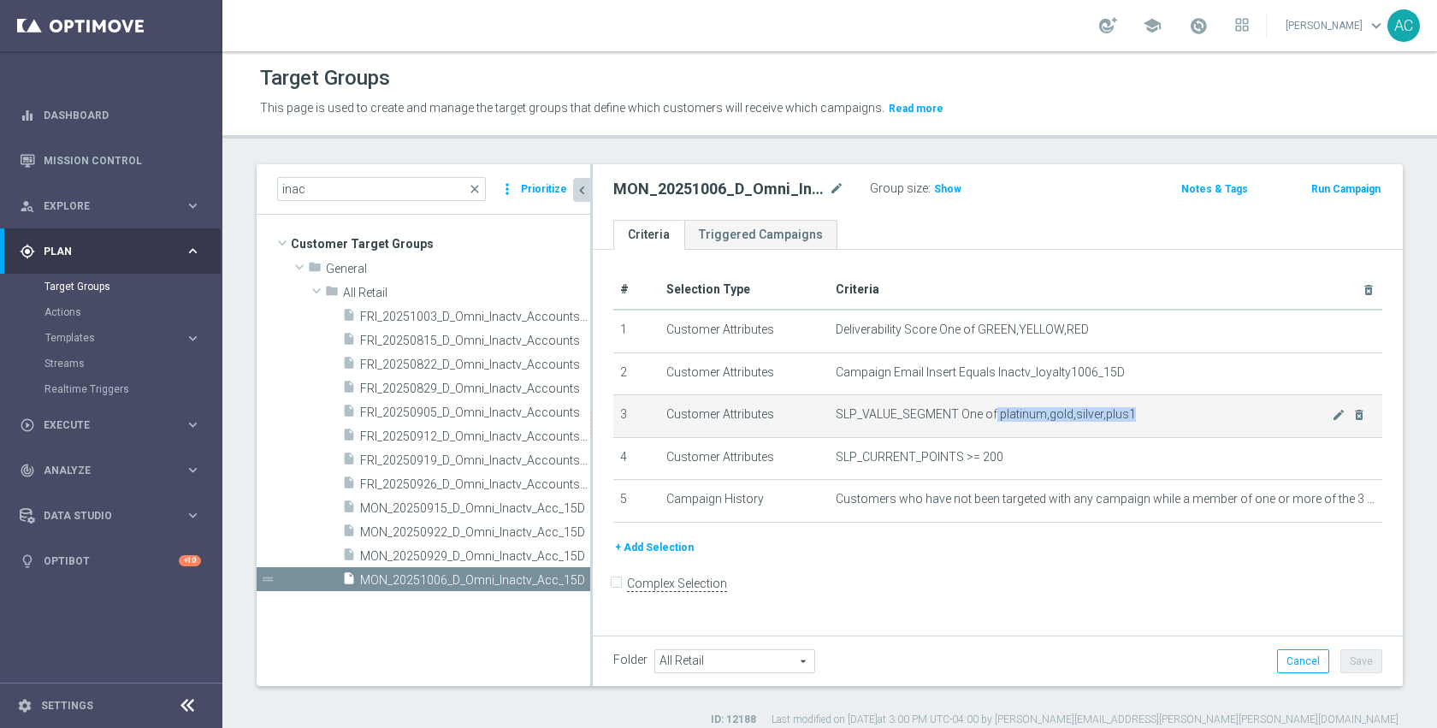
drag, startPoint x: 1129, startPoint y: 411, endPoint x: 990, endPoint y: 418, distance: 138.7
click at [990, 418] on span "SLP_VALUE_SEGMENT One of platinum,gold,silver,plus1" at bounding box center [1083, 414] width 497 height 15
click at [1352, 415] on icon "delete_forever" at bounding box center [1359, 415] width 14 height 14
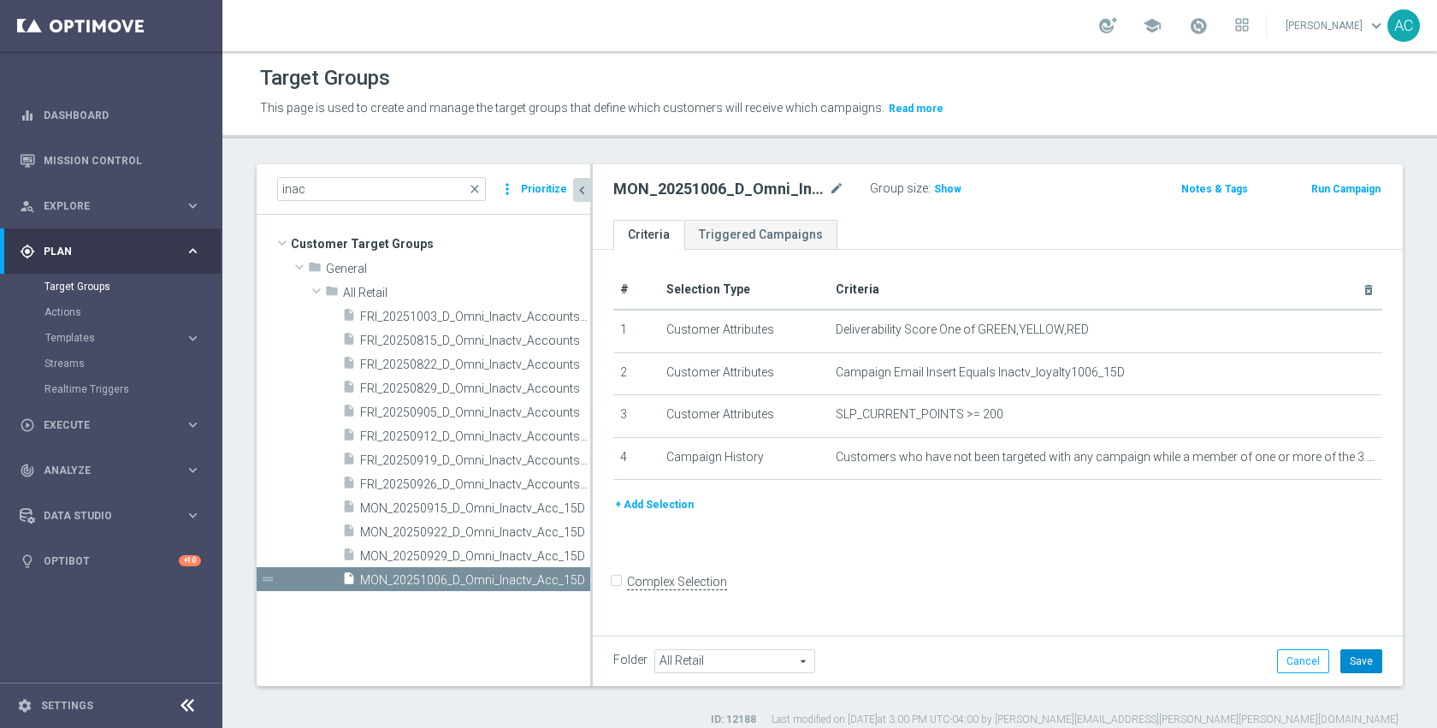
click at [1358, 659] on button "Save" at bounding box center [1361, 661] width 42 height 24
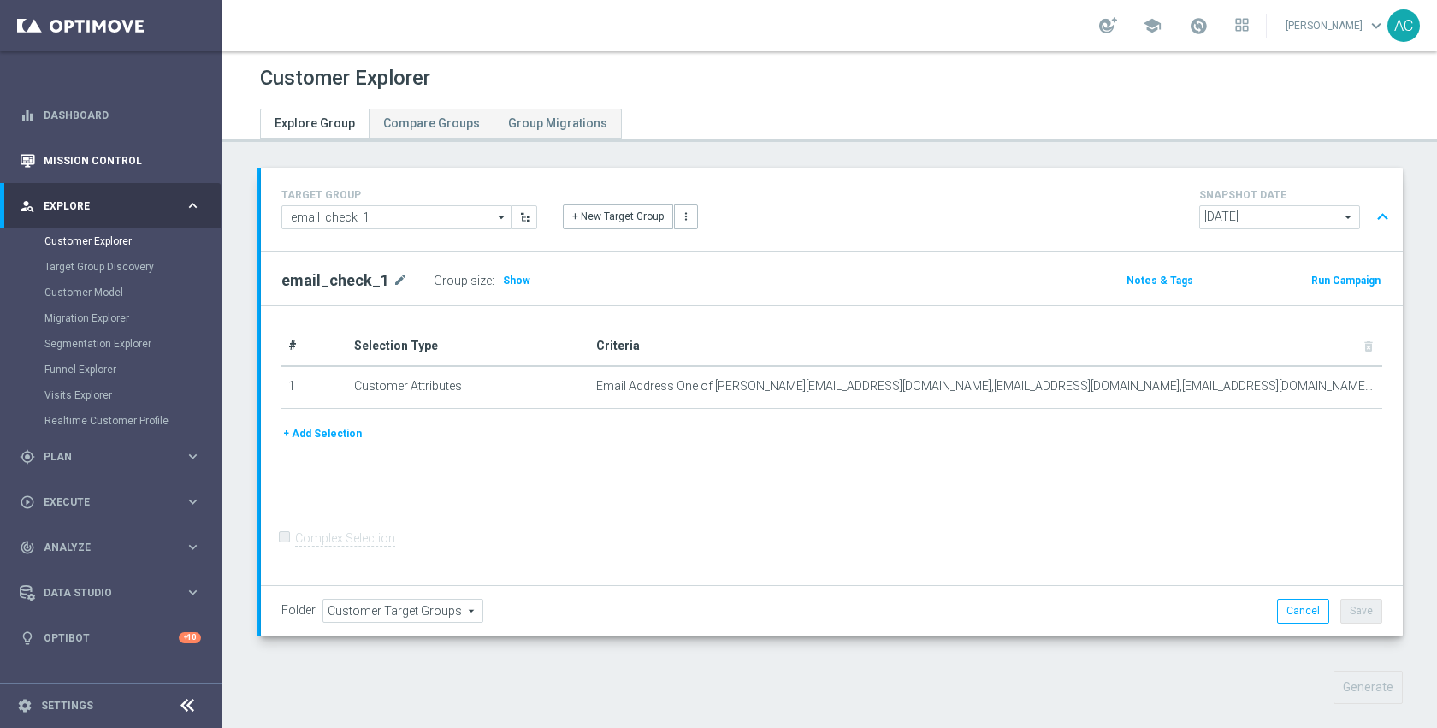
scroll to position [687, 0]
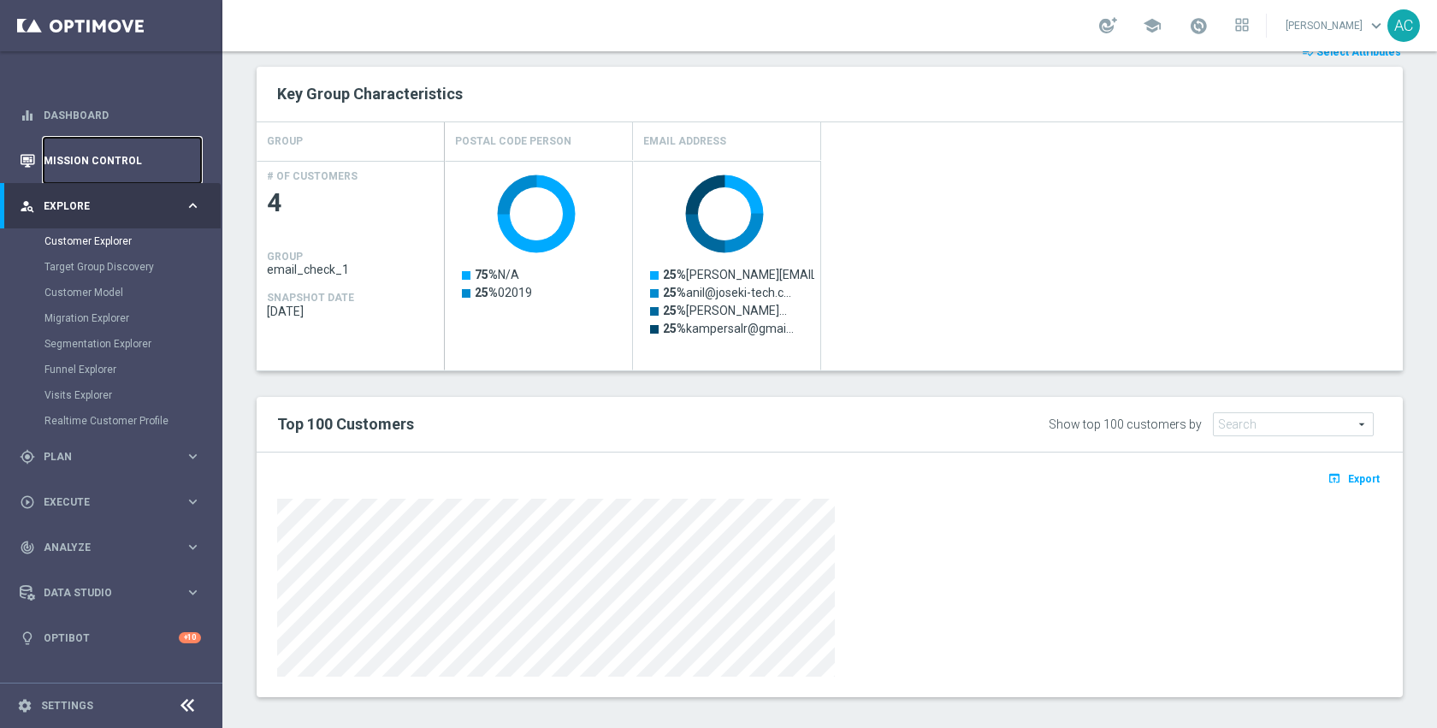
click at [109, 162] on link "Mission Control" at bounding box center [122, 160] width 157 height 45
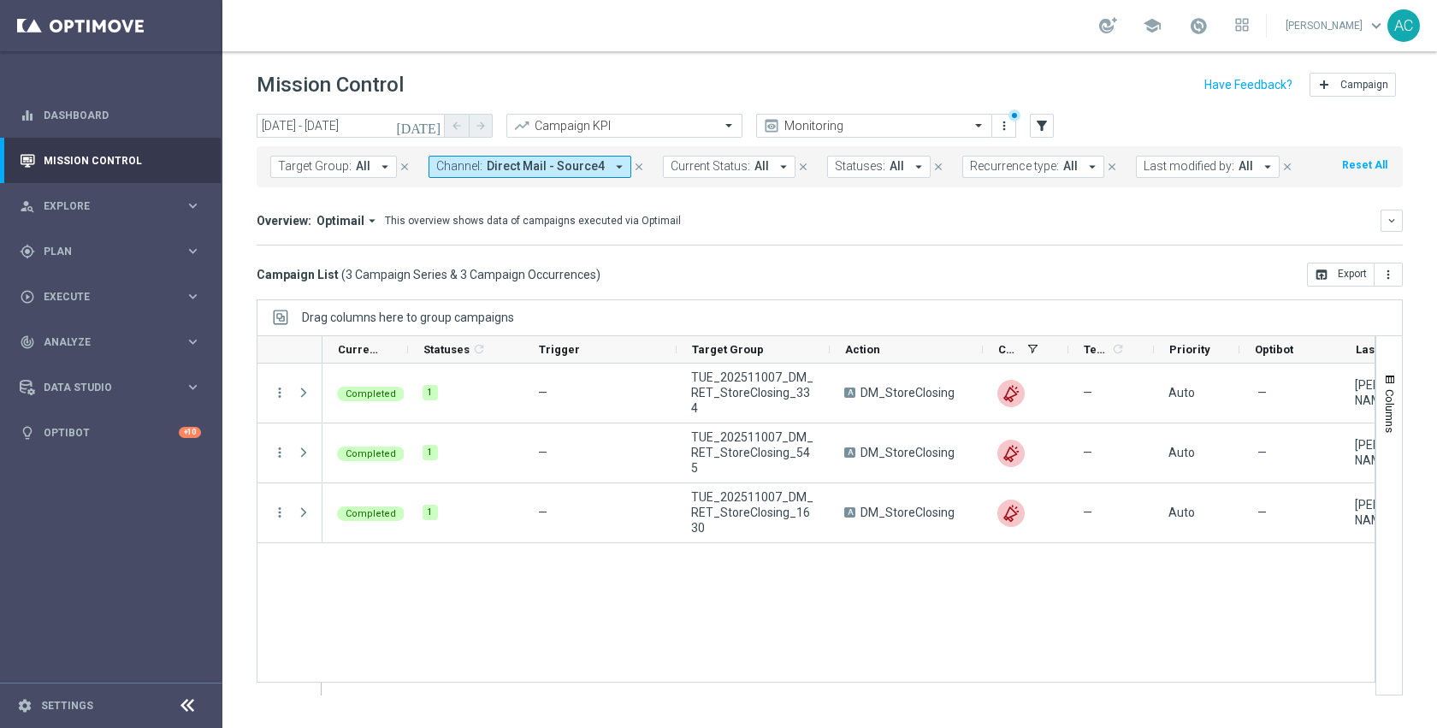
click at [435, 133] on icon "[DATE]" at bounding box center [419, 125] width 46 height 15
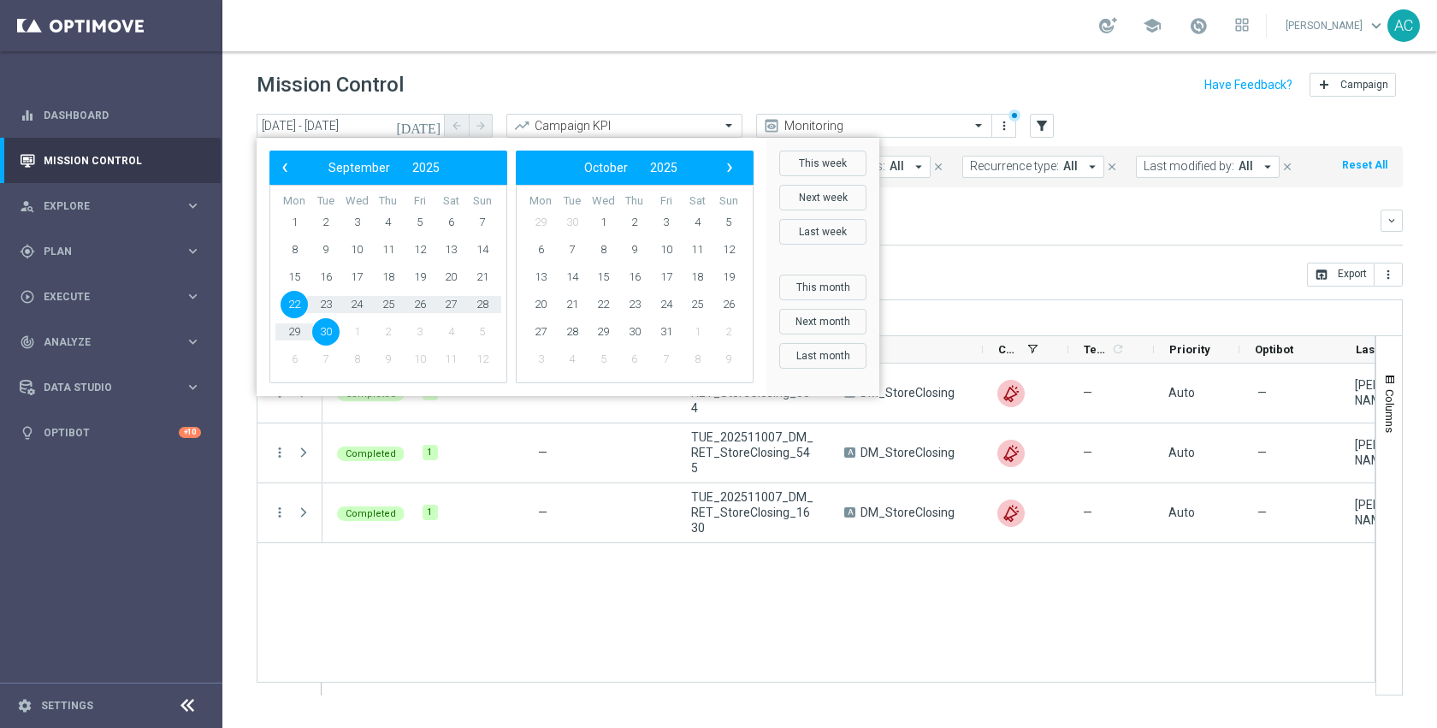
click at [941, 245] on div "Direct Response VS Increase In Total Mid Shipment Dotcom Transaction Amount Dir…" at bounding box center [830, 245] width 1146 height 1
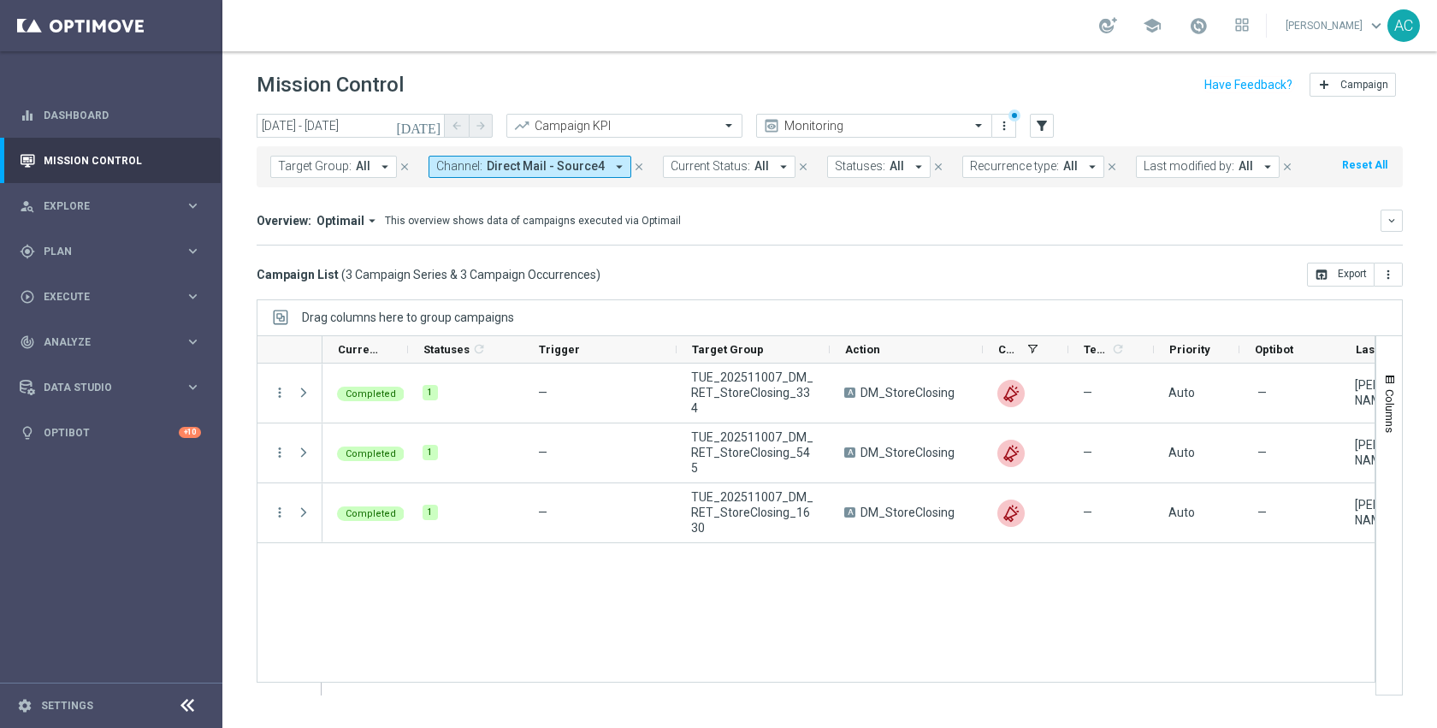
click at [308, 173] on span "Target Group:" at bounding box center [315, 166] width 74 height 15
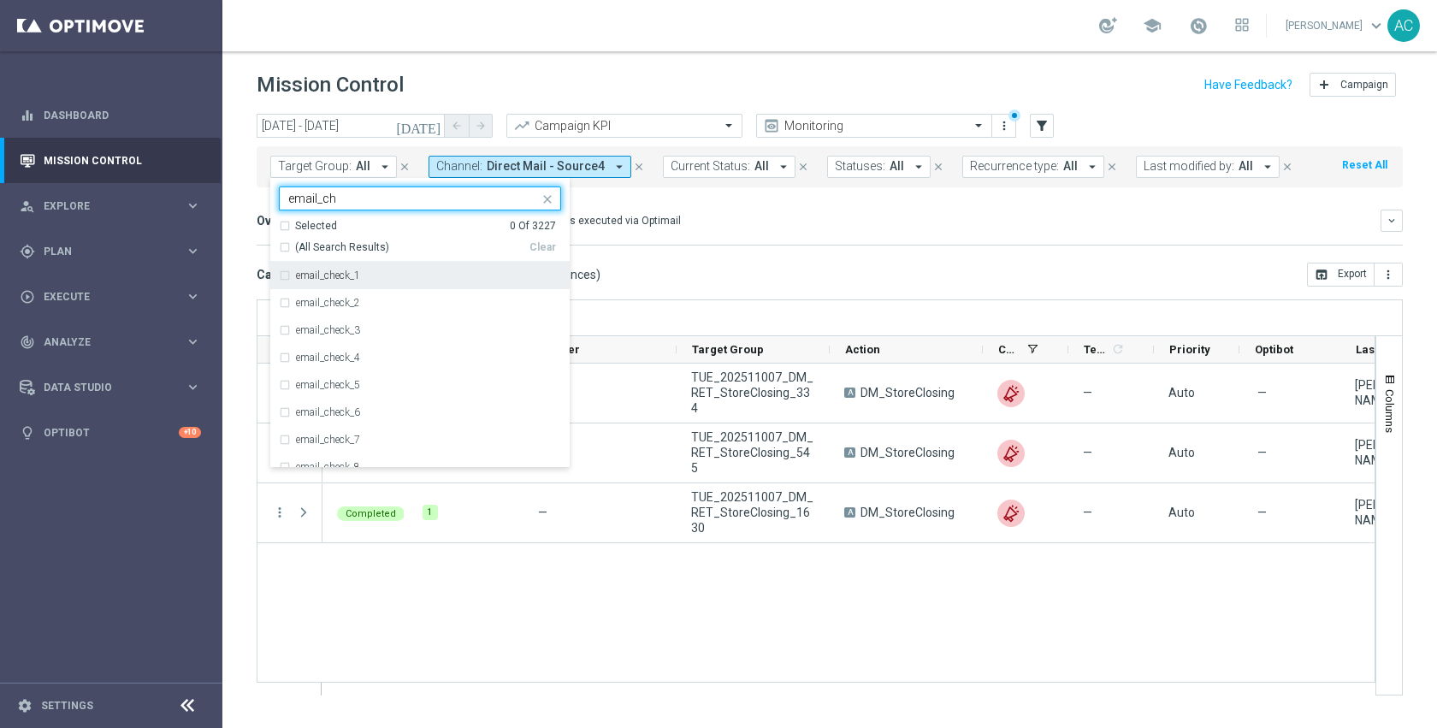
click at [378, 280] on div "email_check_1" at bounding box center [420, 275] width 282 height 27
type input "email_ch"
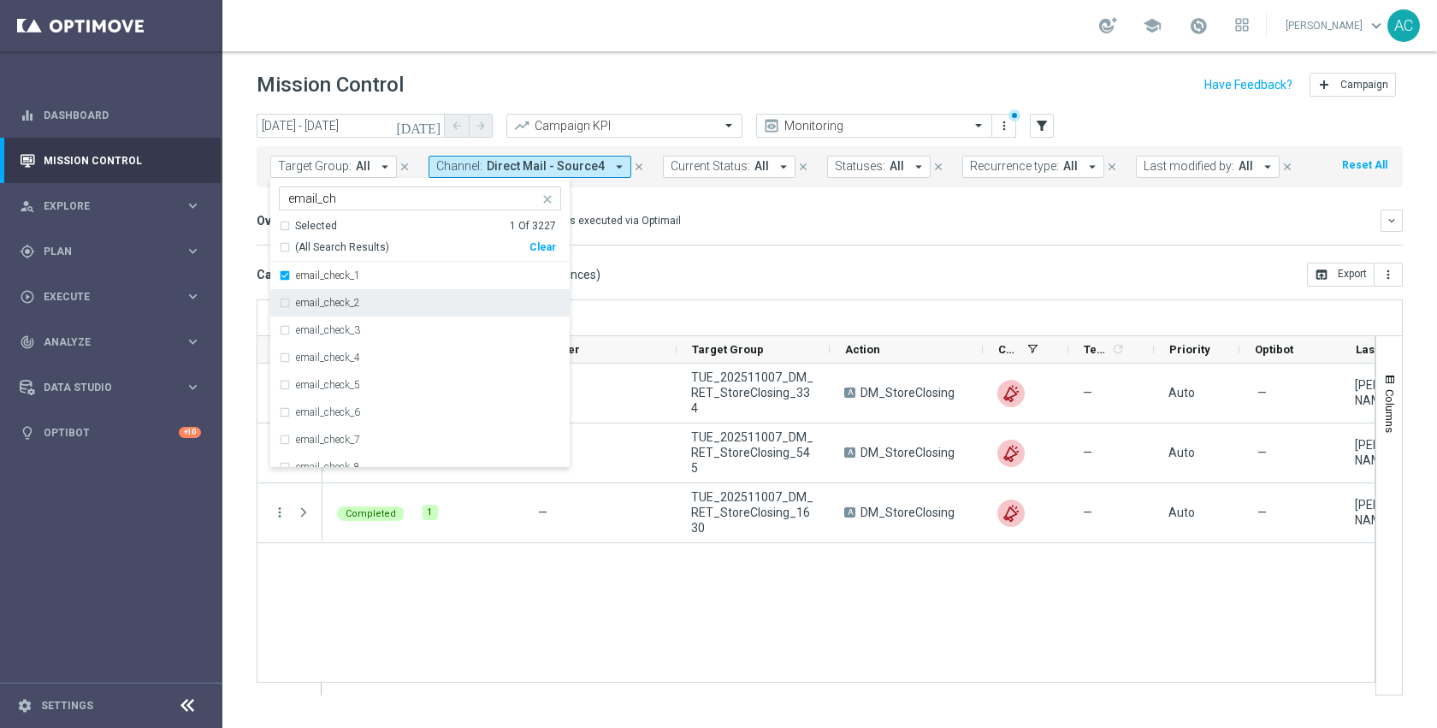
click at [378, 302] on div "email_check_2" at bounding box center [428, 303] width 265 height 10
click at [378, 322] on div "email_check_3" at bounding box center [420, 329] width 282 height 27
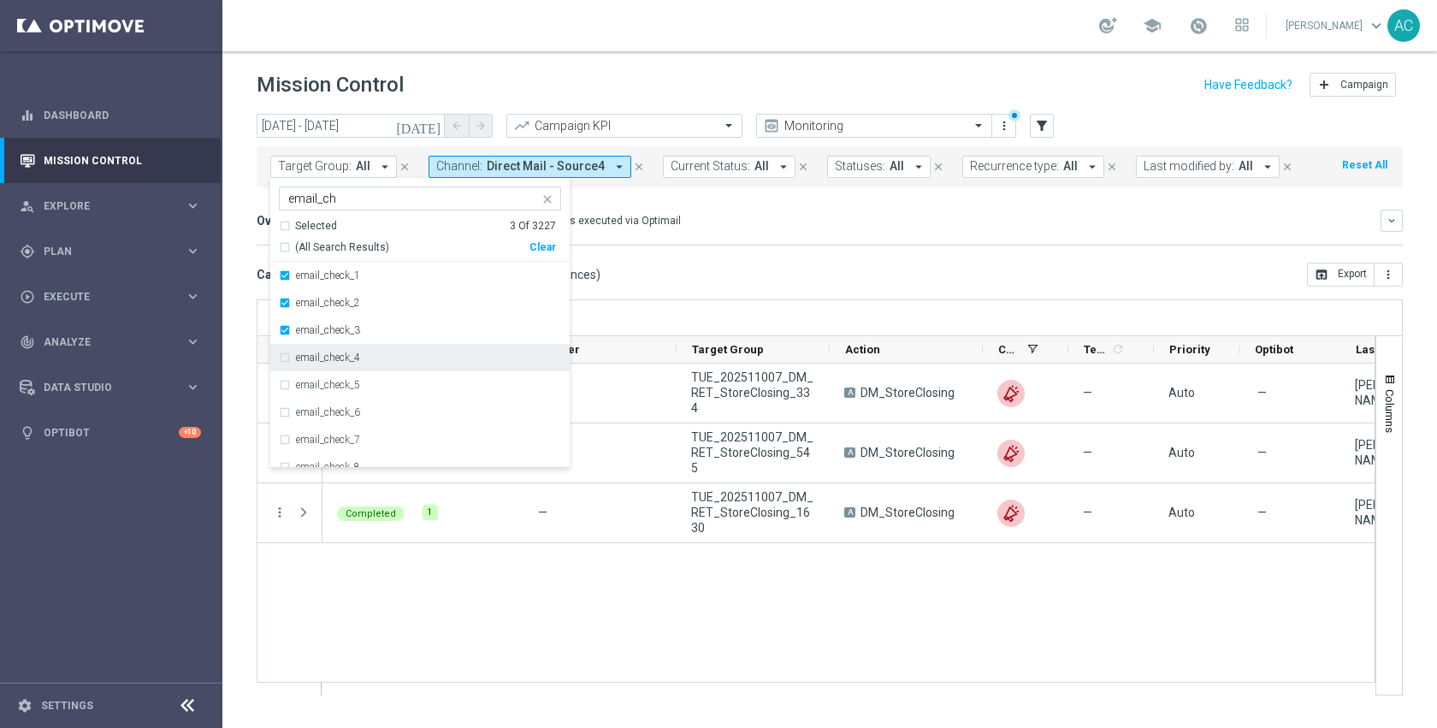
click at [381, 363] on div "email_check_4" at bounding box center [420, 357] width 282 height 27
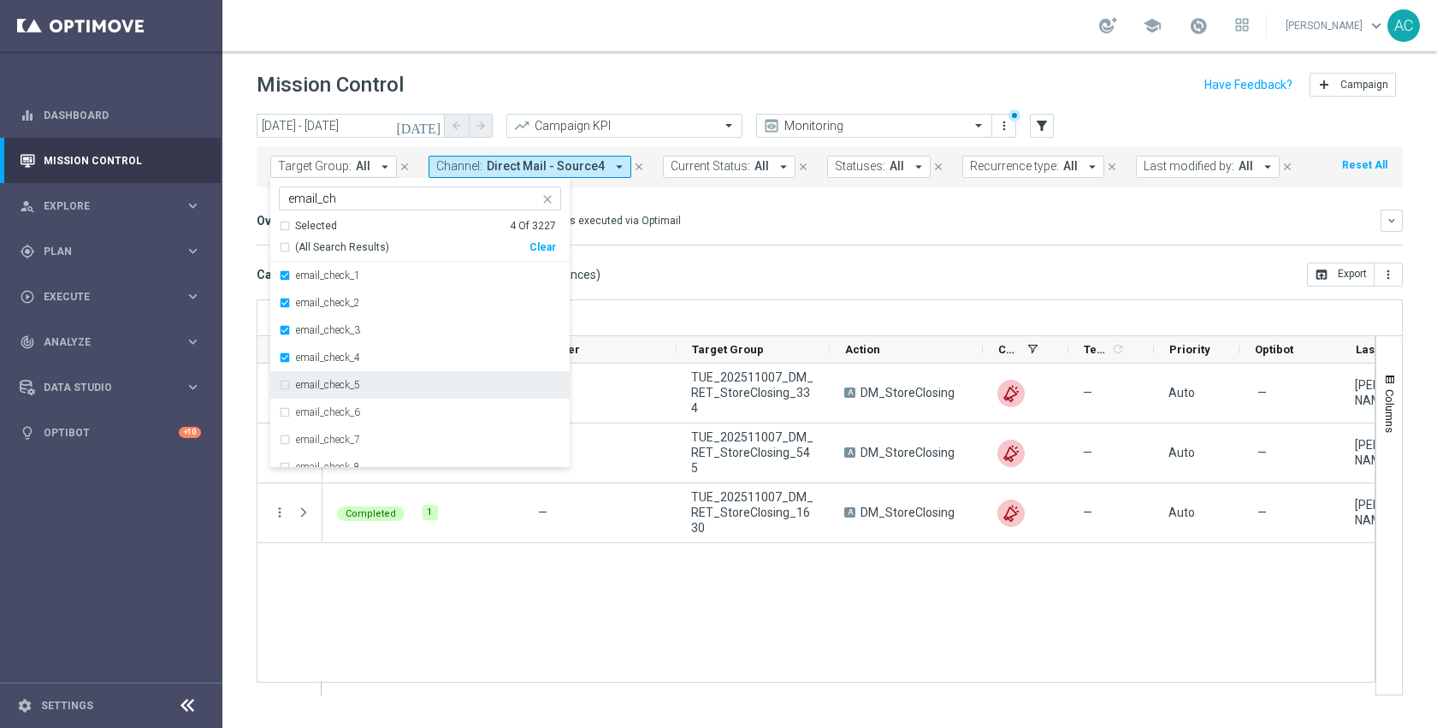
click at [381, 385] on div "email_check_5" at bounding box center [428, 385] width 265 height 10
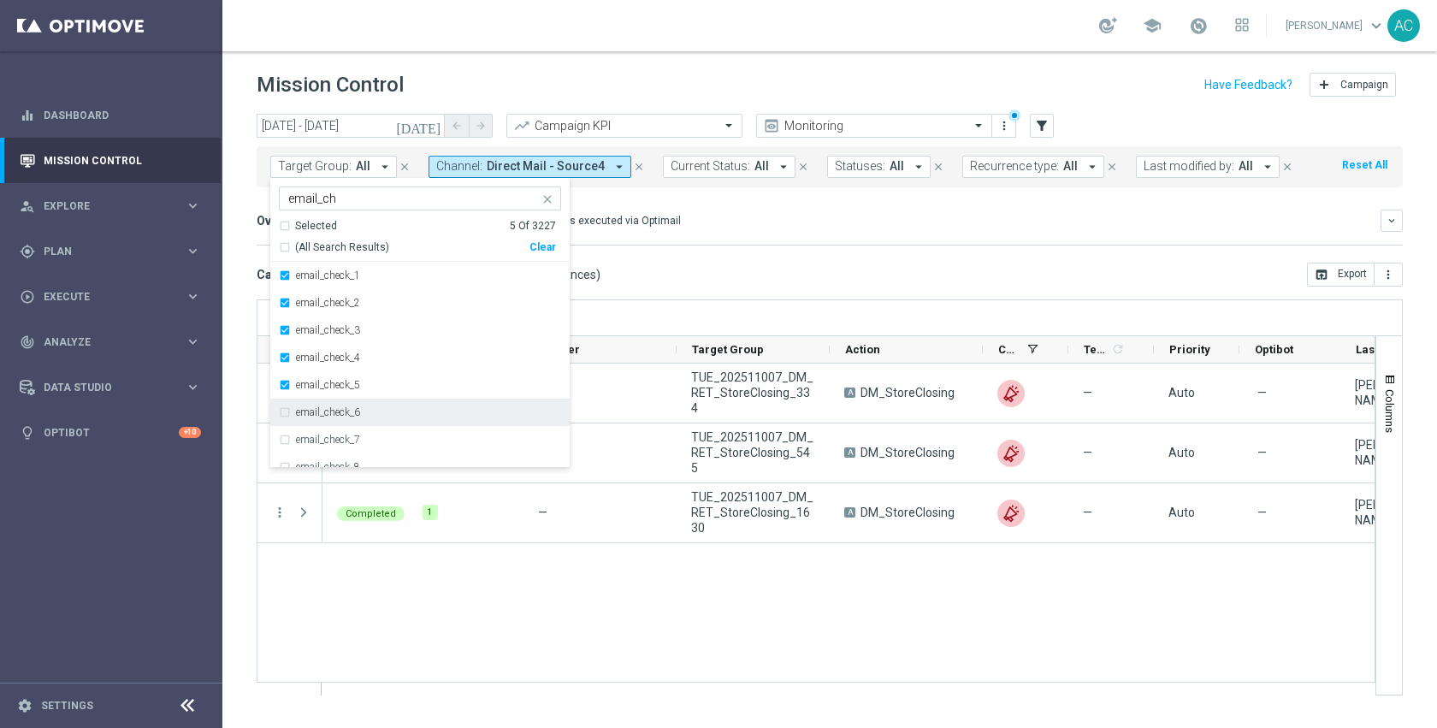
click at [381, 404] on div "email_check_6" at bounding box center [420, 411] width 282 height 27
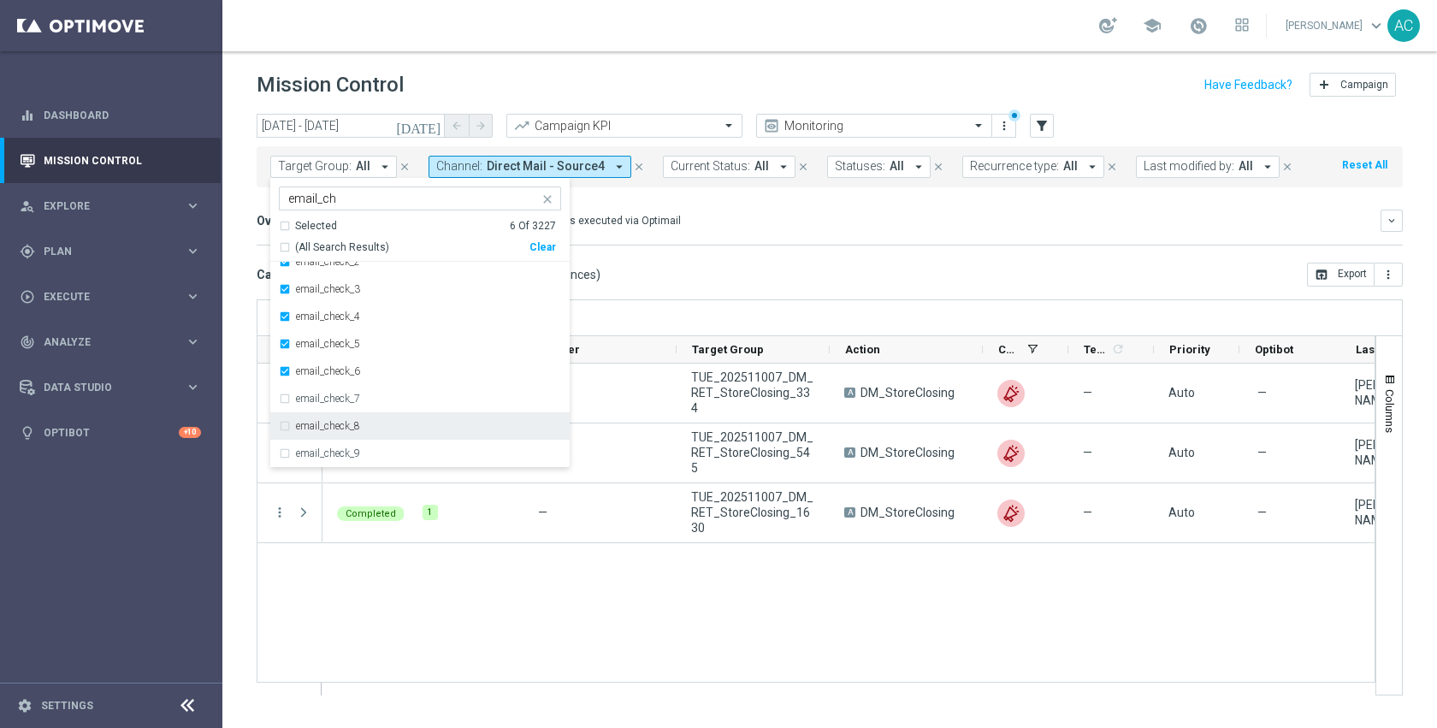
click at [375, 420] on div "email_check_8" at bounding box center [420, 425] width 282 height 27
click at [375, 400] on div "email_check_7" at bounding box center [428, 398] width 265 height 10
click at [375, 450] on div "email_check_9" at bounding box center [428, 453] width 265 height 10
click at [783, 266] on div "Campaign List ( 3 Campaign Series & 3 Campaign Occurrences ) open_in_browser Ex…" at bounding box center [830, 275] width 1146 height 24
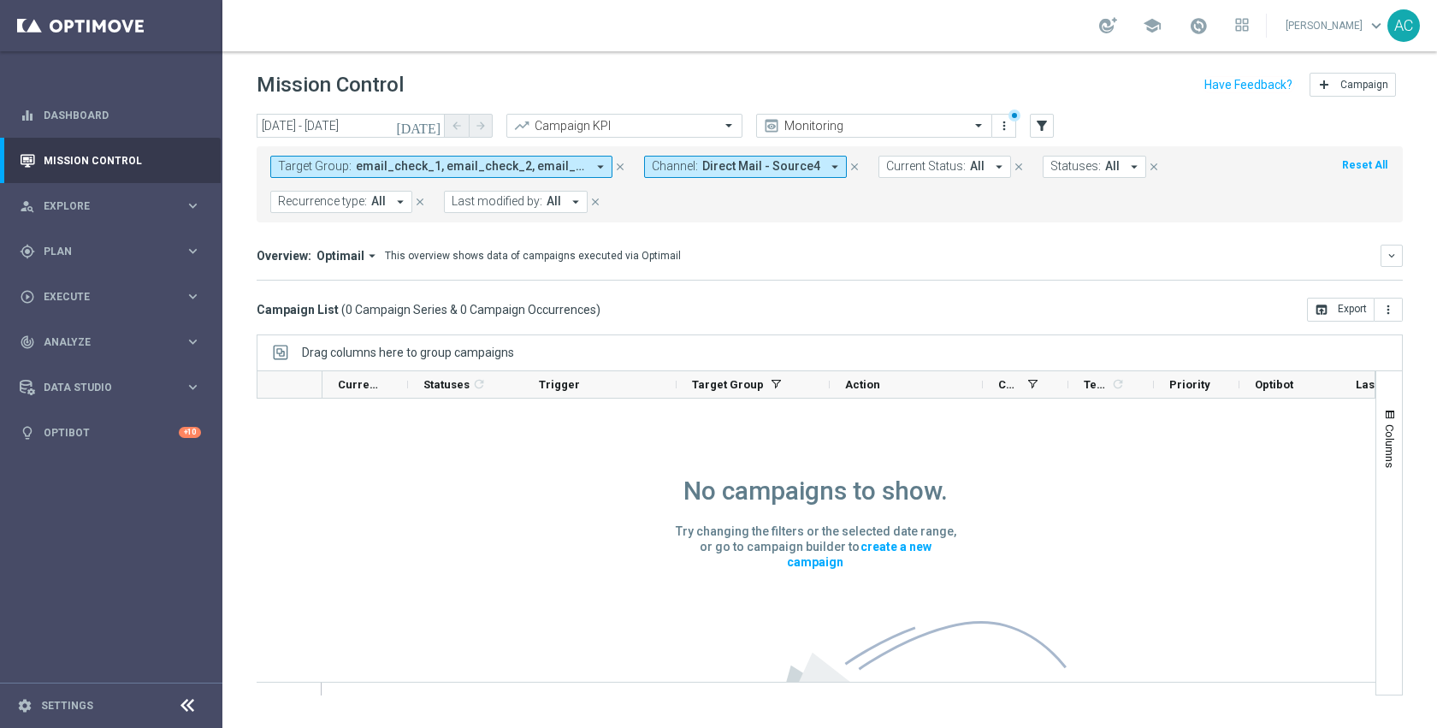
click at [438, 131] on icon "[DATE]" at bounding box center [419, 125] width 46 height 15
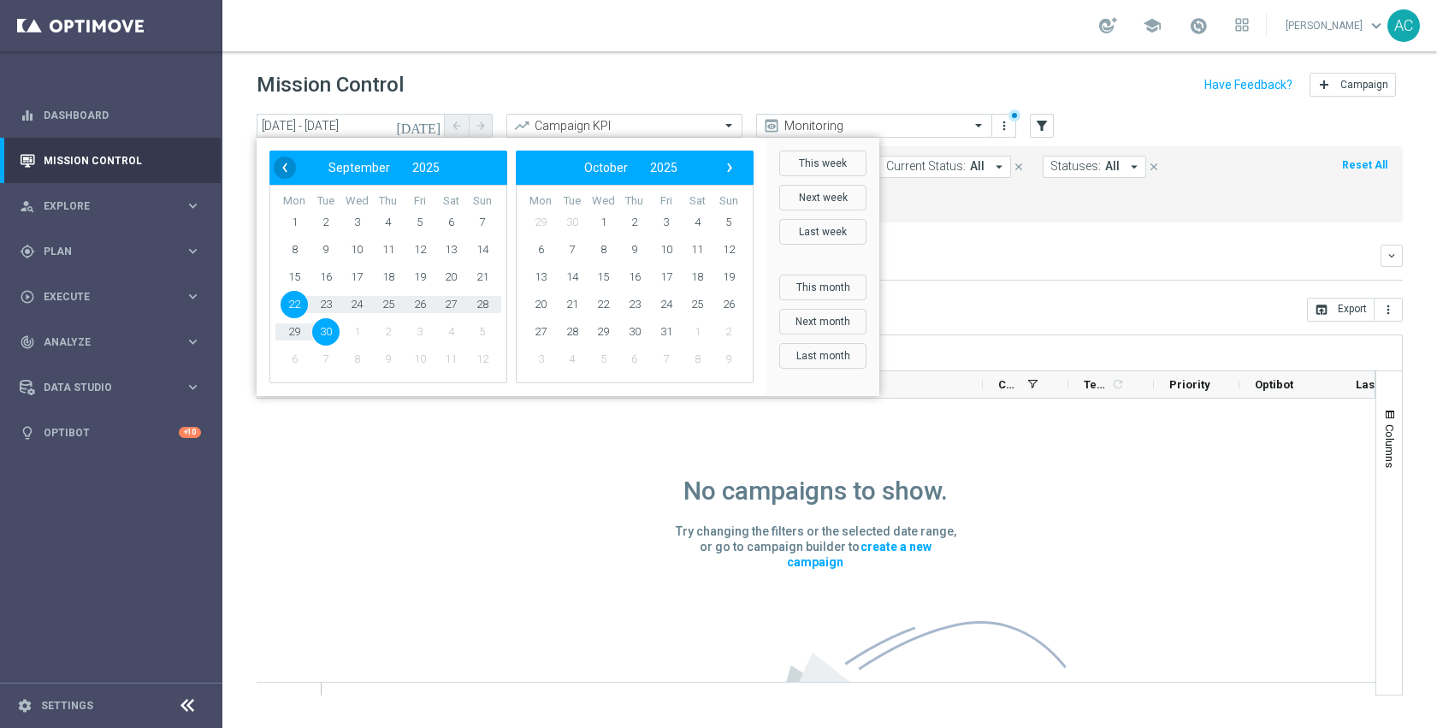
click at [285, 169] on span "‹" at bounding box center [285, 167] width 22 height 22
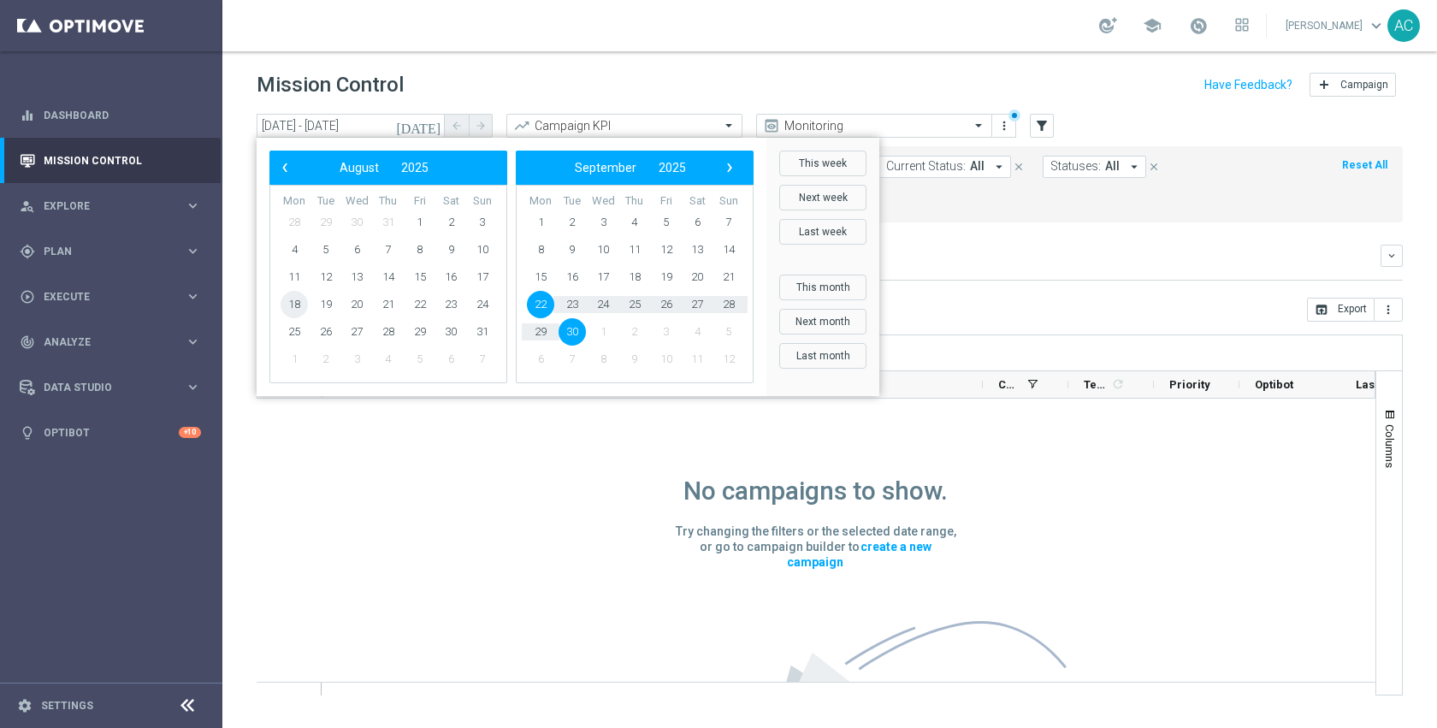
click at [293, 307] on span "18" at bounding box center [293, 304] width 27 height 27
drag, startPoint x: 491, startPoint y: 321, endPoint x: 481, endPoint y: 329, distance: 12.7
click at [481, 329] on span "31" at bounding box center [482, 331] width 27 height 27
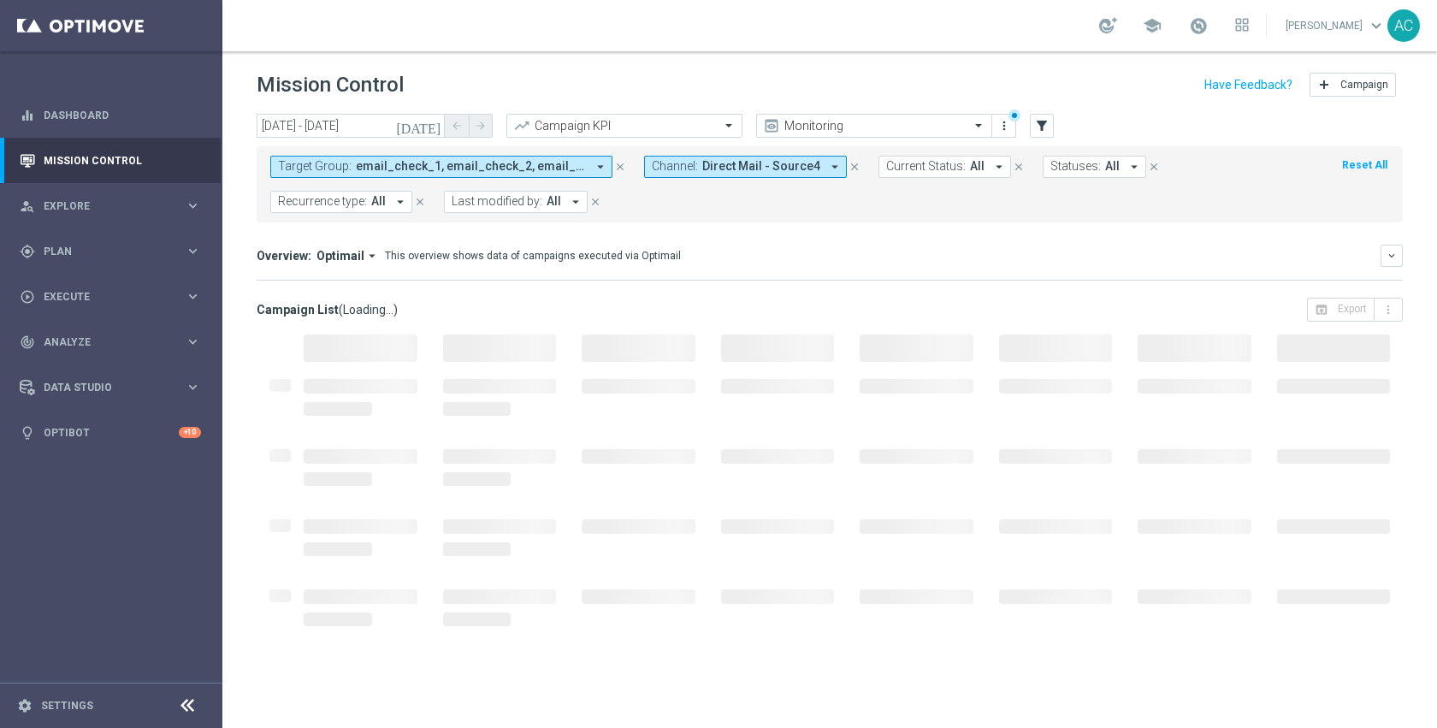
click at [848, 166] on icon "close" at bounding box center [854, 167] width 12 height 12
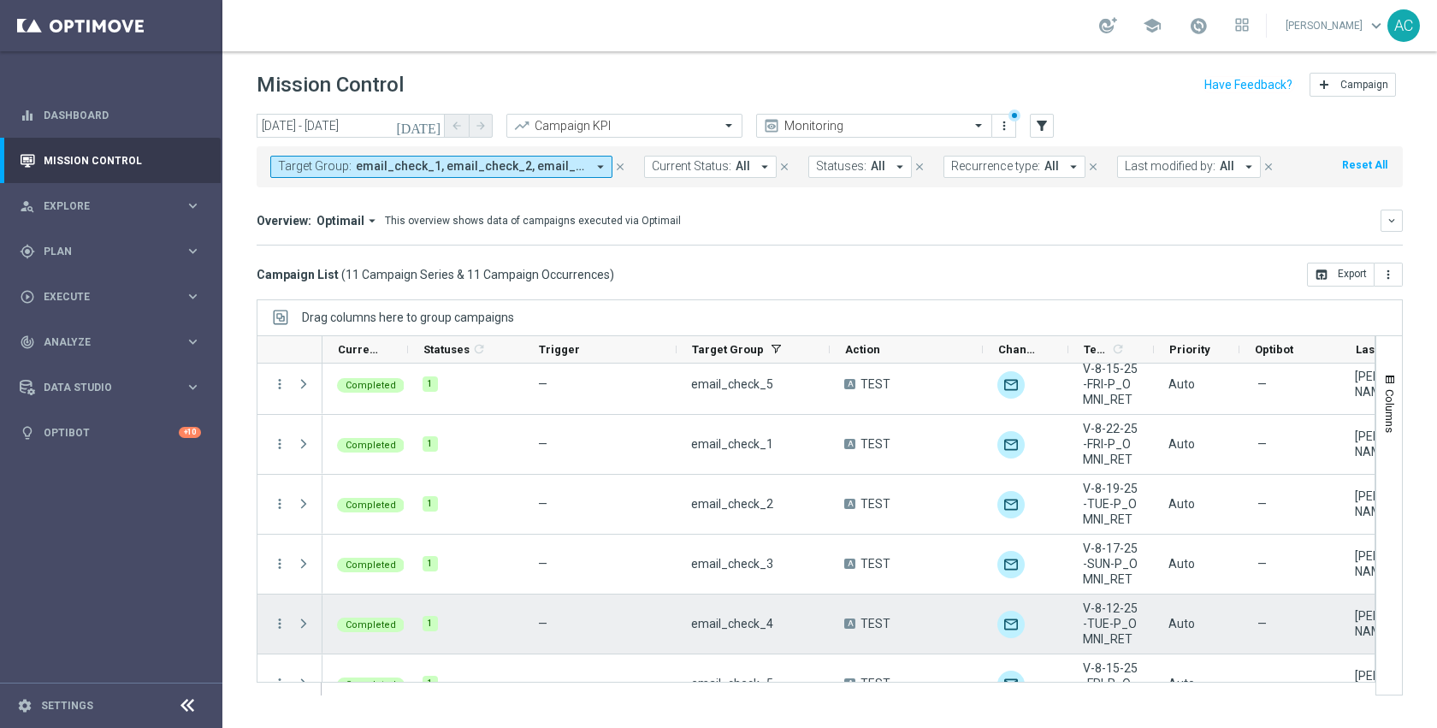
scroll to position [57, 0]
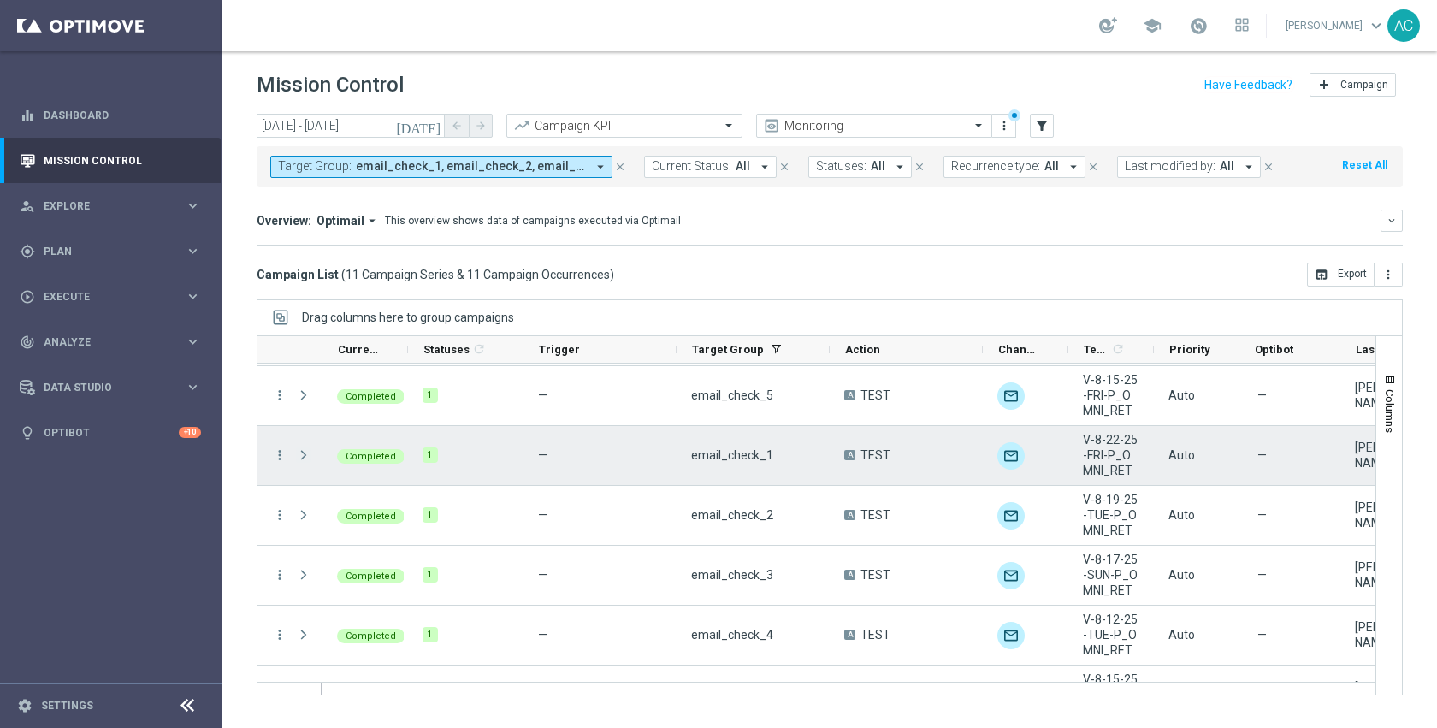
click at [297, 457] on span "Press SPACE to select this row." at bounding box center [303, 455] width 15 height 14
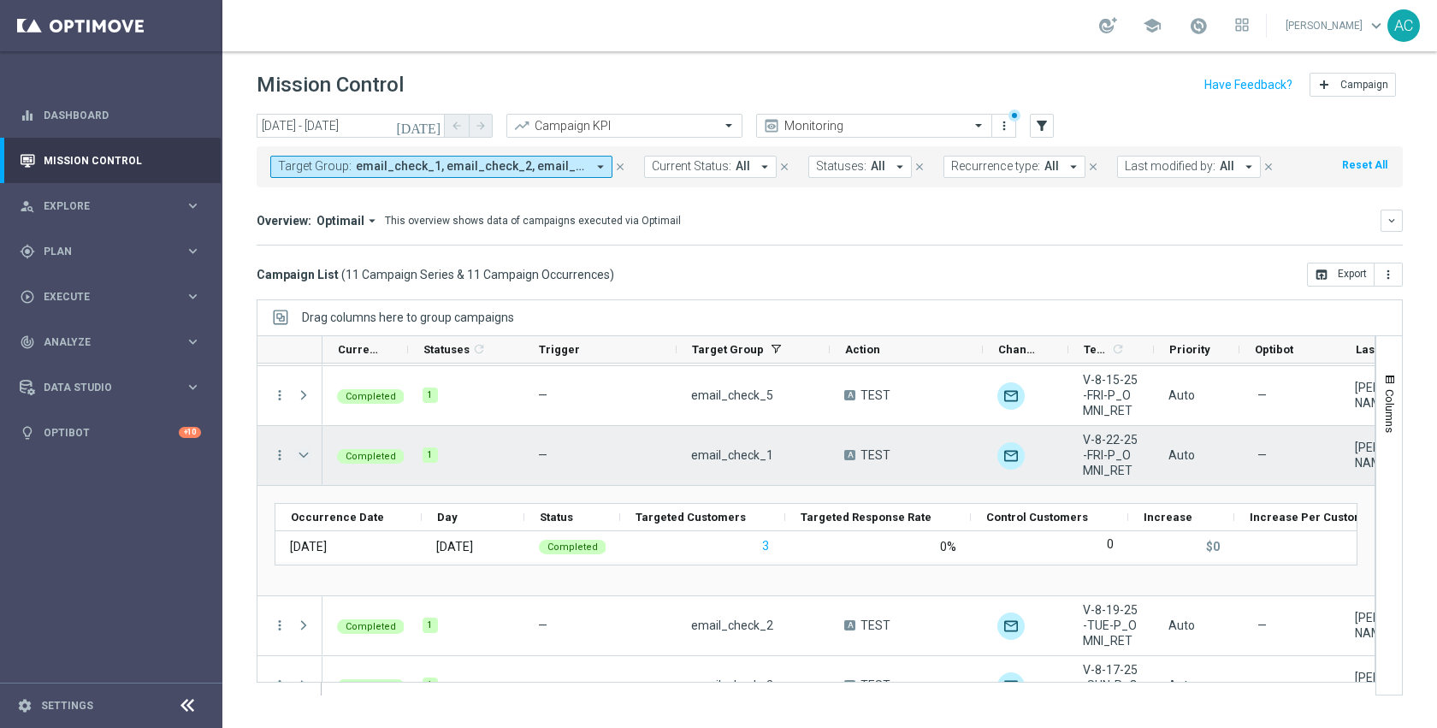
click at [304, 457] on span "Press SPACE to select this row." at bounding box center [303, 455] width 15 height 14
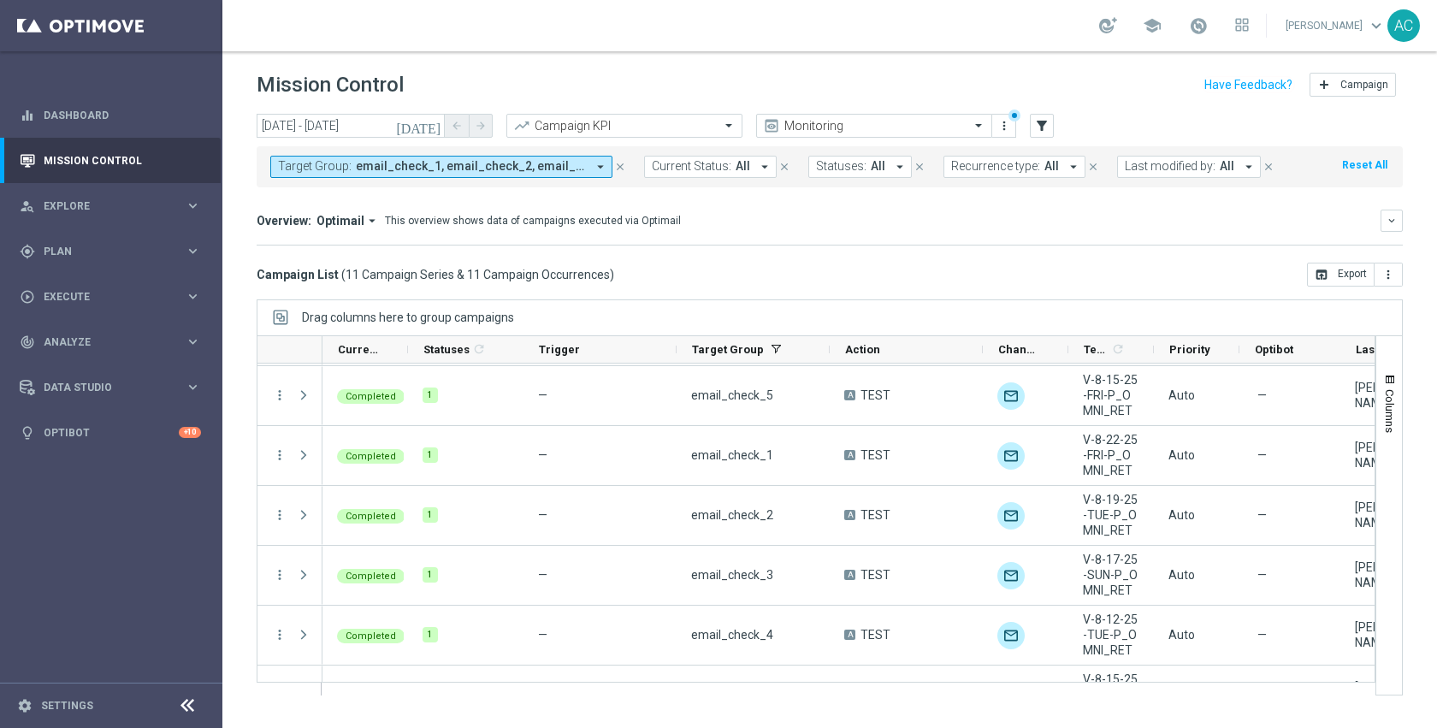
click at [437, 132] on icon "[DATE]" at bounding box center [419, 125] width 46 height 15
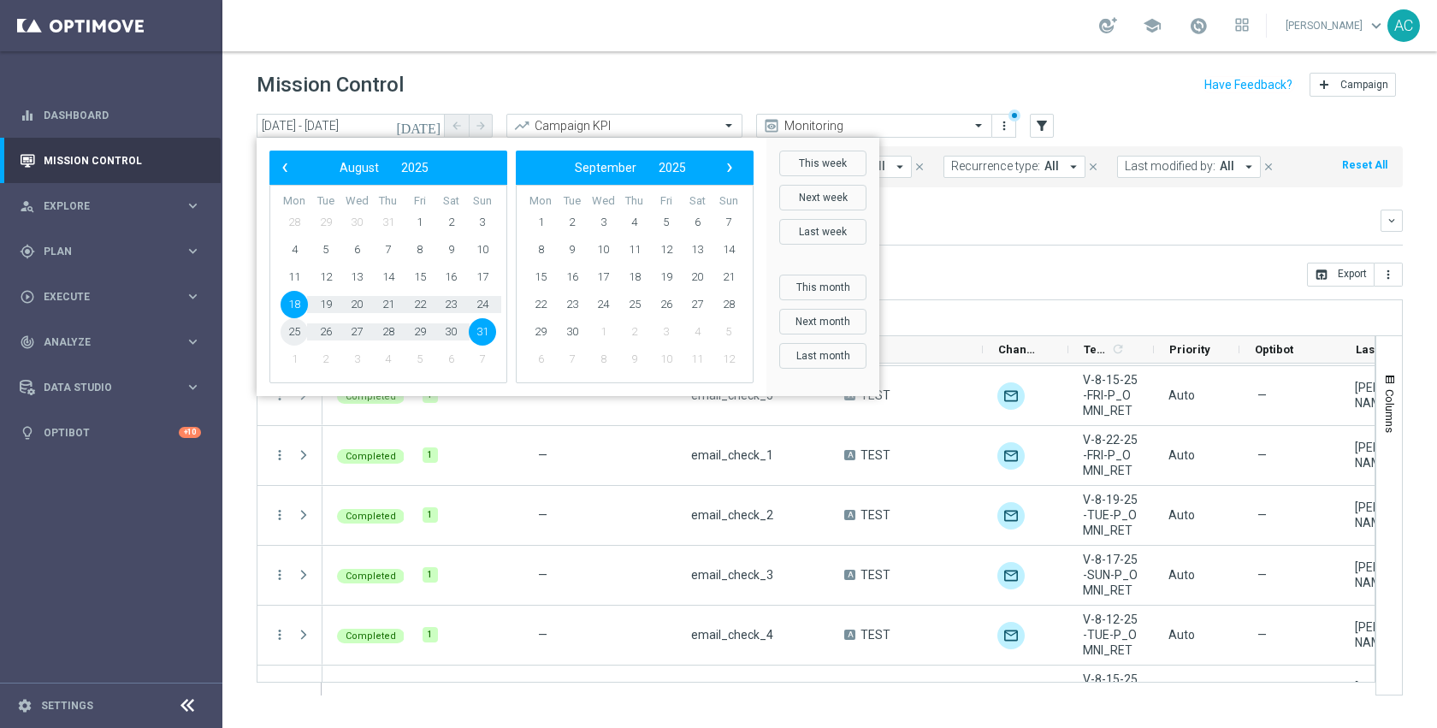
click at [295, 333] on span "25" at bounding box center [293, 331] width 27 height 27
type input "25 Aug 2025 - 25 Aug 2025"
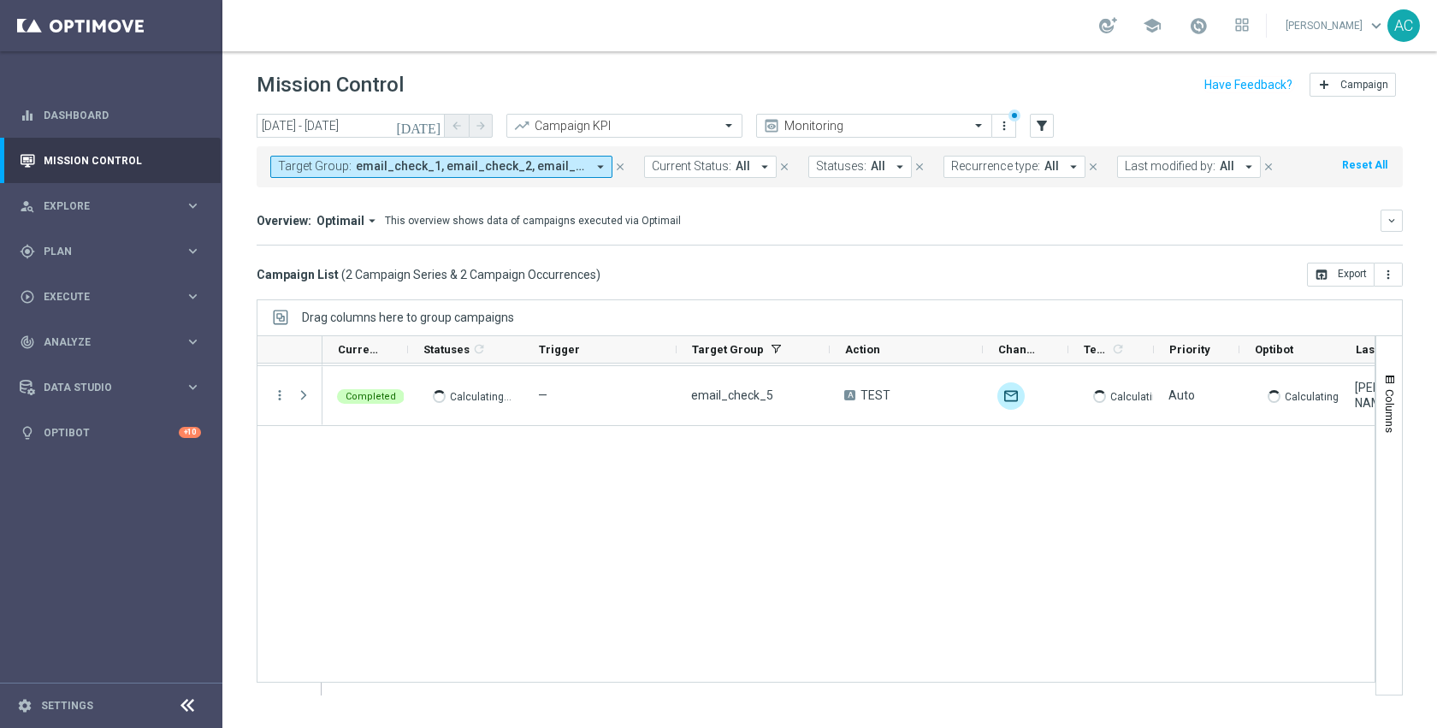
scroll to position [0, 0]
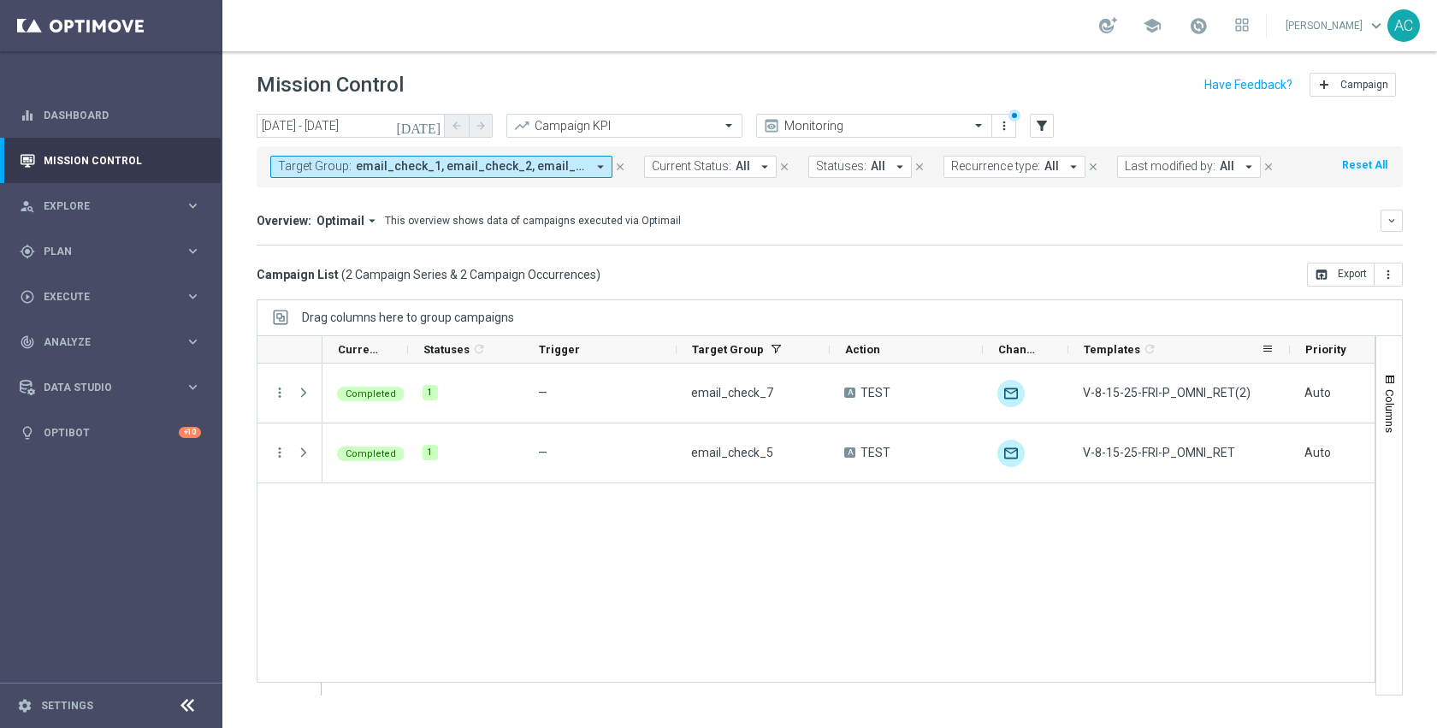
drag, startPoint x: 1152, startPoint y: 351, endPoint x: 1287, endPoint y: 351, distance: 135.1
click at [1287, 351] on div at bounding box center [1289, 349] width 7 height 27
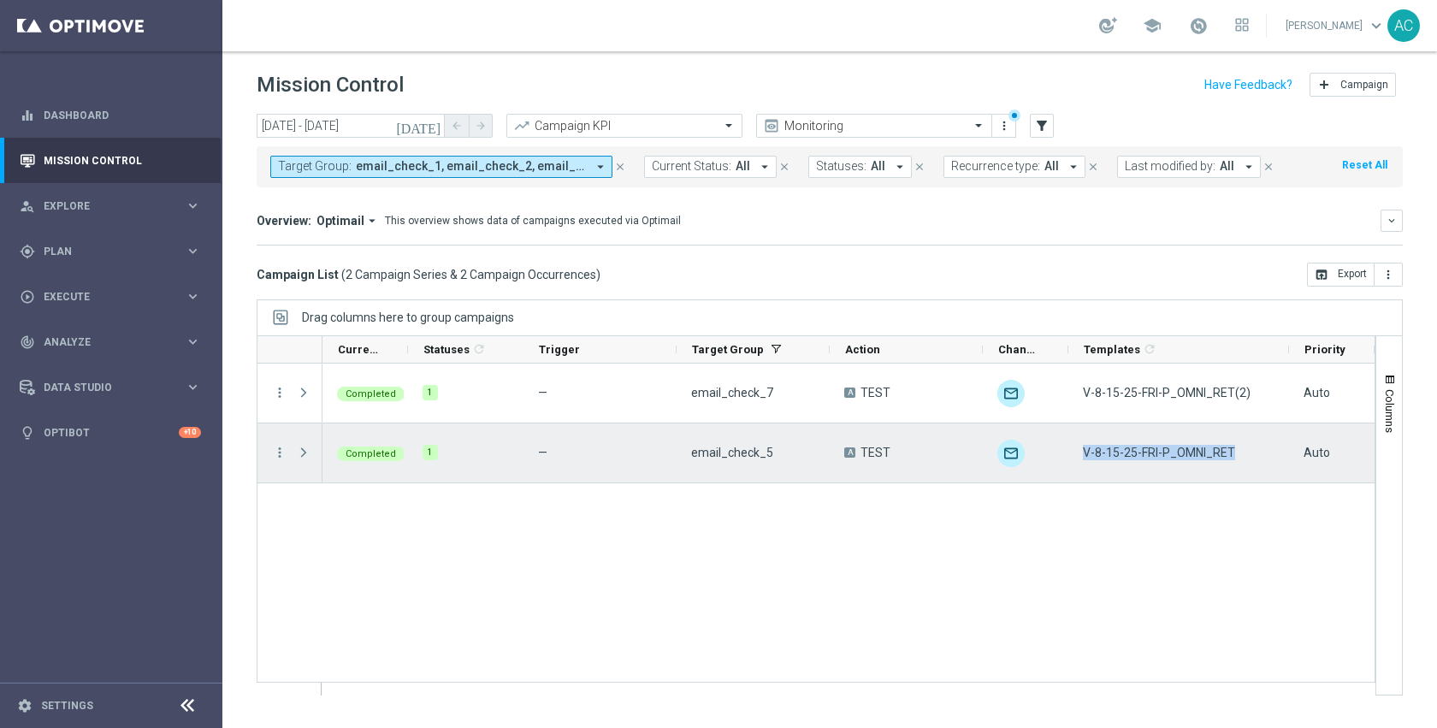
drag, startPoint x: 1236, startPoint y: 452, endPoint x: 1085, endPoint y: 452, distance: 150.5
click at [1085, 452] on div "V-8-15-25-FRI-P_OMNI_RET" at bounding box center [1178, 452] width 221 height 59
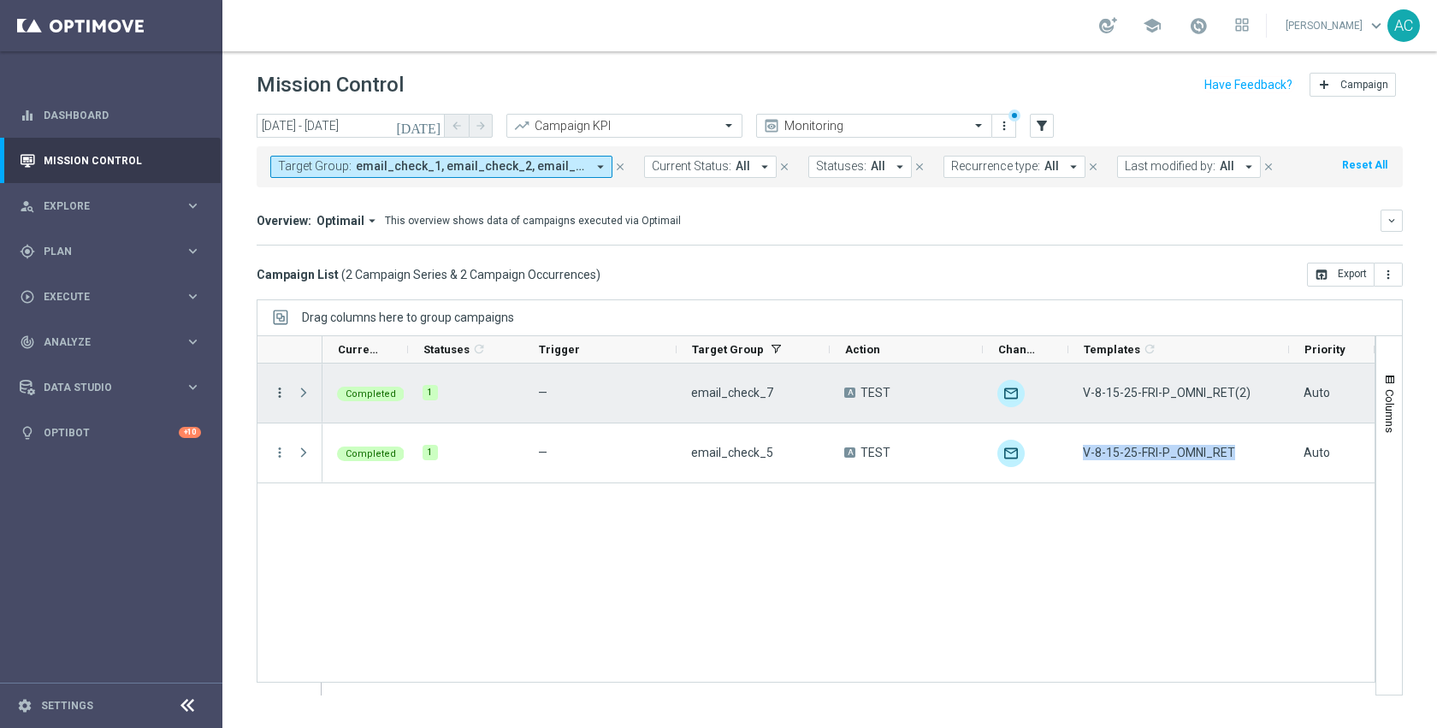
click at [279, 392] on icon "more_vert" at bounding box center [279, 392] width 15 height 15
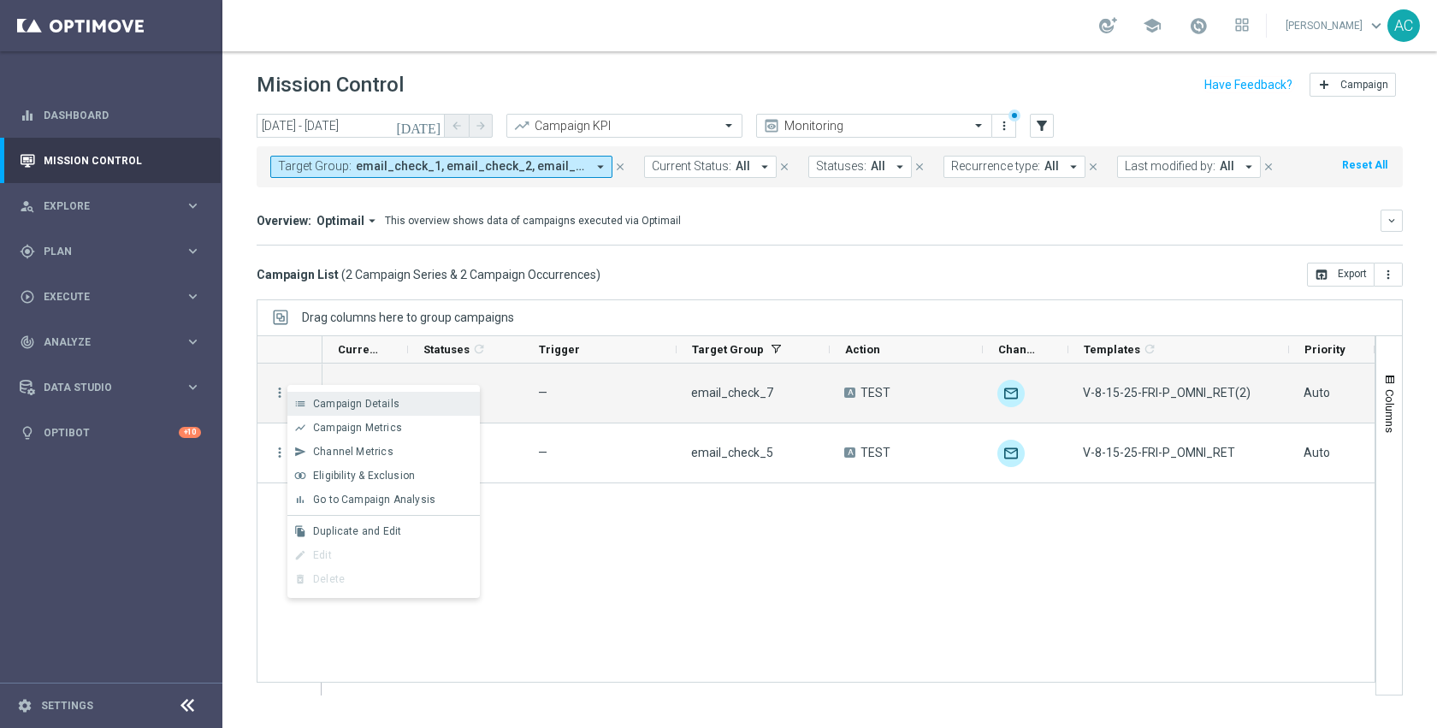
click at [333, 405] on span "Campaign Details" at bounding box center [356, 404] width 86 height 12
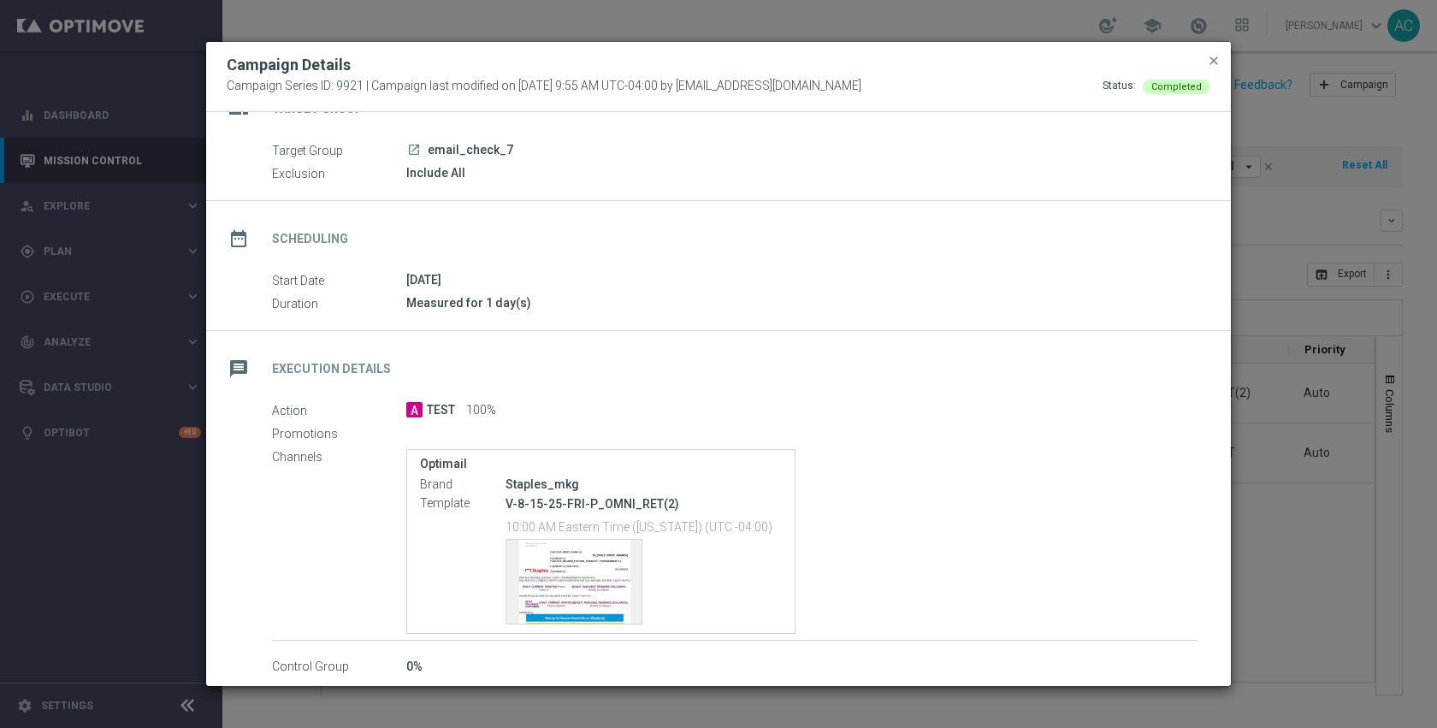
scroll to position [49, 0]
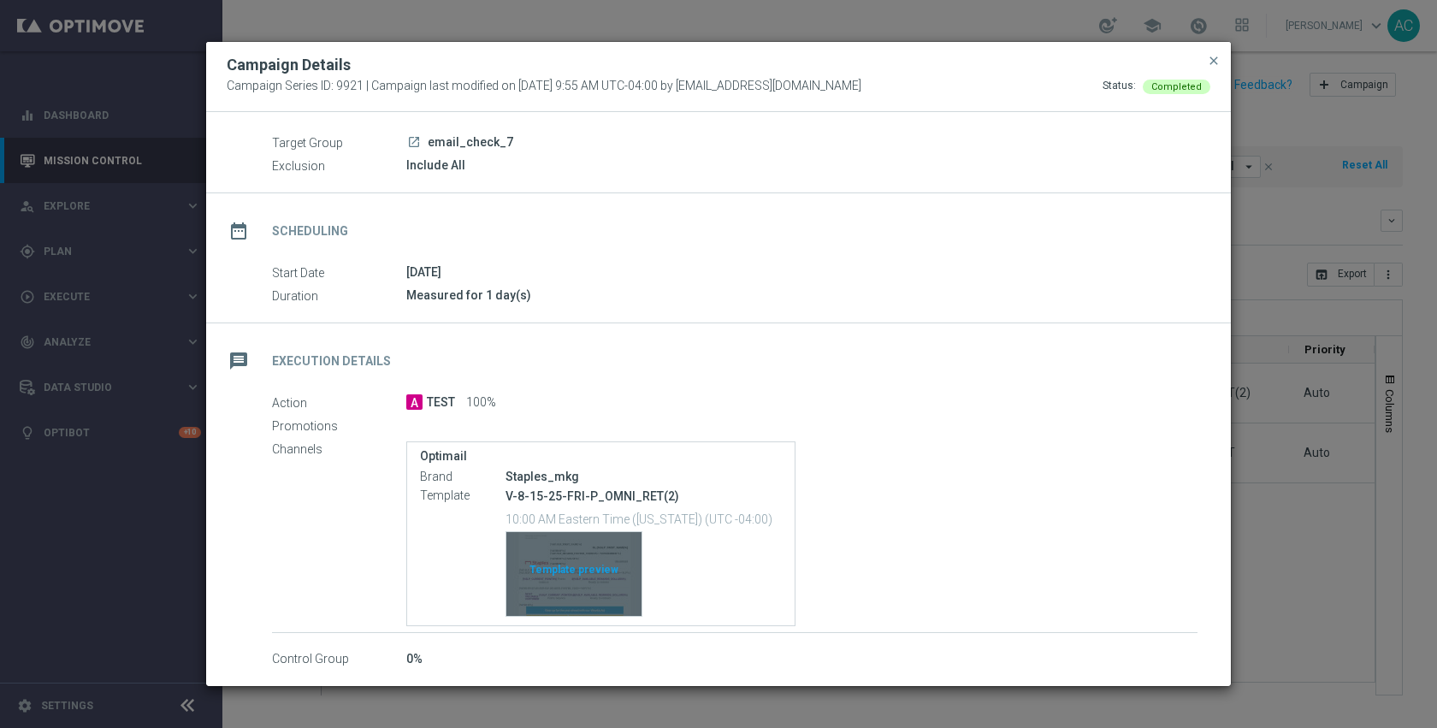
click at [564, 562] on div "Template preview" at bounding box center [573, 574] width 135 height 84
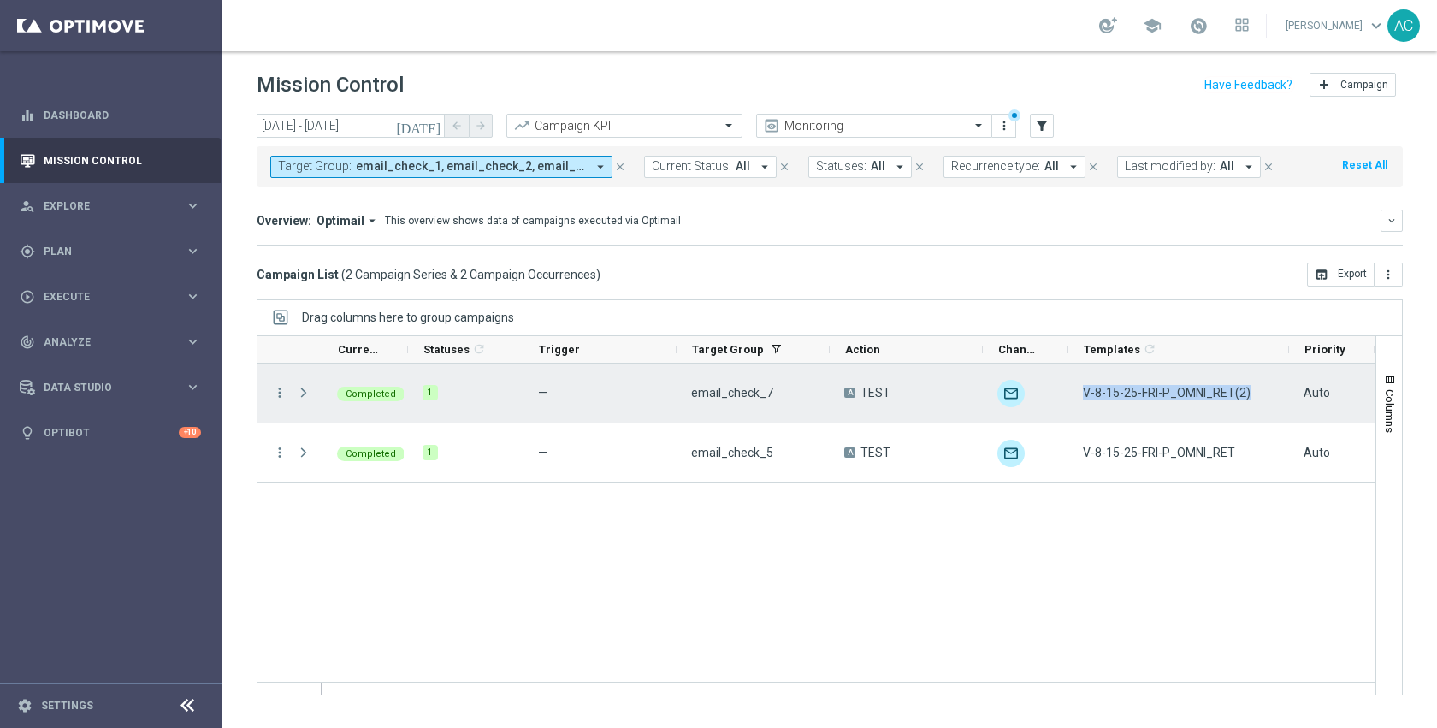
drag, startPoint x: 1248, startPoint y: 394, endPoint x: 1083, endPoint y: 395, distance: 165.0
click at [1083, 395] on div "V-8-15-25-FRI-P_OMNI_RET(2)" at bounding box center [1178, 392] width 221 height 59
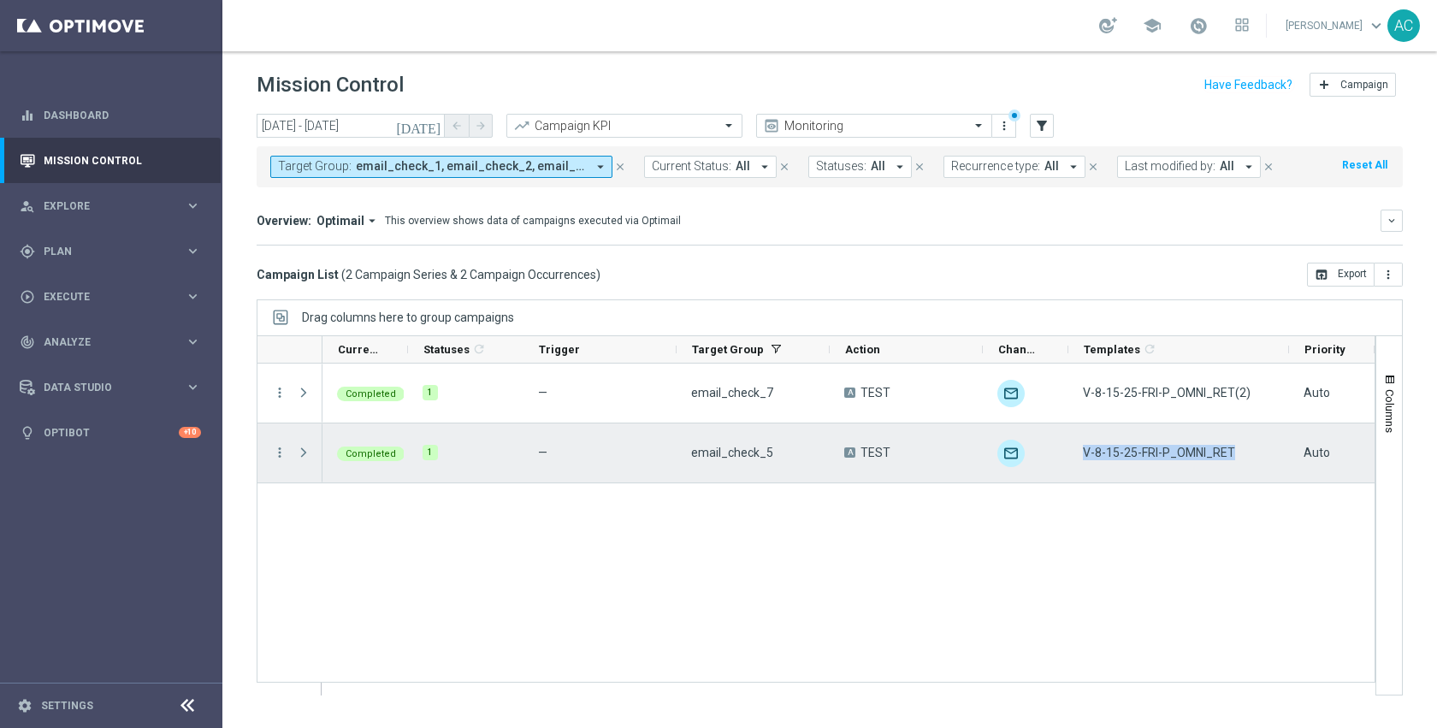
drag, startPoint x: 1236, startPoint y: 456, endPoint x: 1083, endPoint y: 455, distance: 153.1
click at [1083, 455] on div "V-8-15-25-FRI-P_OMNI_RET" at bounding box center [1178, 452] width 221 height 59
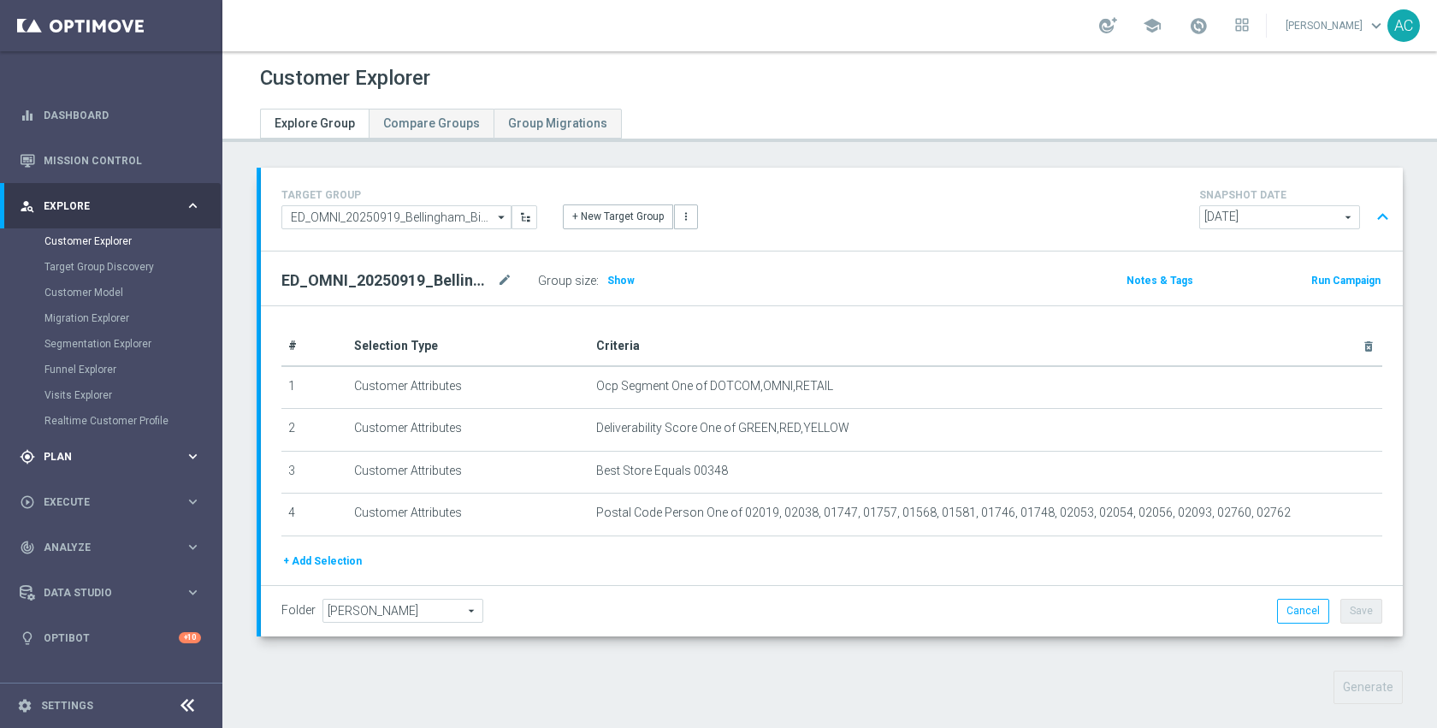
click at [115, 476] on div "gps_fixed Plan keyboard_arrow_right" at bounding box center [110, 456] width 221 height 45
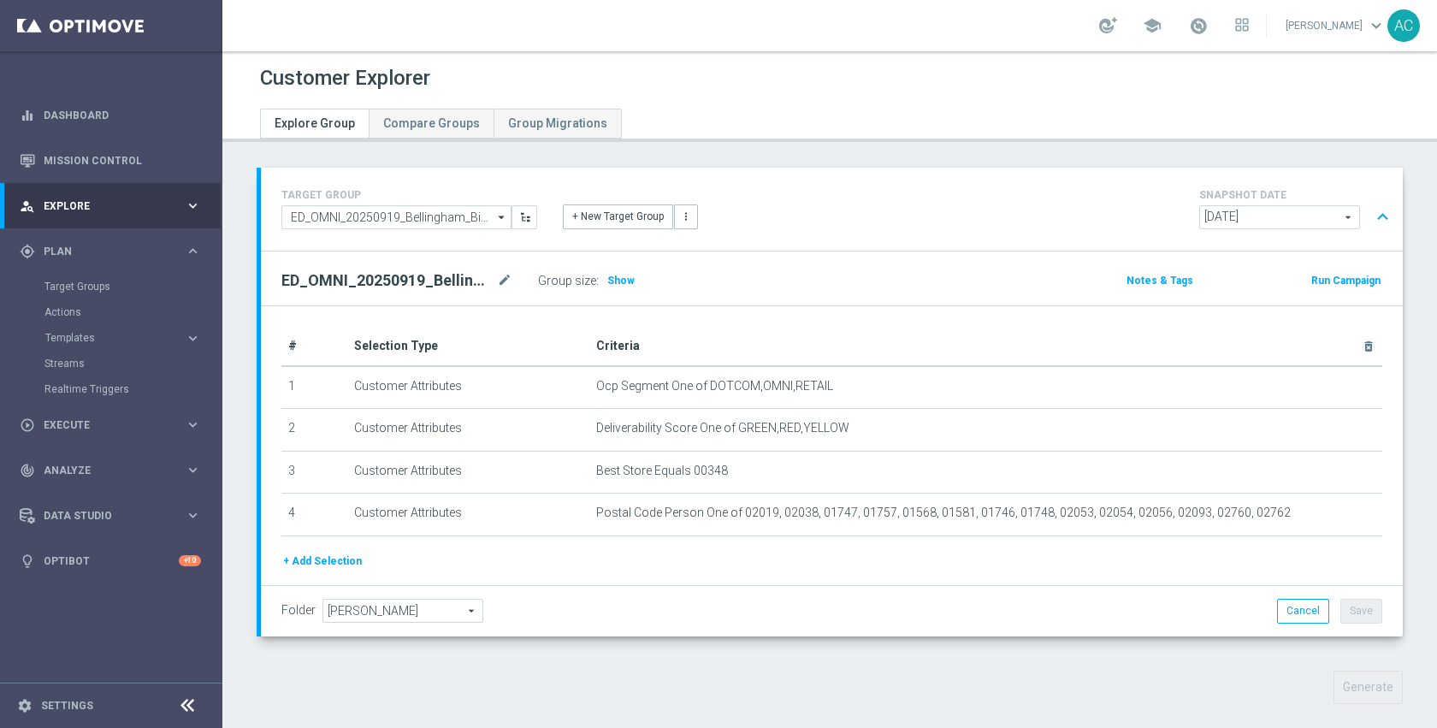
click at [91, 346] on accordion "Templates keyboard_arrow_right Optimail OptiMobile In-App OptiMobile Push Web P…" at bounding box center [132, 338] width 176 height 26
click at [86, 341] on span "Templates" at bounding box center [106, 338] width 122 height 10
click at [84, 366] on link "Optimail" at bounding box center [115, 364] width 125 height 14
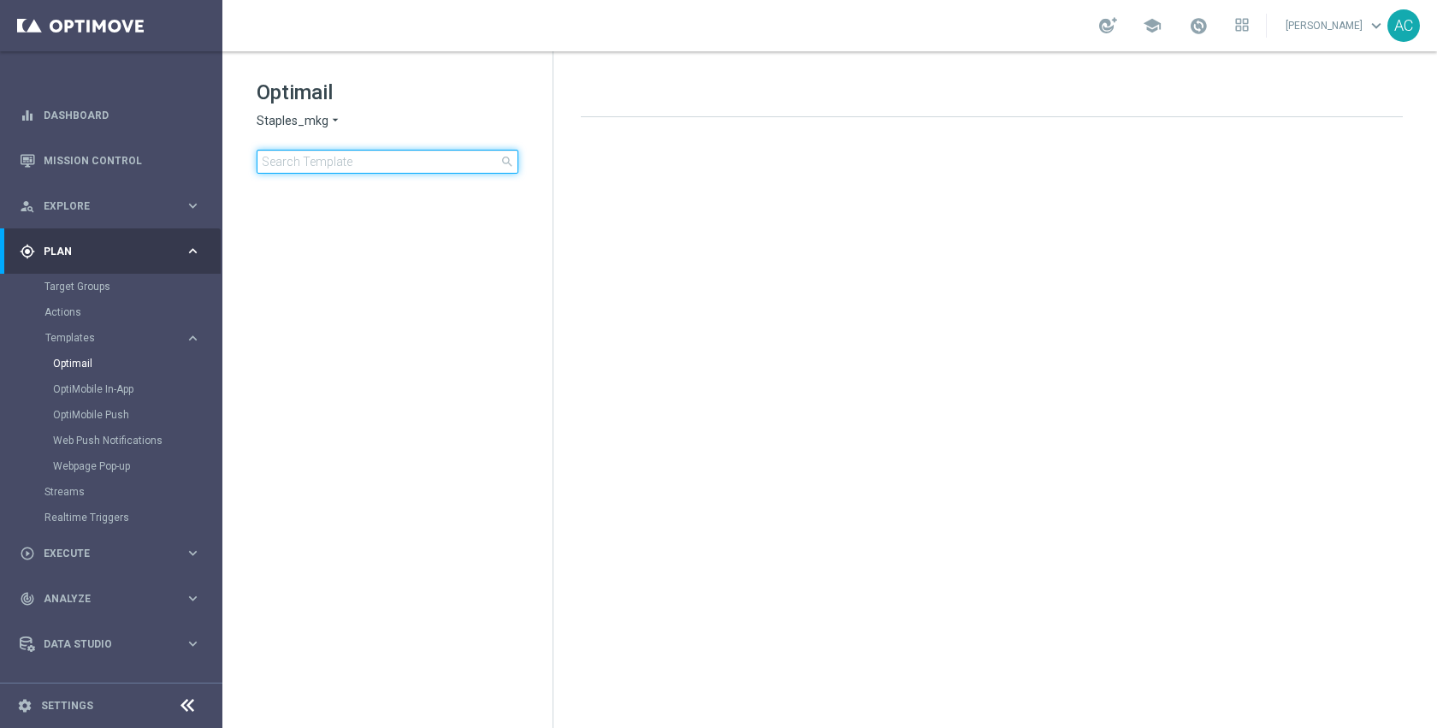
click at [407, 171] on input at bounding box center [388, 162] width 262 height 24
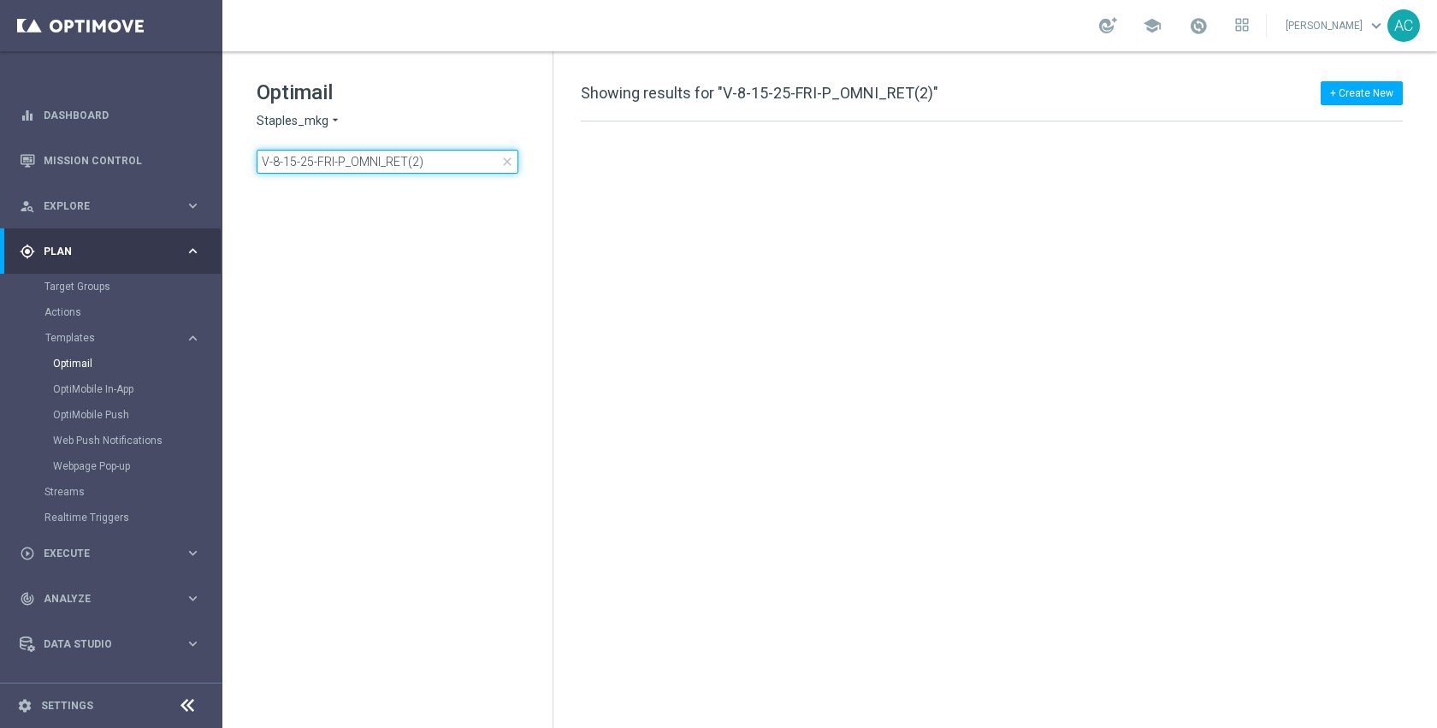
type input "V-8-15-25-FRI-P_OMNI_RET(2)"
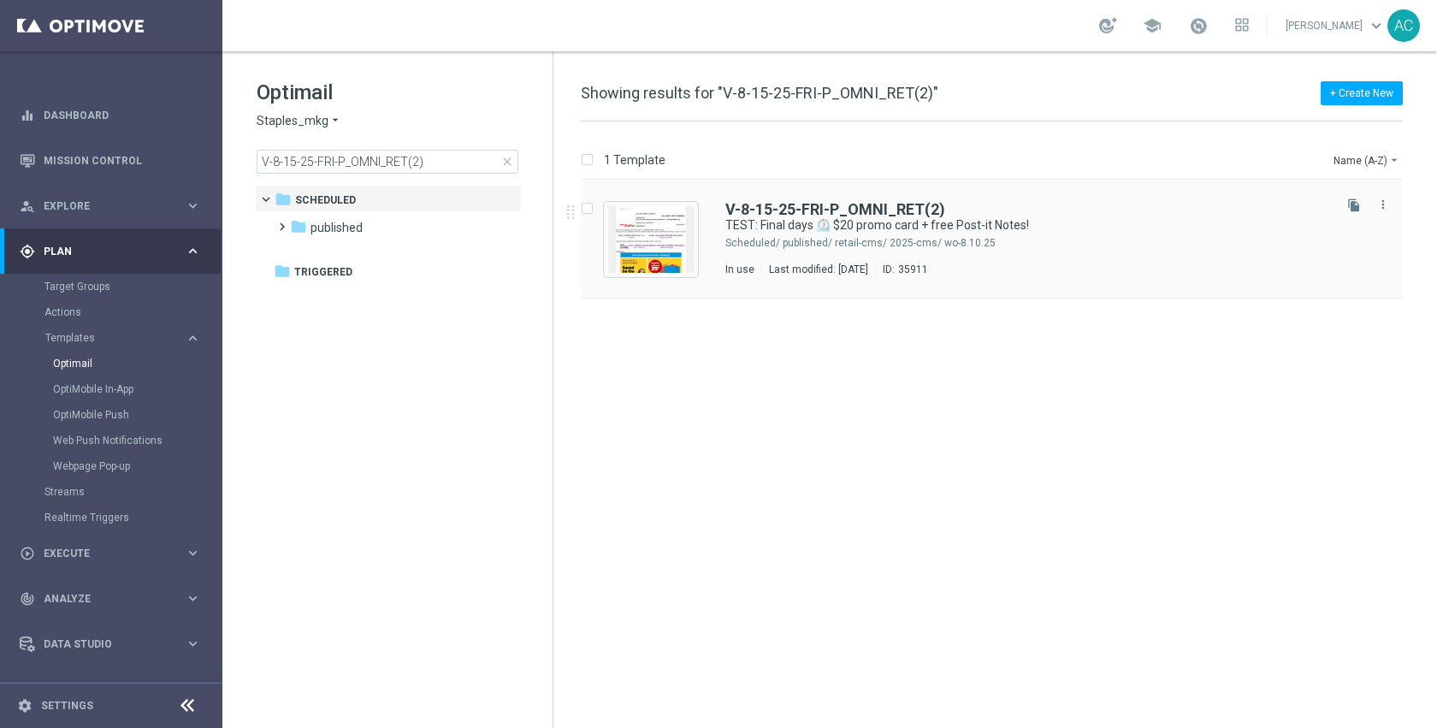
click at [892, 235] on div "V-8-15-25-FRI-P_OMNI_RET(2) TEST: Final days ⏲️ $20 promo card + free Post-it N…" at bounding box center [1027, 239] width 604 height 74
